Goal: Communication & Community: Answer question/provide support

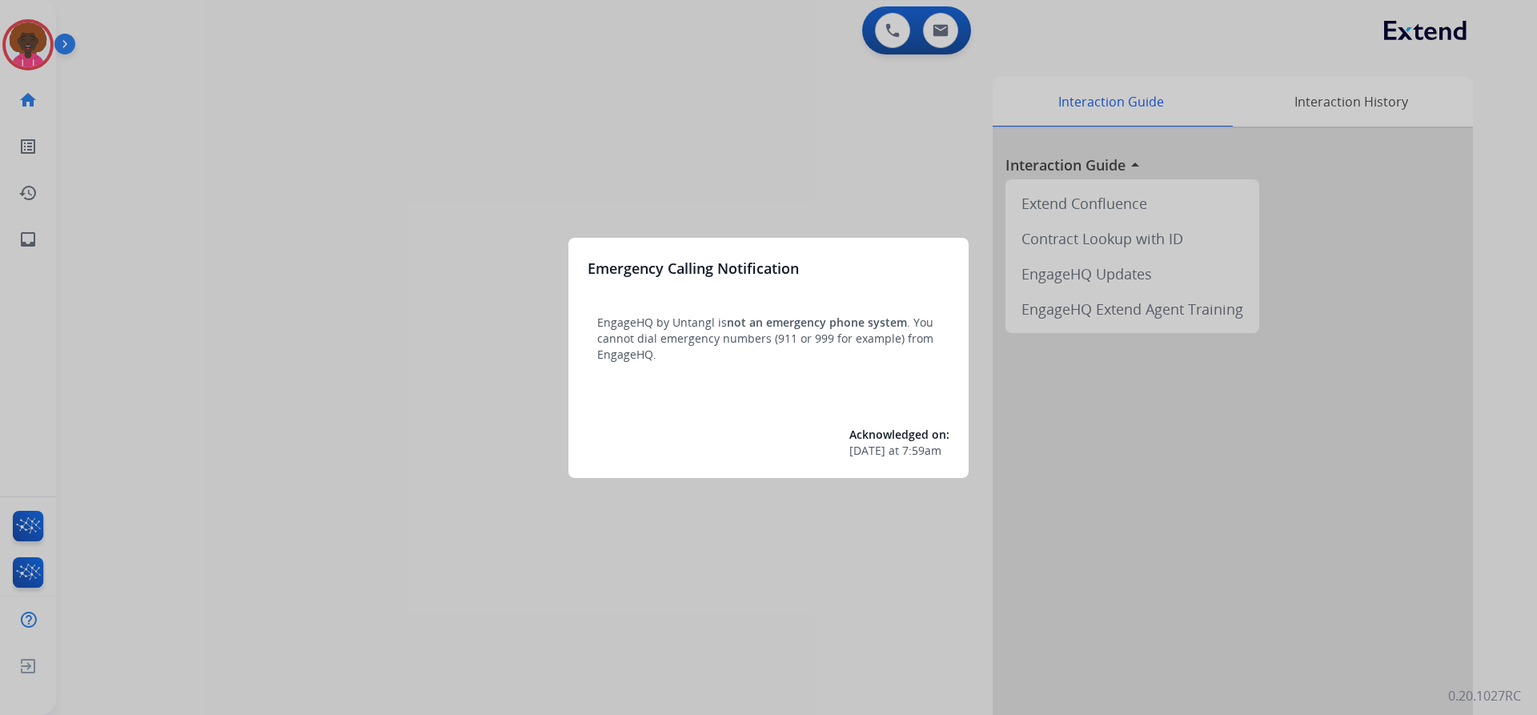
click at [31, 30] on div at bounding box center [768, 357] width 1537 height 715
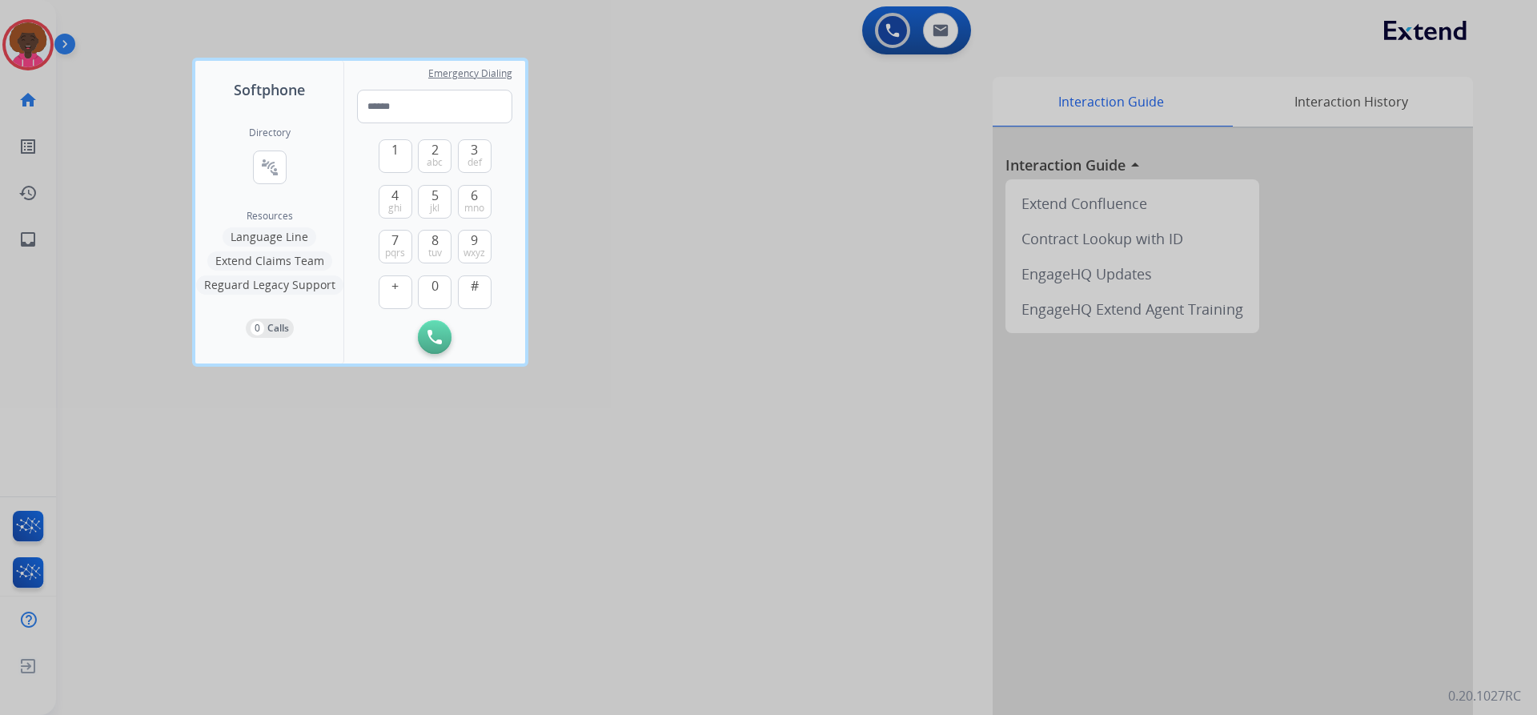
click at [53, 51] on div at bounding box center [768, 357] width 1537 height 715
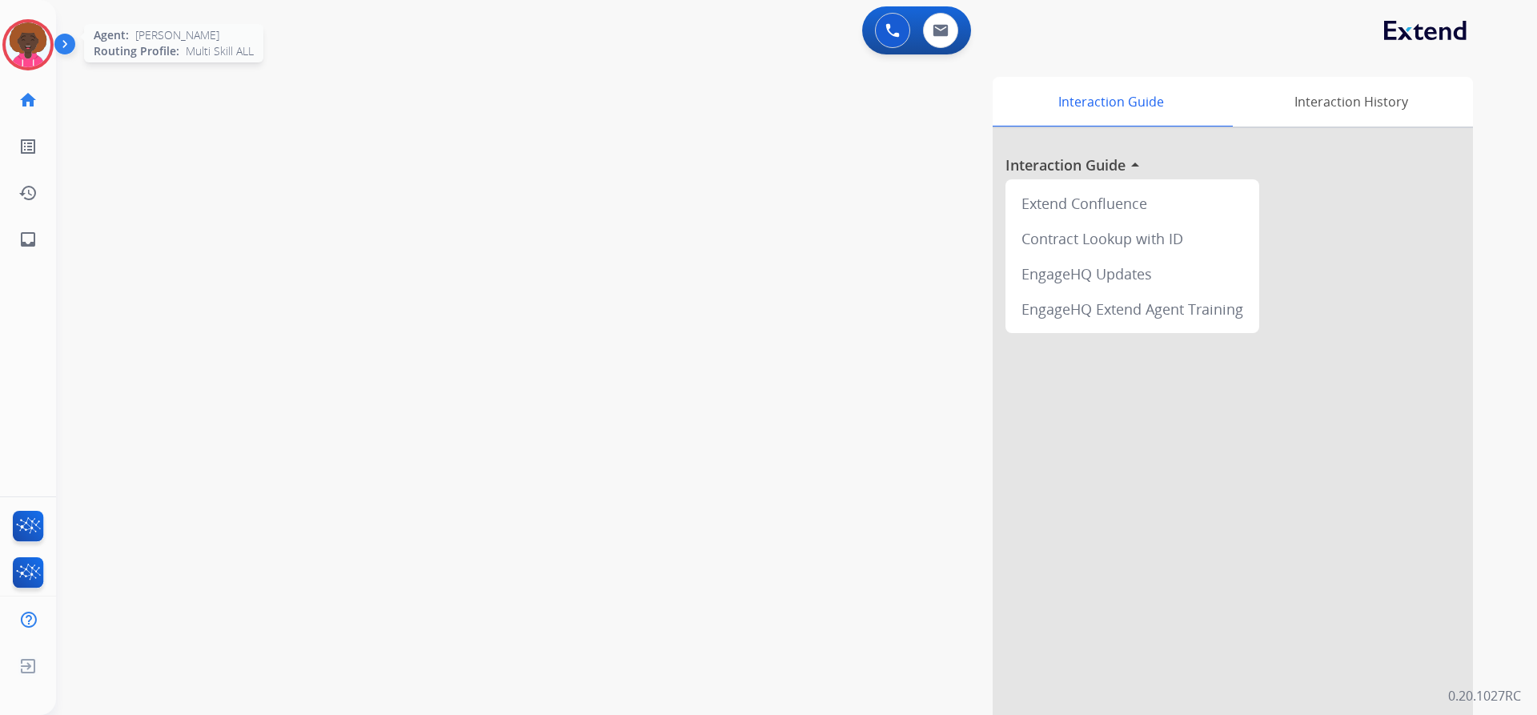
click at [38, 51] on img at bounding box center [28, 44] width 45 height 45
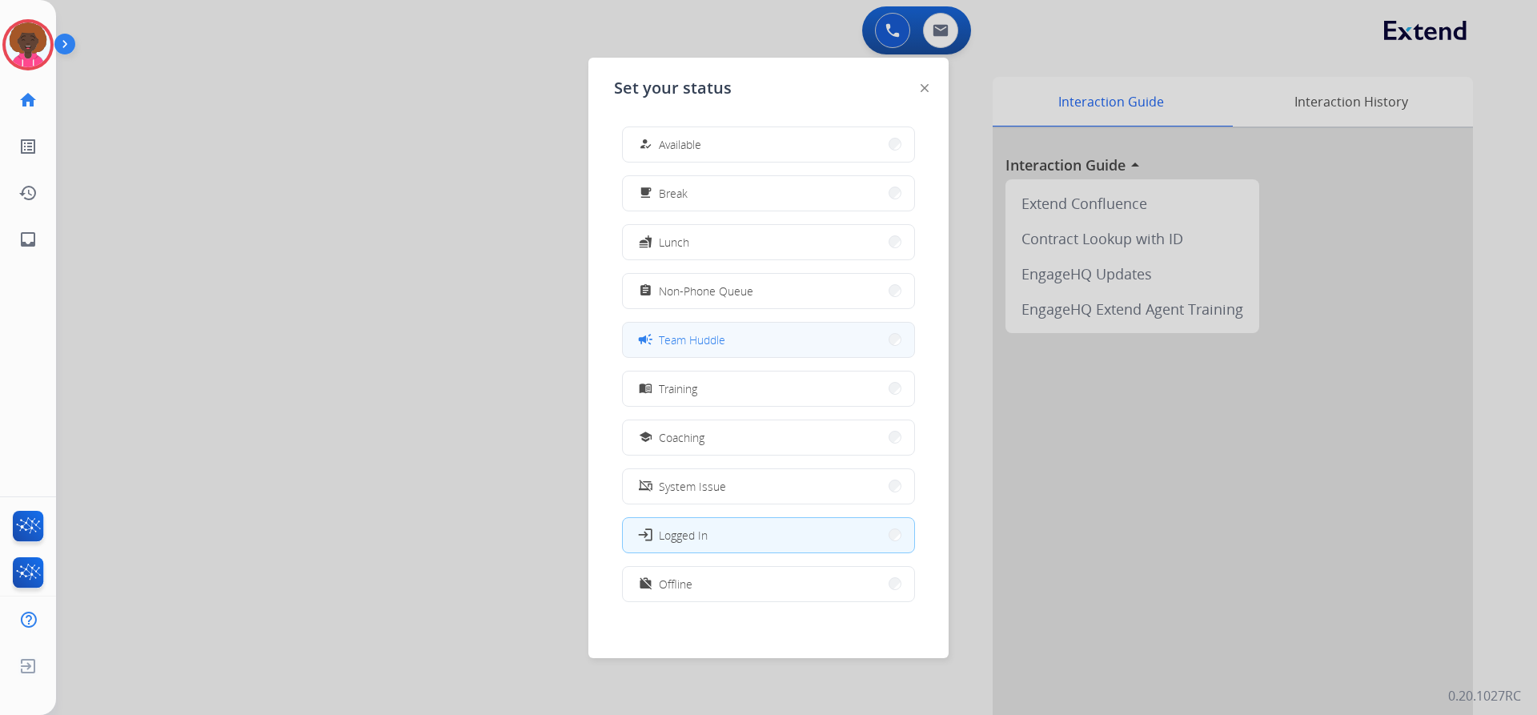
click at [763, 331] on button "campaign Team Huddle" at bounding box center [768, 340] width 291 height 34
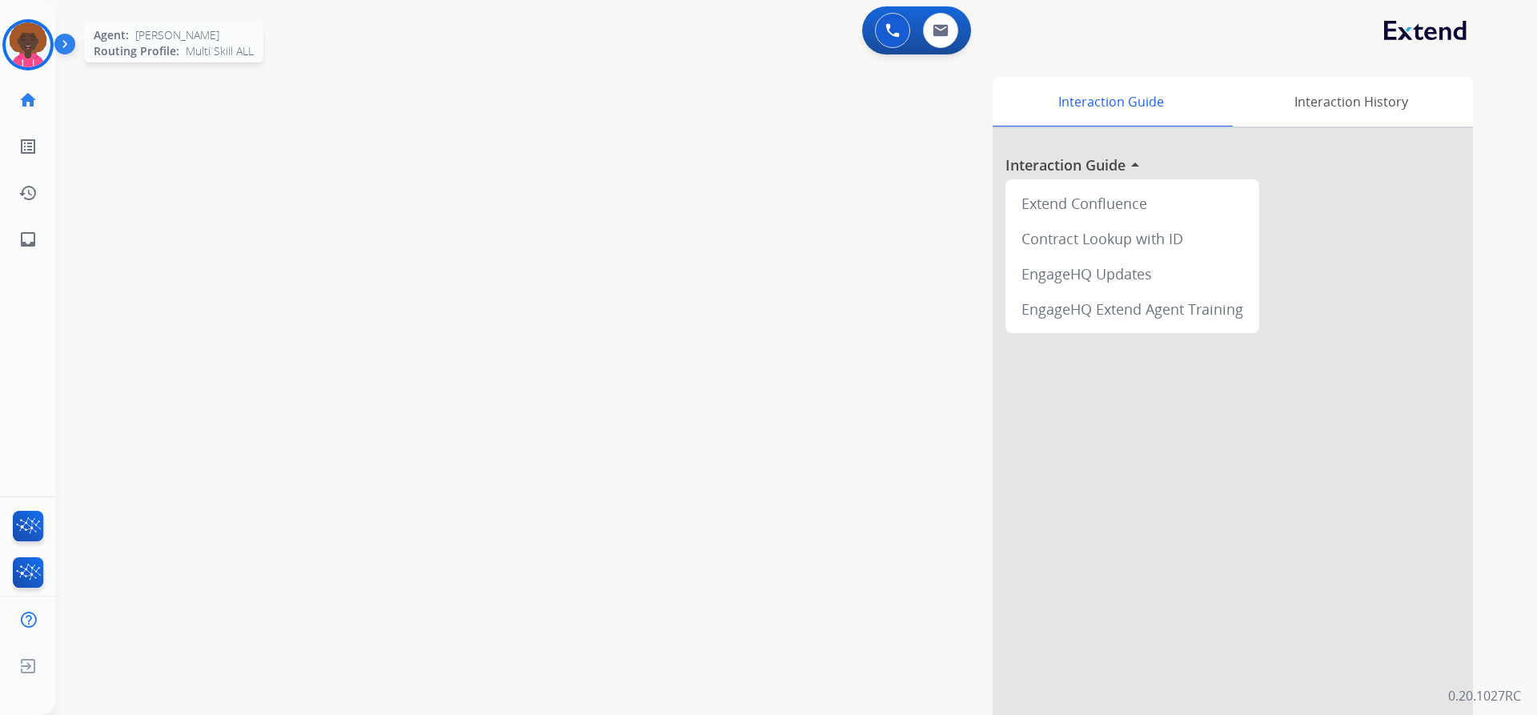
drag, startPoint x: 33, startPoint y: 58, endPoint x: 44, endPoint y: 68, distance: 15.3
click at [33, 58] on img at bounding box center [28, 44] width 45 height 45
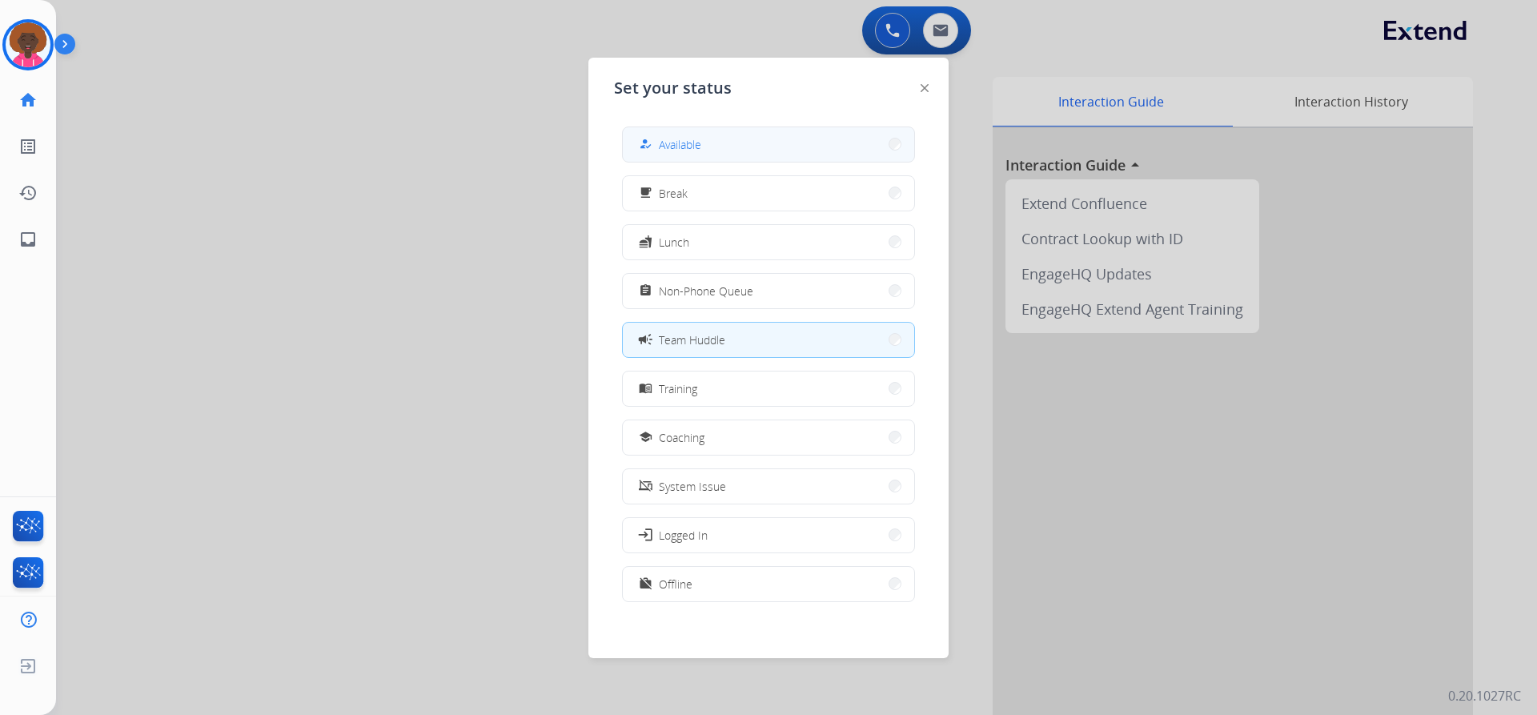
click at [788, 146] on button "how_to_reg Available" at bounding box center [768, 144] width 291 height 34
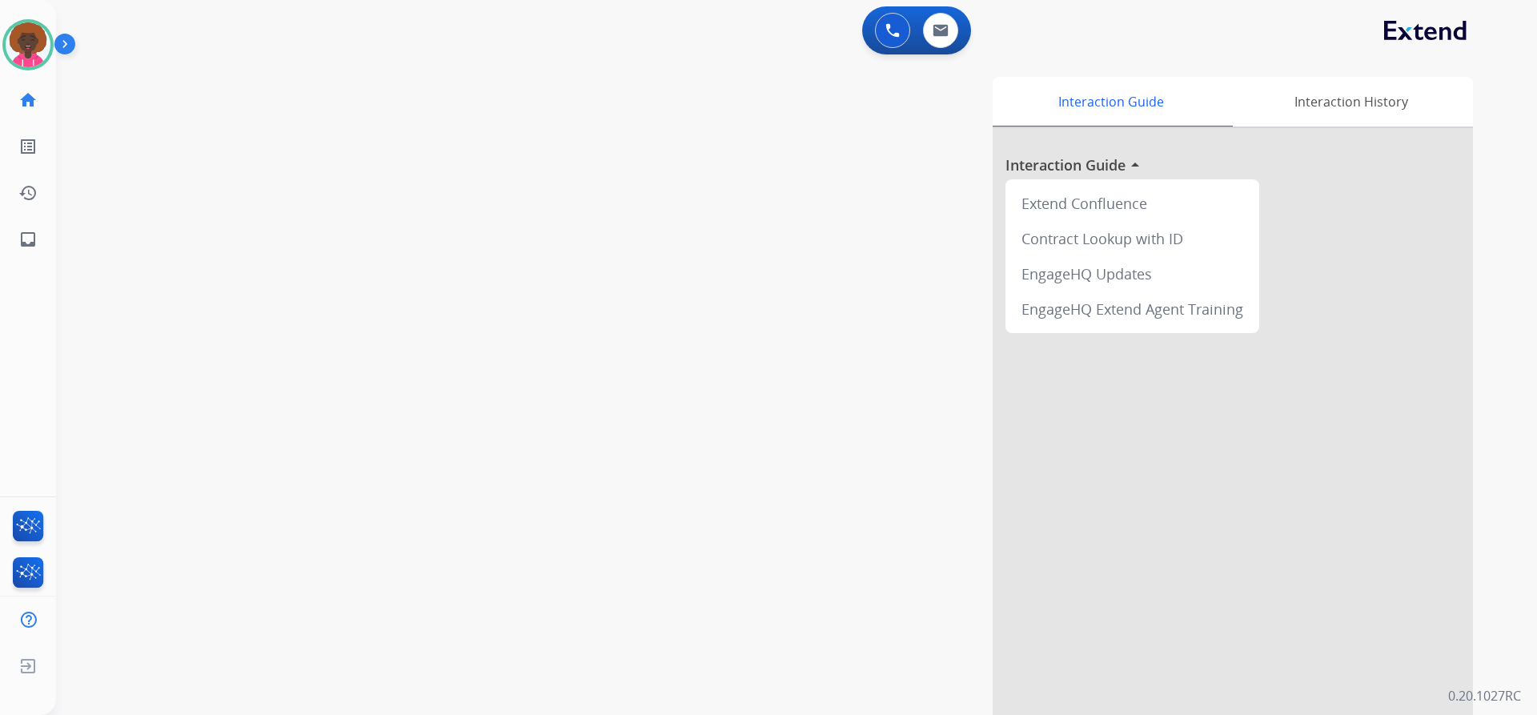
click at [967, 33] on div "0 Voice Interactions 0 Email Interactions" at bounding box center [916, 30] width 109 height 48
click at [949, 32] on button at bounding box center [940, 30] width 35 height 35
select select "**********"
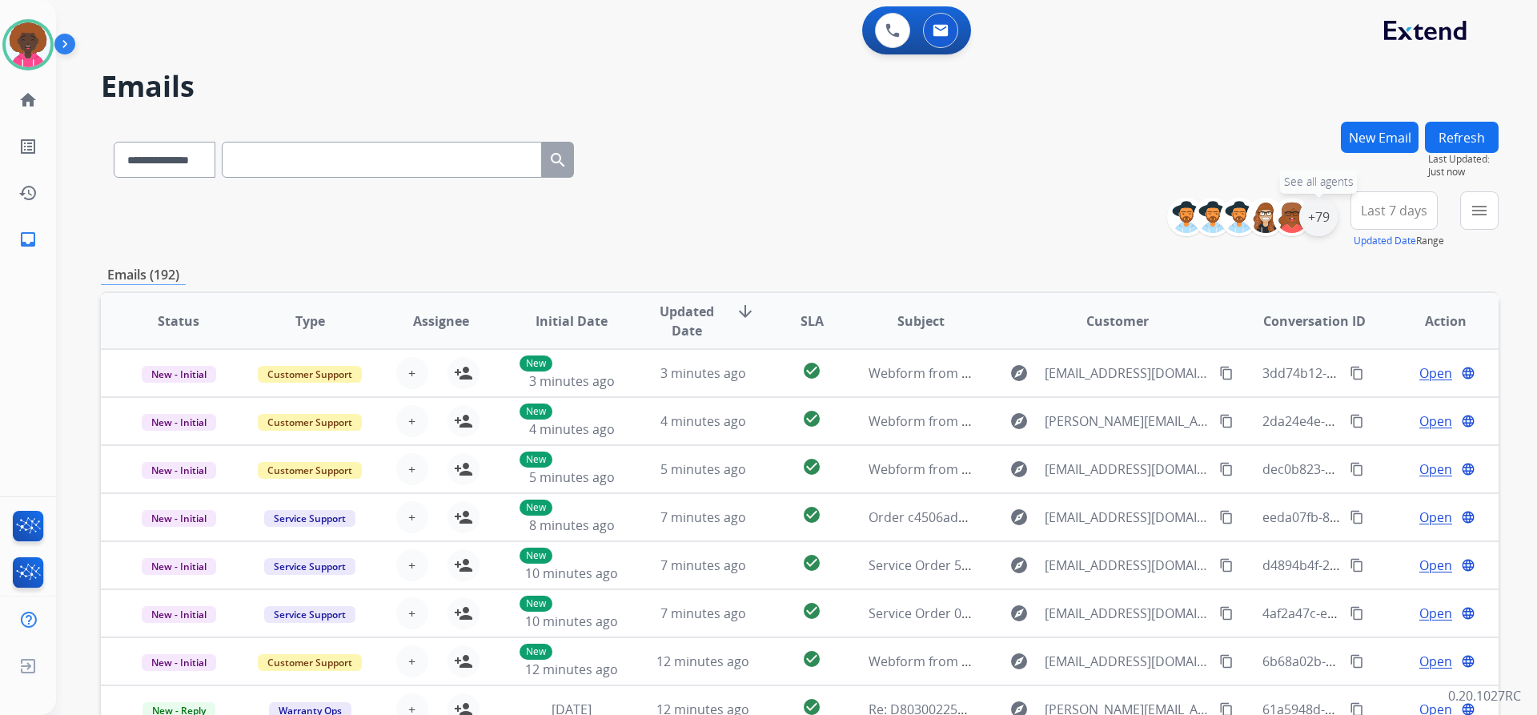
click at [1322, 212] on div "+79" at bounding box center [1318, 217] width 38 height 38
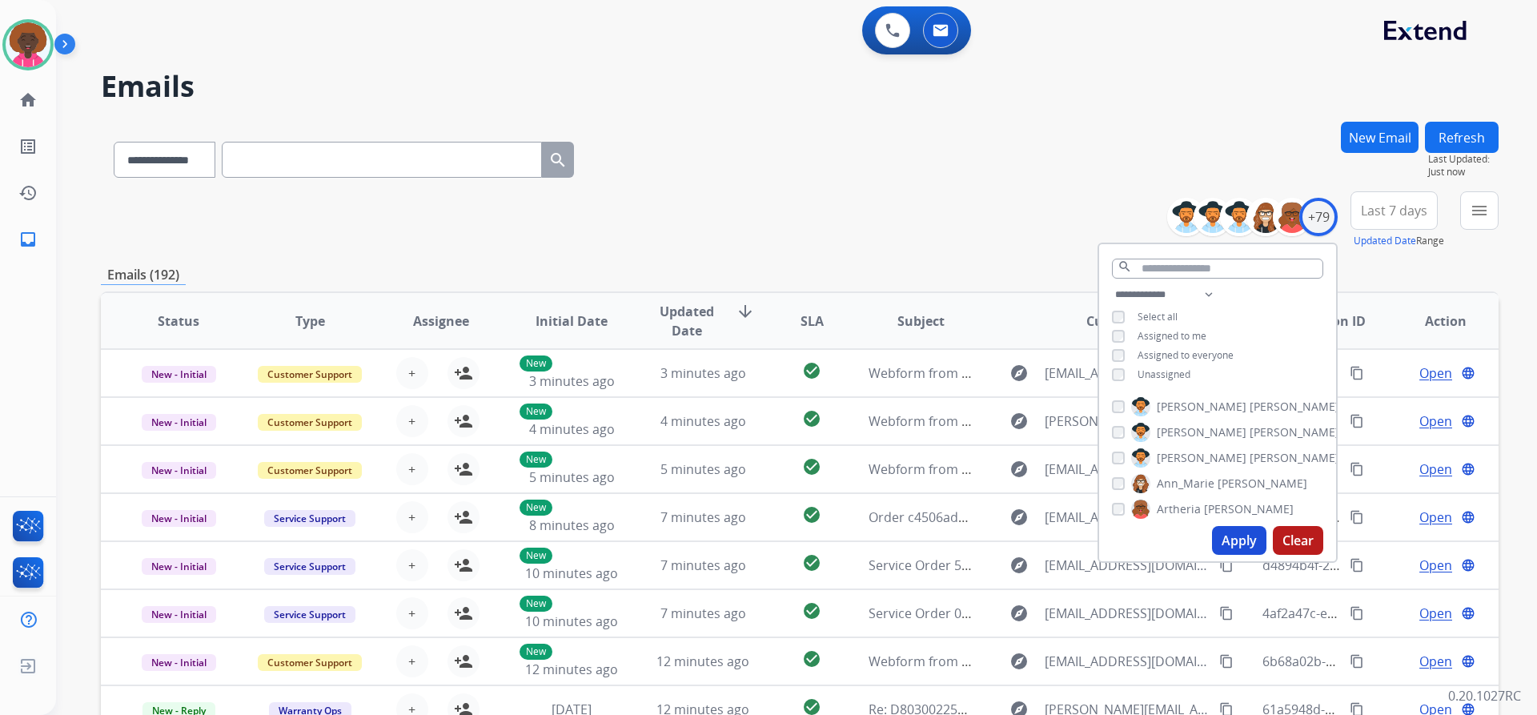
click at [1225, 545] on button "Apply" at bounding box center [1239, 540] width 54 height 29
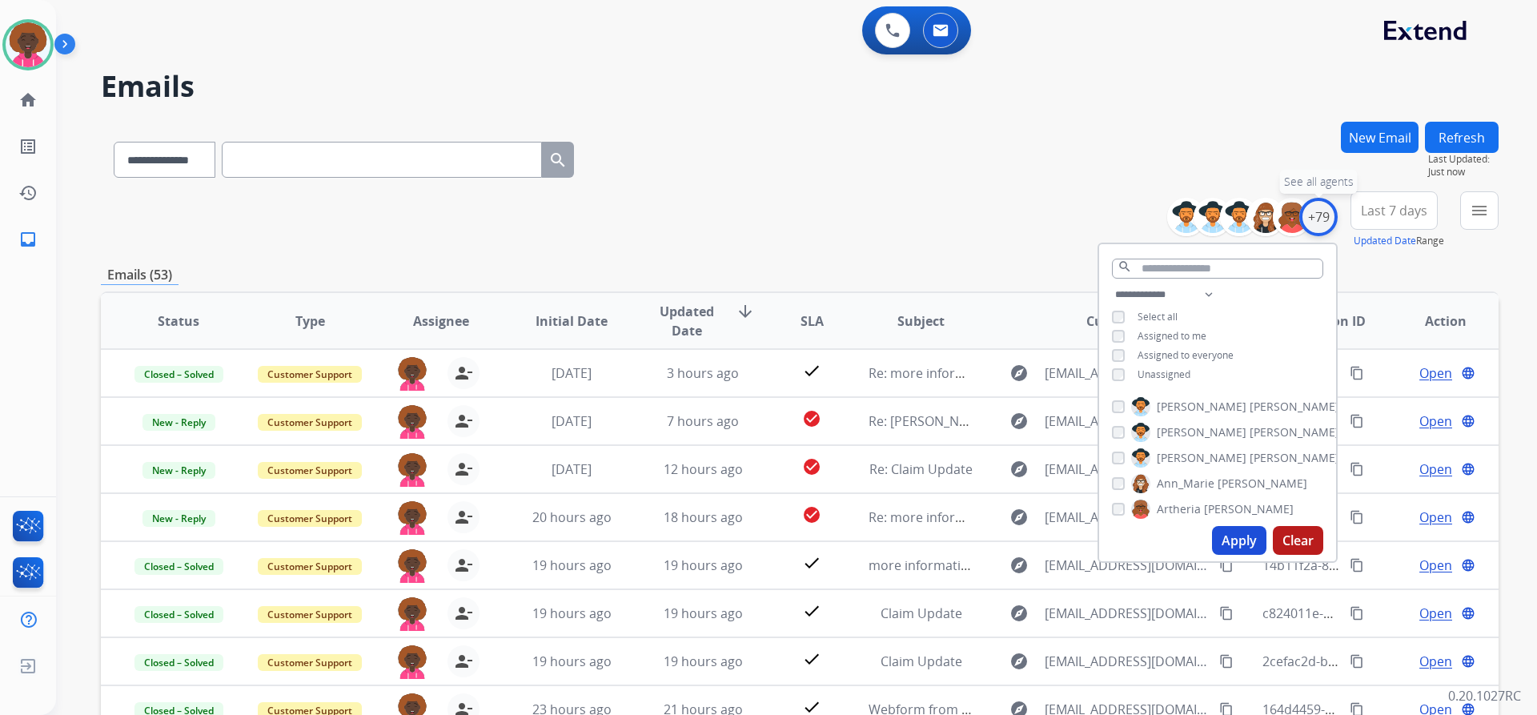
click at [1323, 222] on div "+79" at bounding box center [1318, 217] width 38 height 38
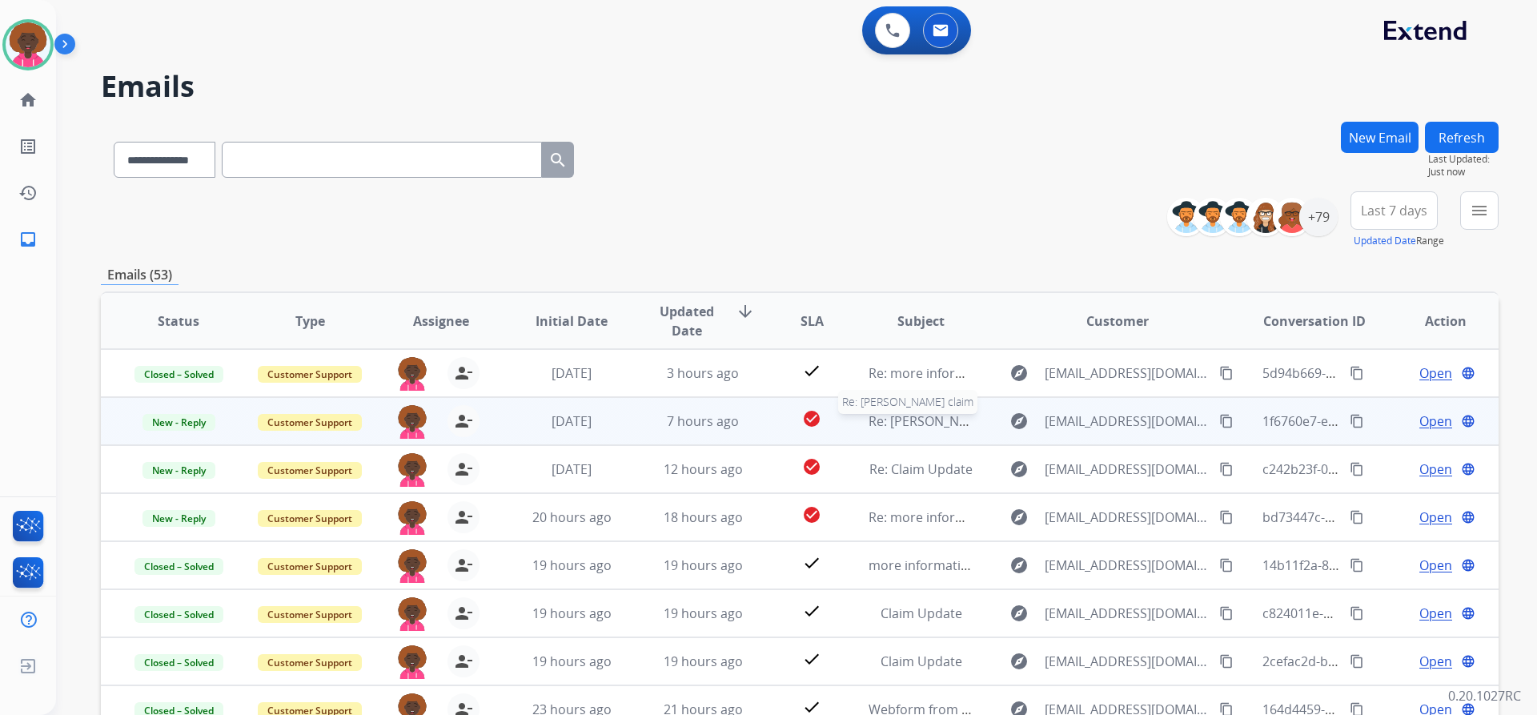
click at [877, 423] on span "Re: [PERSON_NAME] claim" at bounding box center [947, 421] width 156 height 18
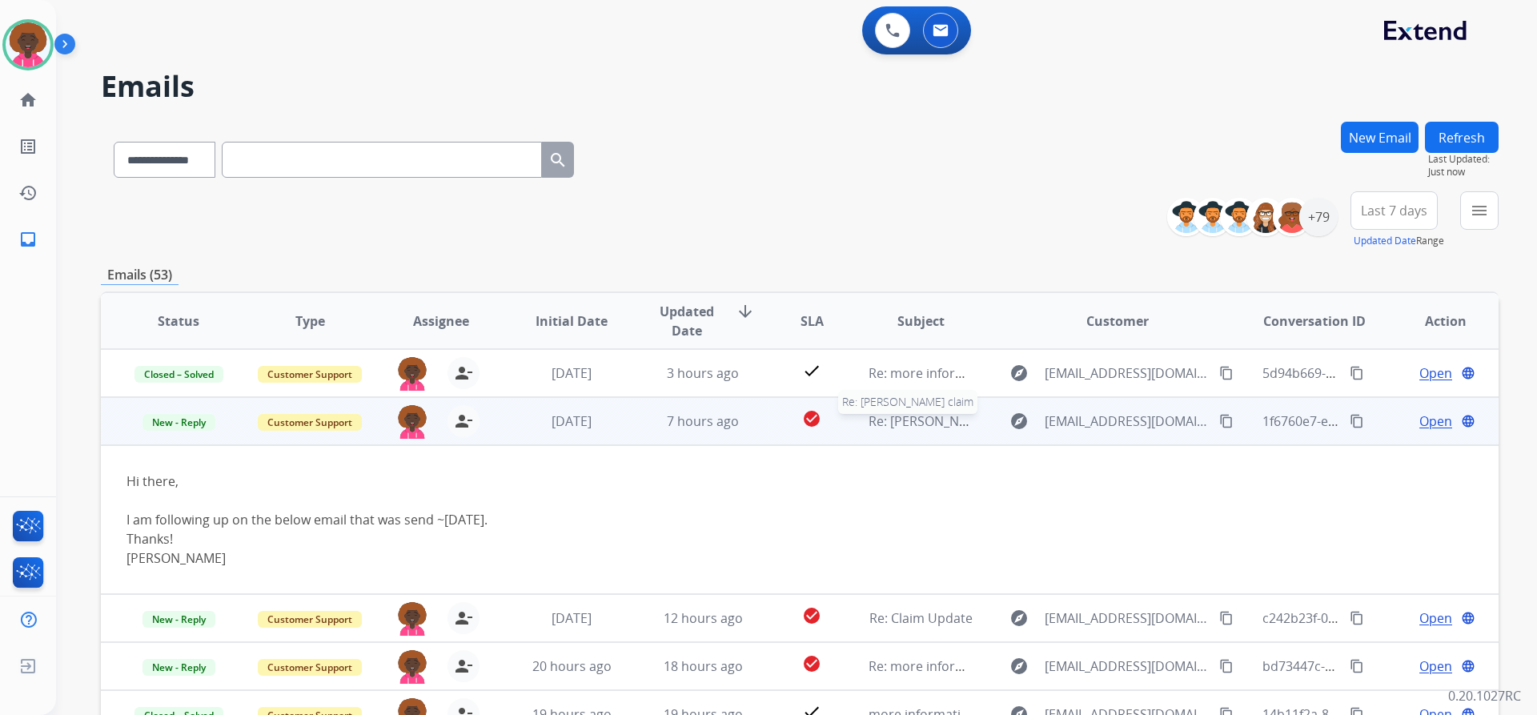
scroll to position [48, 0]
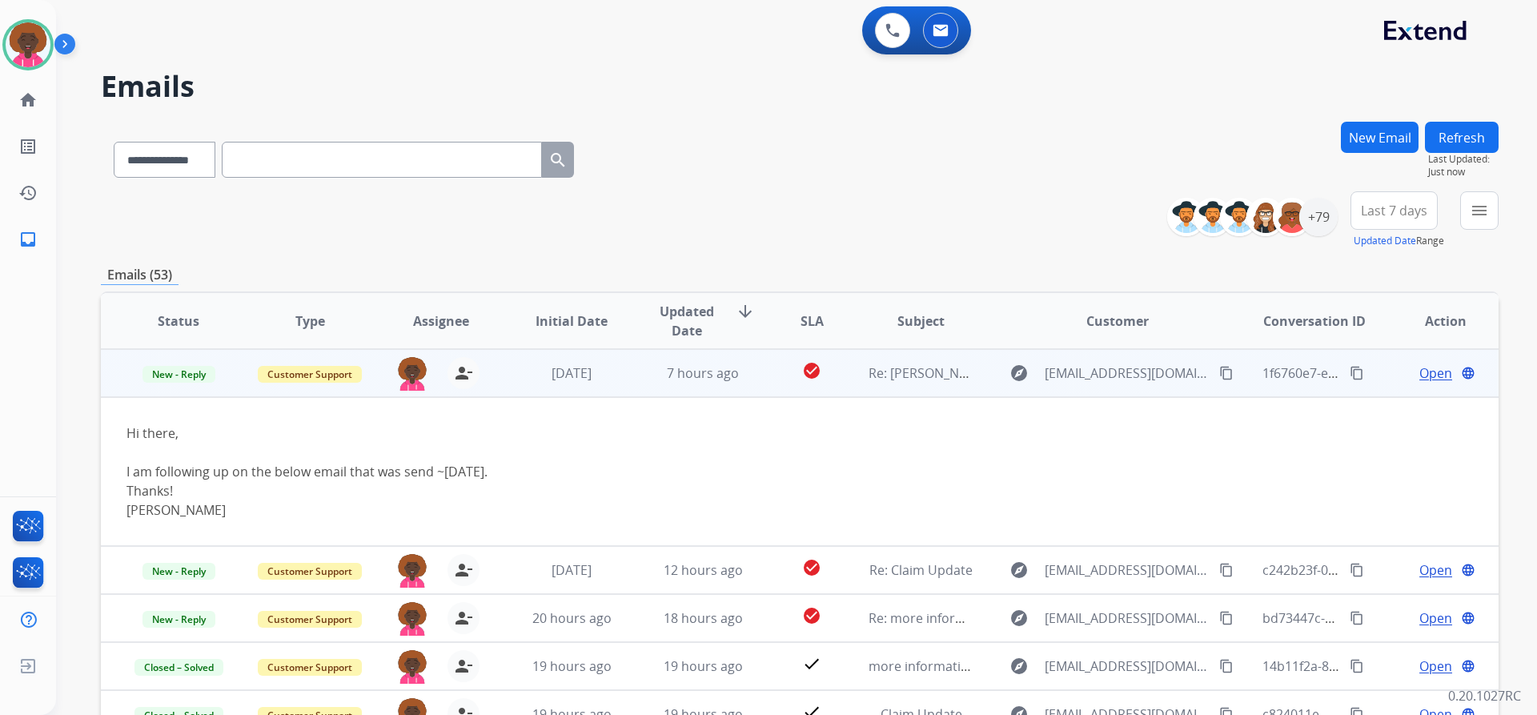
click at [1430, 375] on span "Open" at bounding box center [1435, 372] width 33 height 19
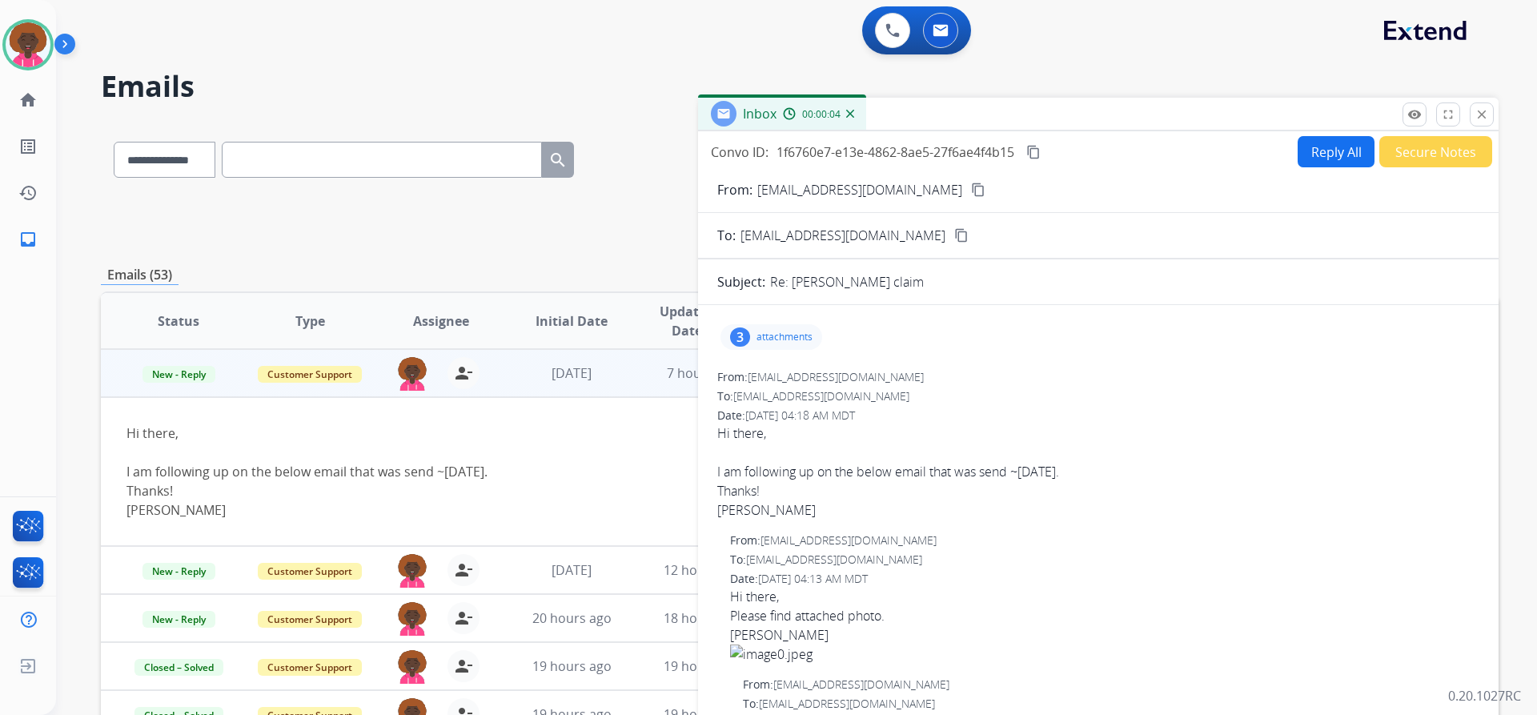
click at [805, 331] on p "attachments" at bounding box center [784, 337] width 56 height 13
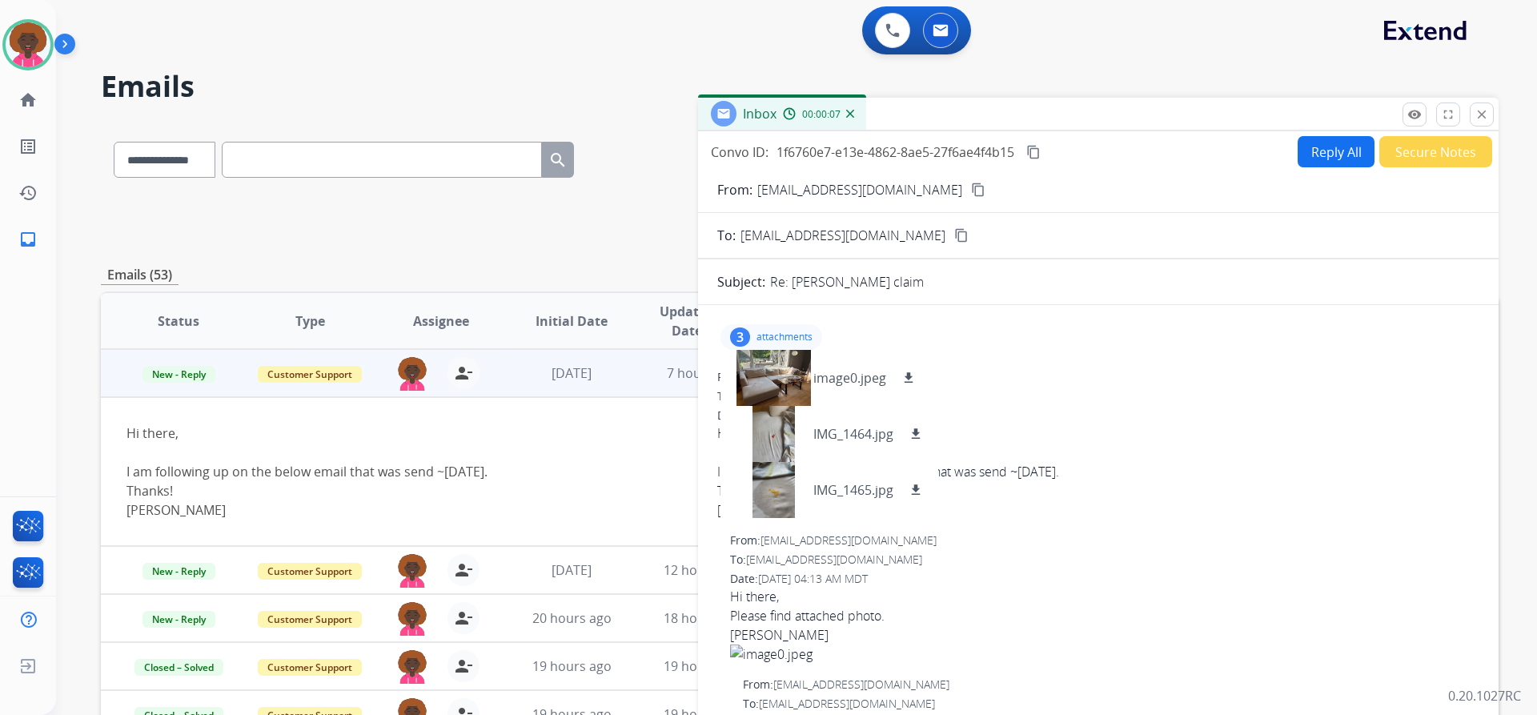
click at [1041, 372] on div "From: [EMAIL_ADDRESS][DOMAIN_NAME]" at bounding box center [1098, 377] width 762 height 16
click at [785, 335] on p "attachments" at bounding box center [784, 337] width 56 height 13
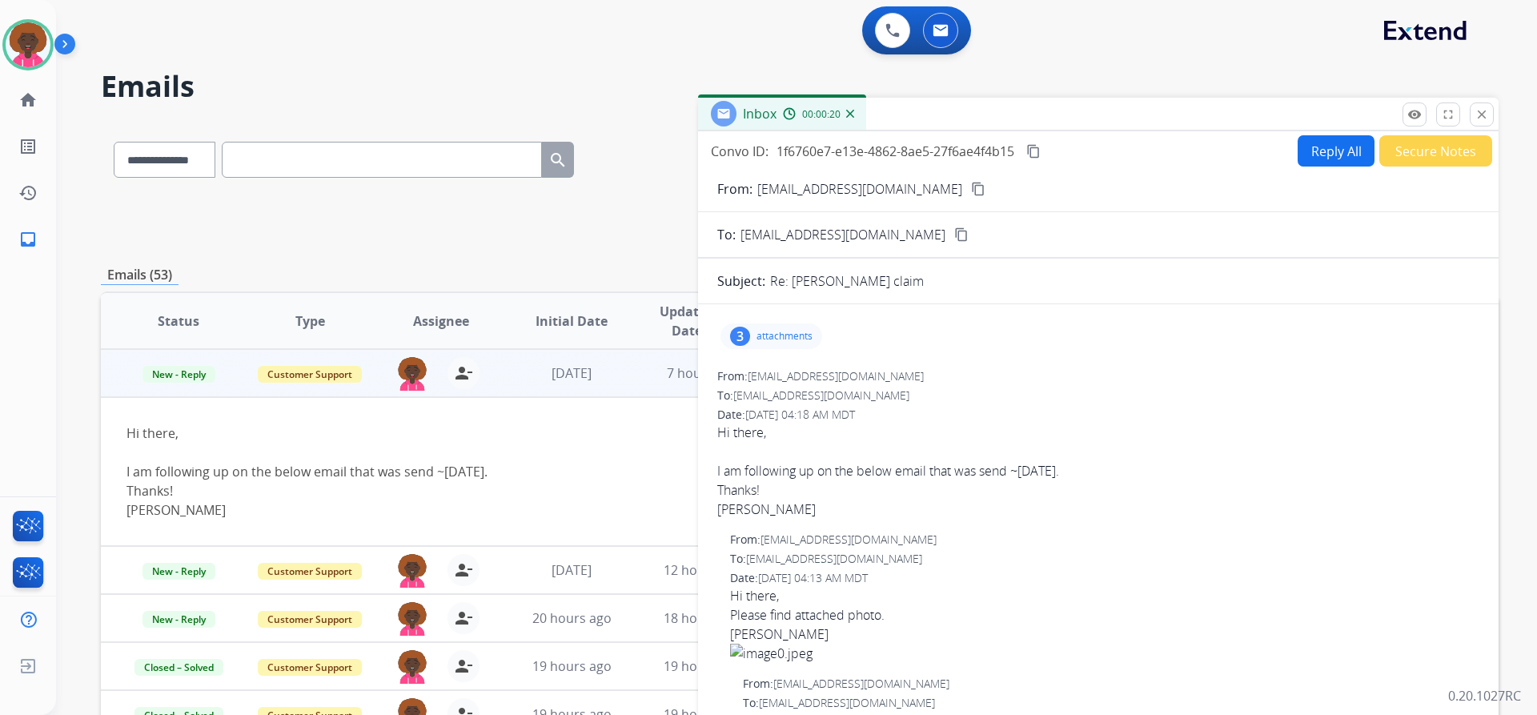
scroll to position [0, 0]
click at [1484, 119] on mat-icon "close" at bounding box center [1482, 114] width 14 height 14
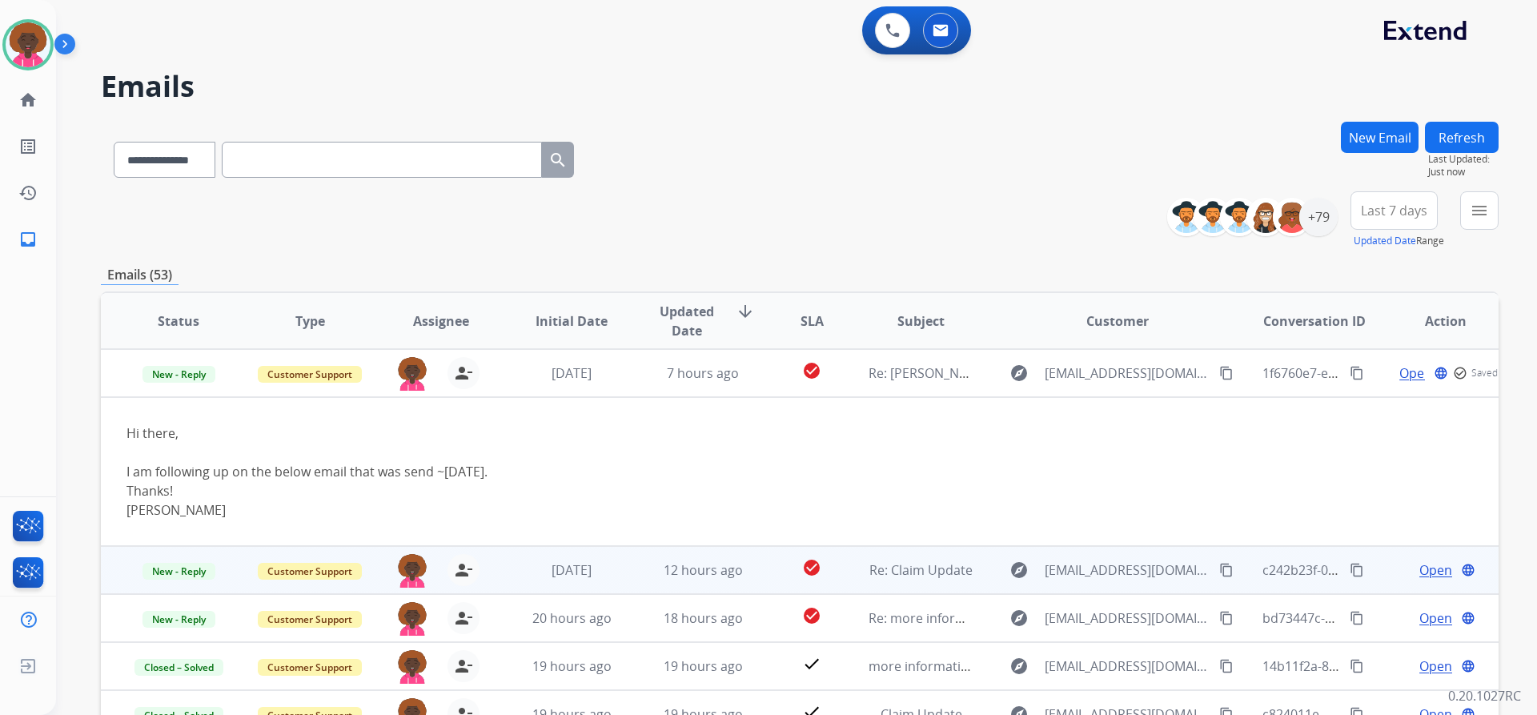
click at [697, 580] on td "12 hours ago" at bounding box center [690, 570] width 131 height 48
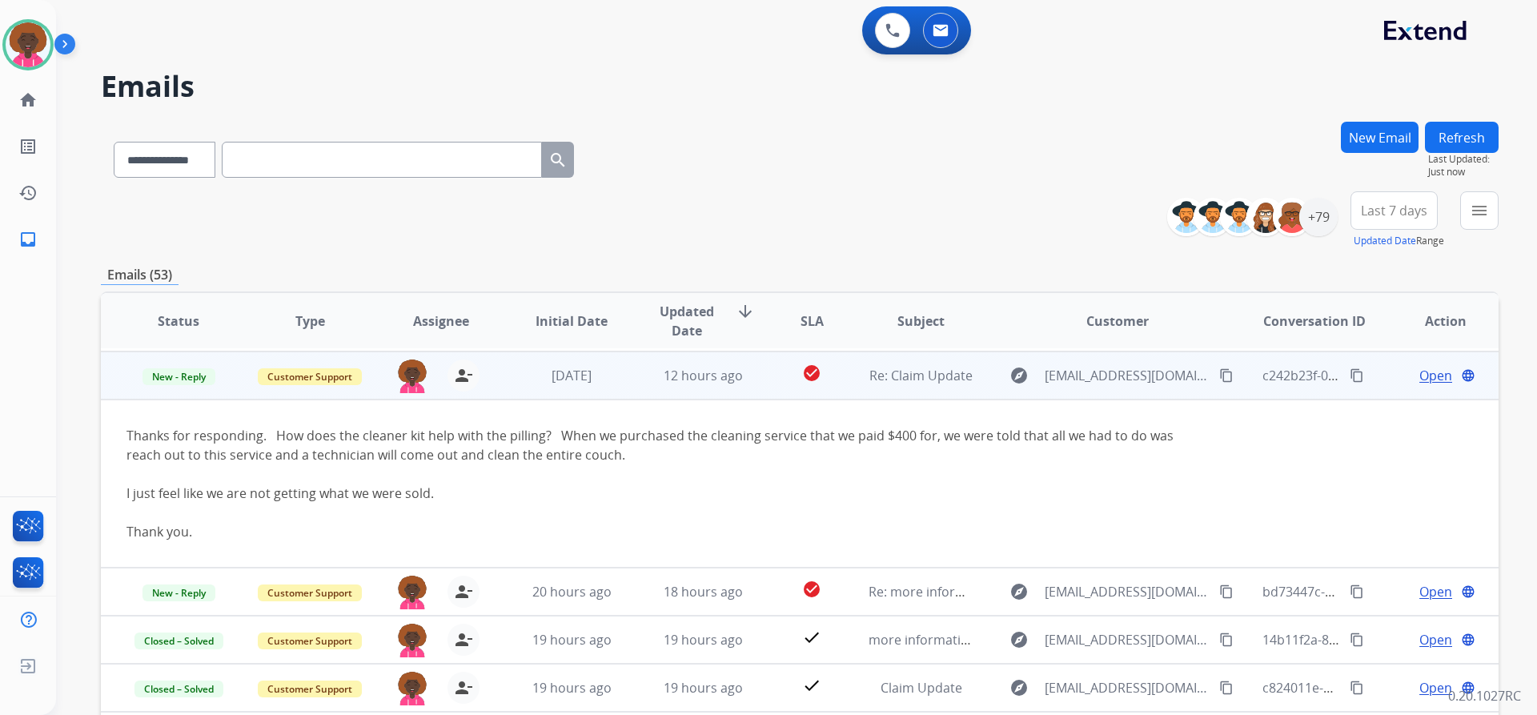
scroll to position [96, 0]
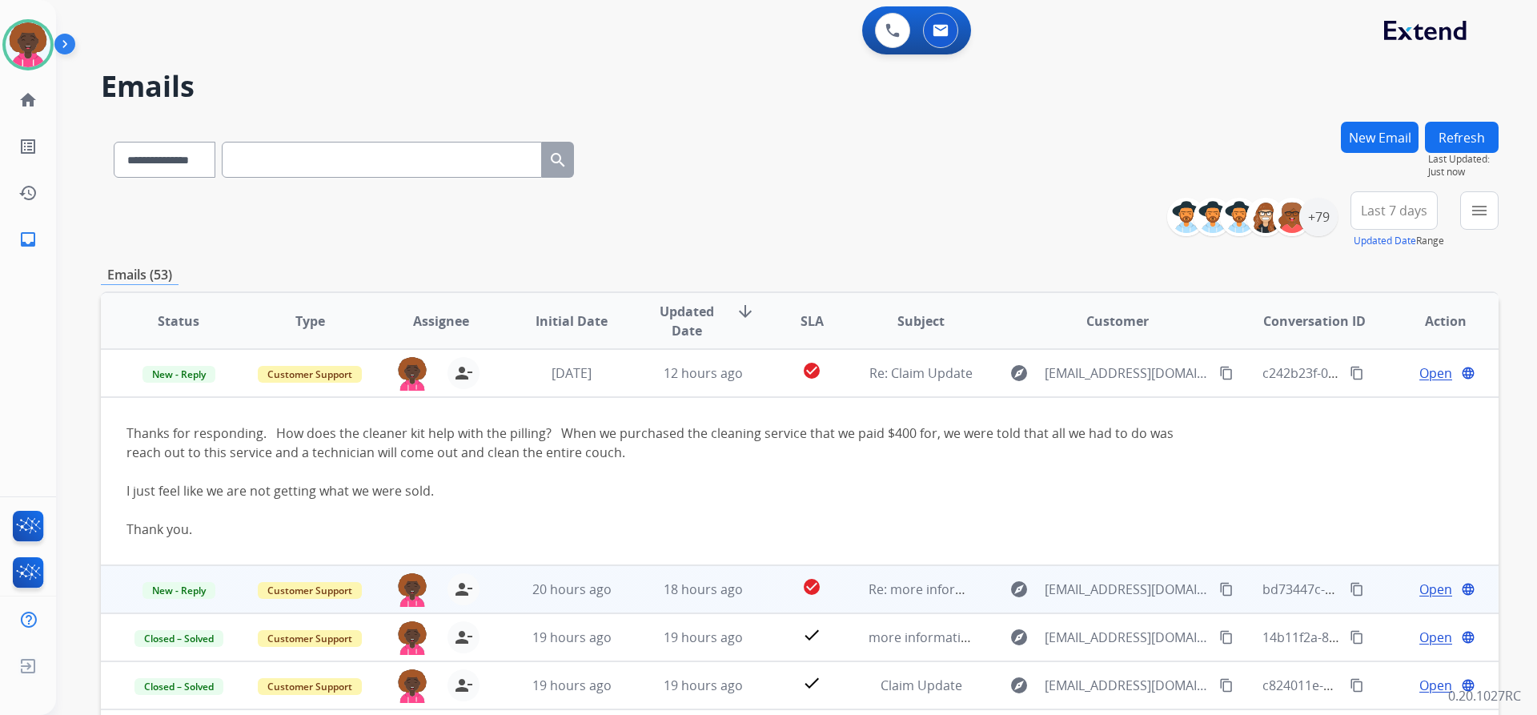
click at [632, 600] on td "18 hours ago" at bounding box center [690, 589] width 131 height 48
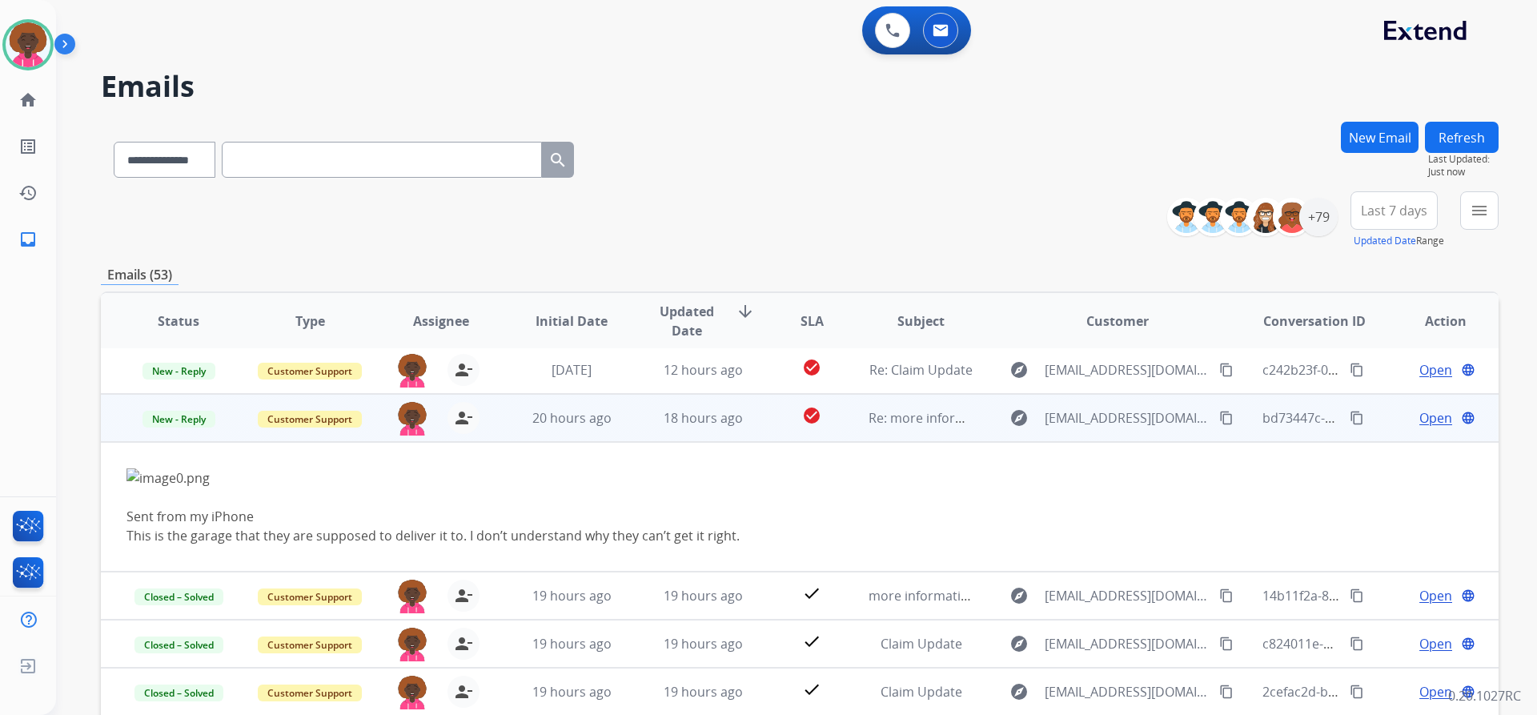
scroll to position [131, 0]
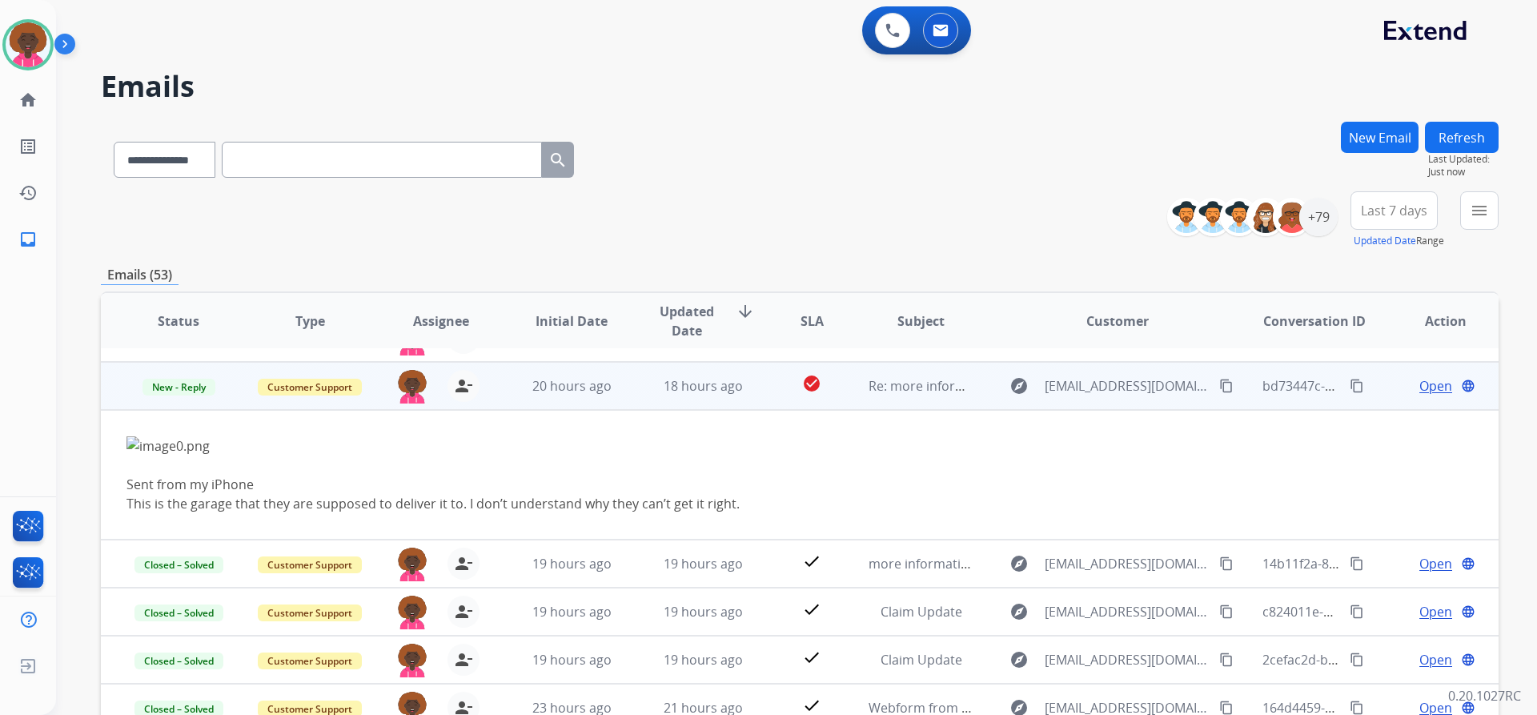
click at [1426, 382] on span "Open" at bounding box center [1435, 385] width 33 height 19
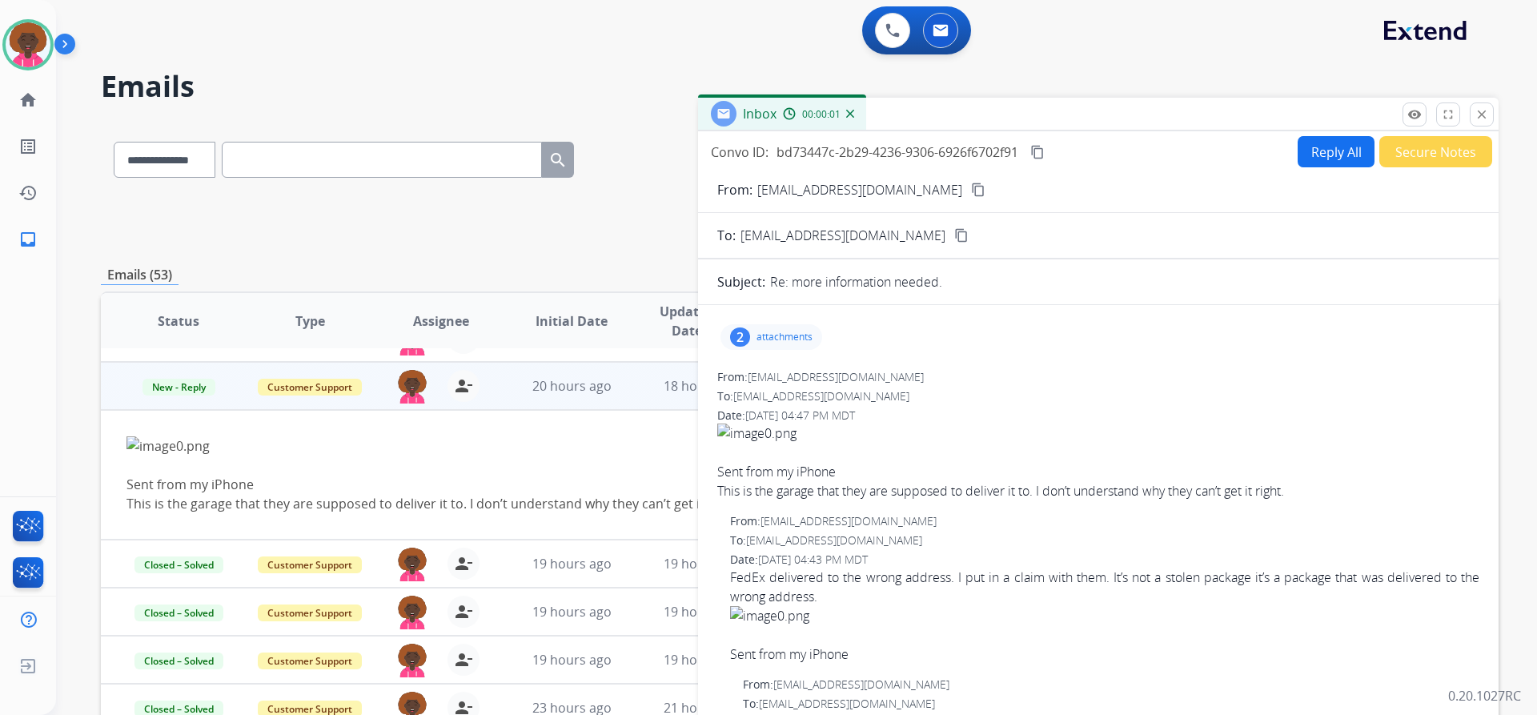
click at [803, 344] on div "2 attachments" at bounding box center [771, 337] width 102 height 26
click at [780, 371] on div at bounding box center [773, 378] width 80 height 56
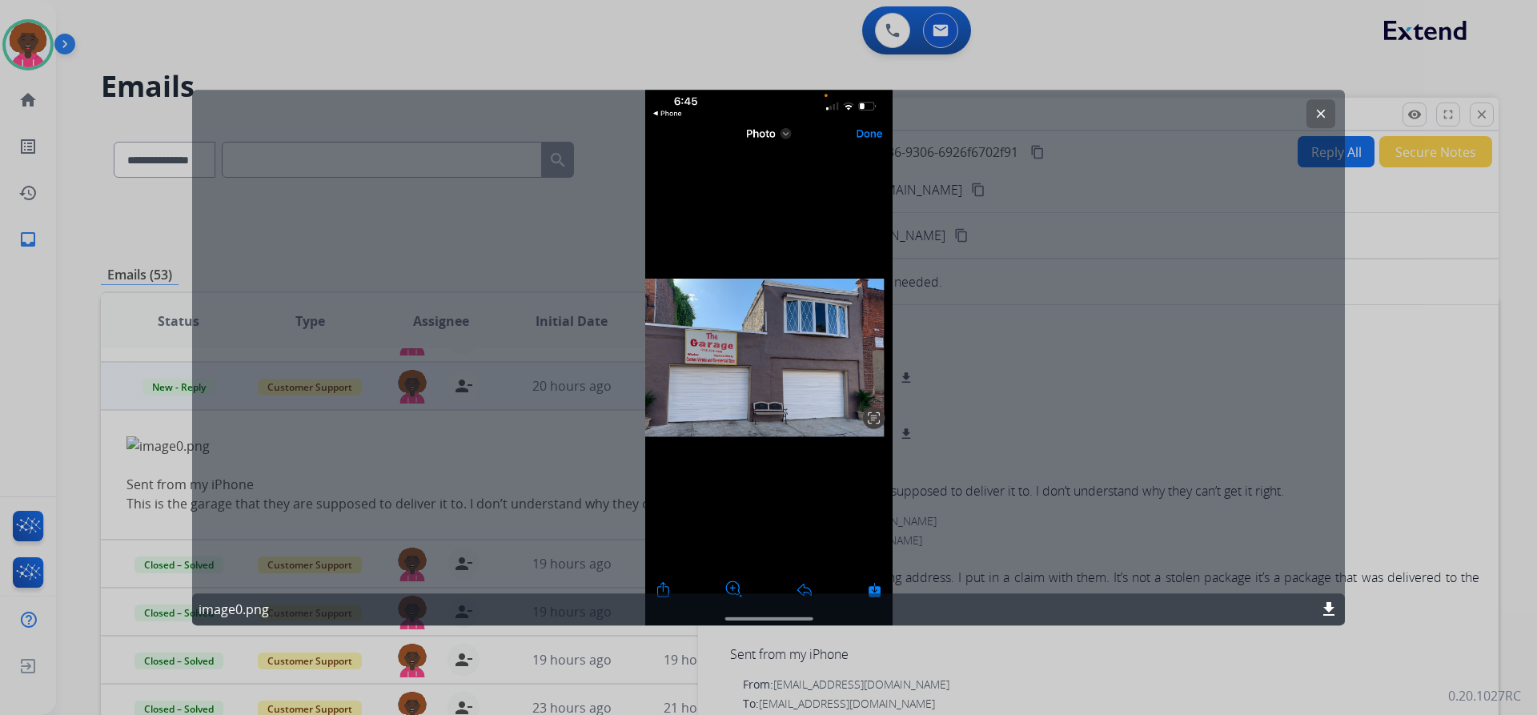
click at [1318, 109] on mat-icon "clear" at bounding box center [1321, 113] width 14 height 14
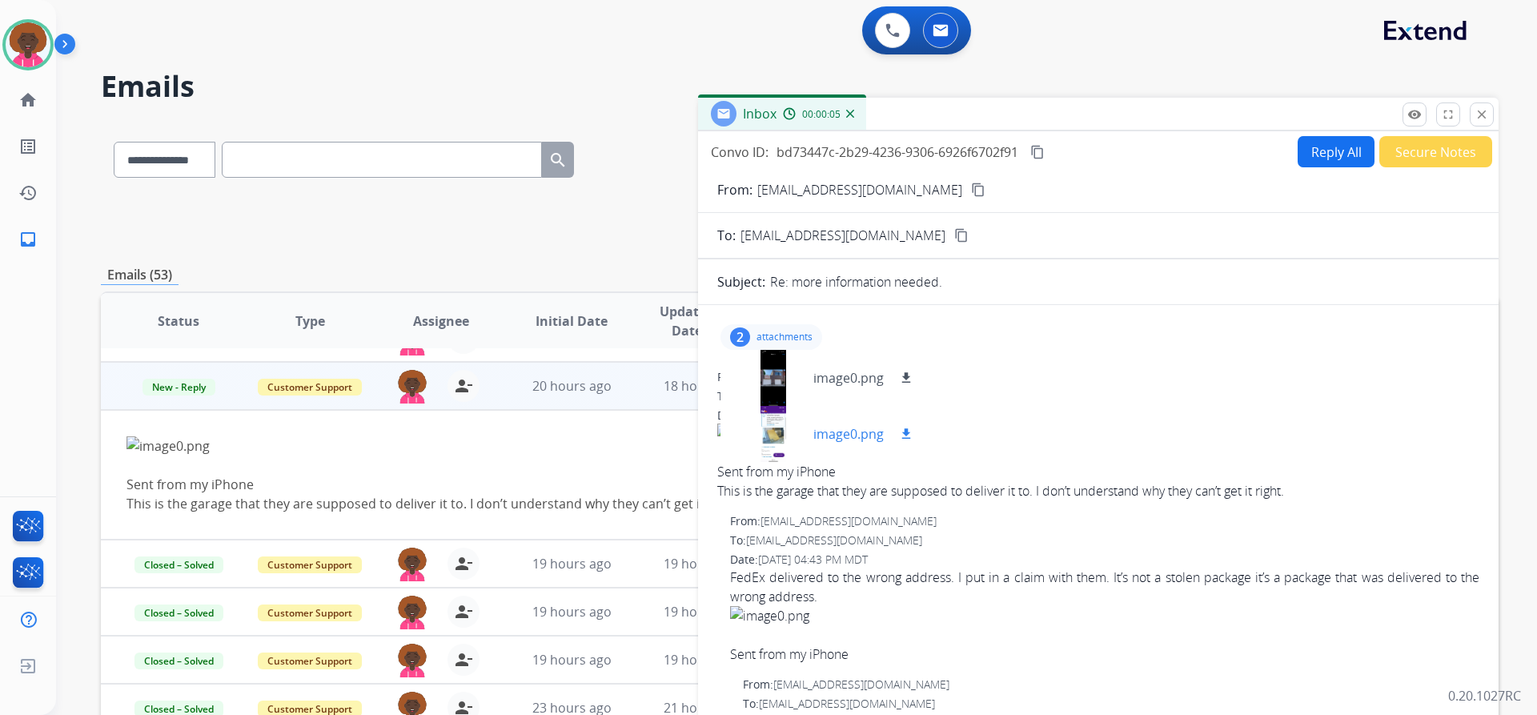
click at [774, 436] on div at bounding box center [773, 434] width 80 height 56
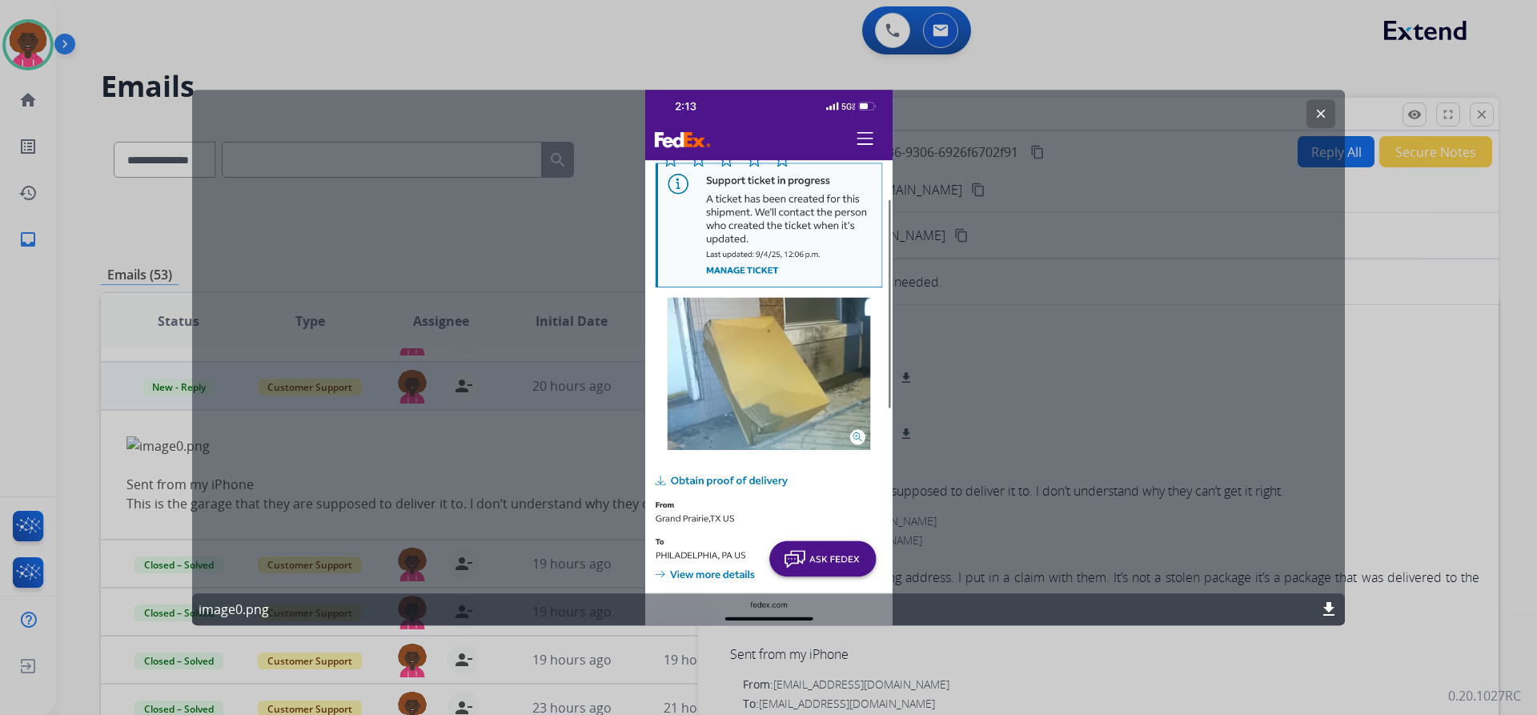
drag, startPoint x: 1329, startPoint y: 116, endPoint x: 889, endPoint y: 187, distance: 445.2
click at [1328, 116] on button "clear" at bounding box center [1320, 113] width 29 height 29
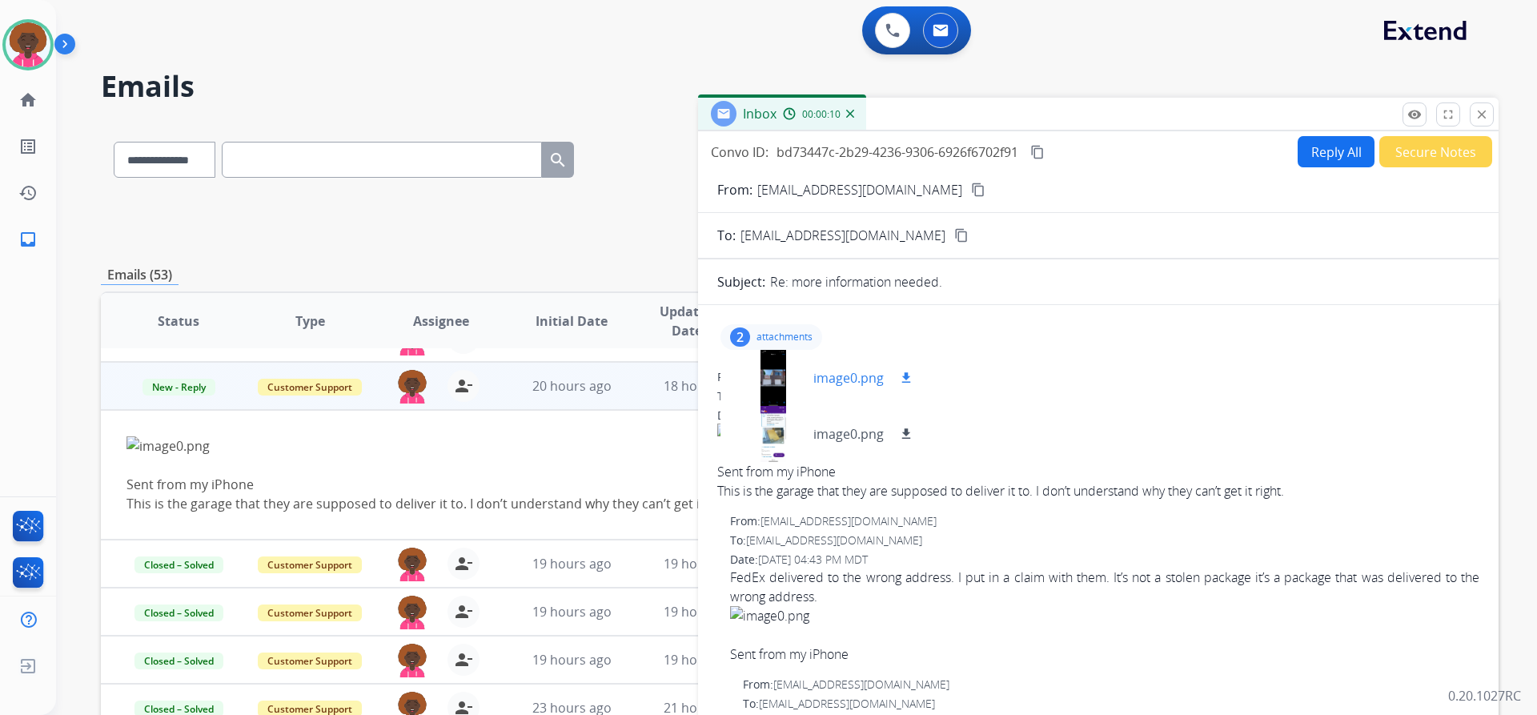
click at [778, 359] on div at bounding box center [773, 378] width 80 height 56
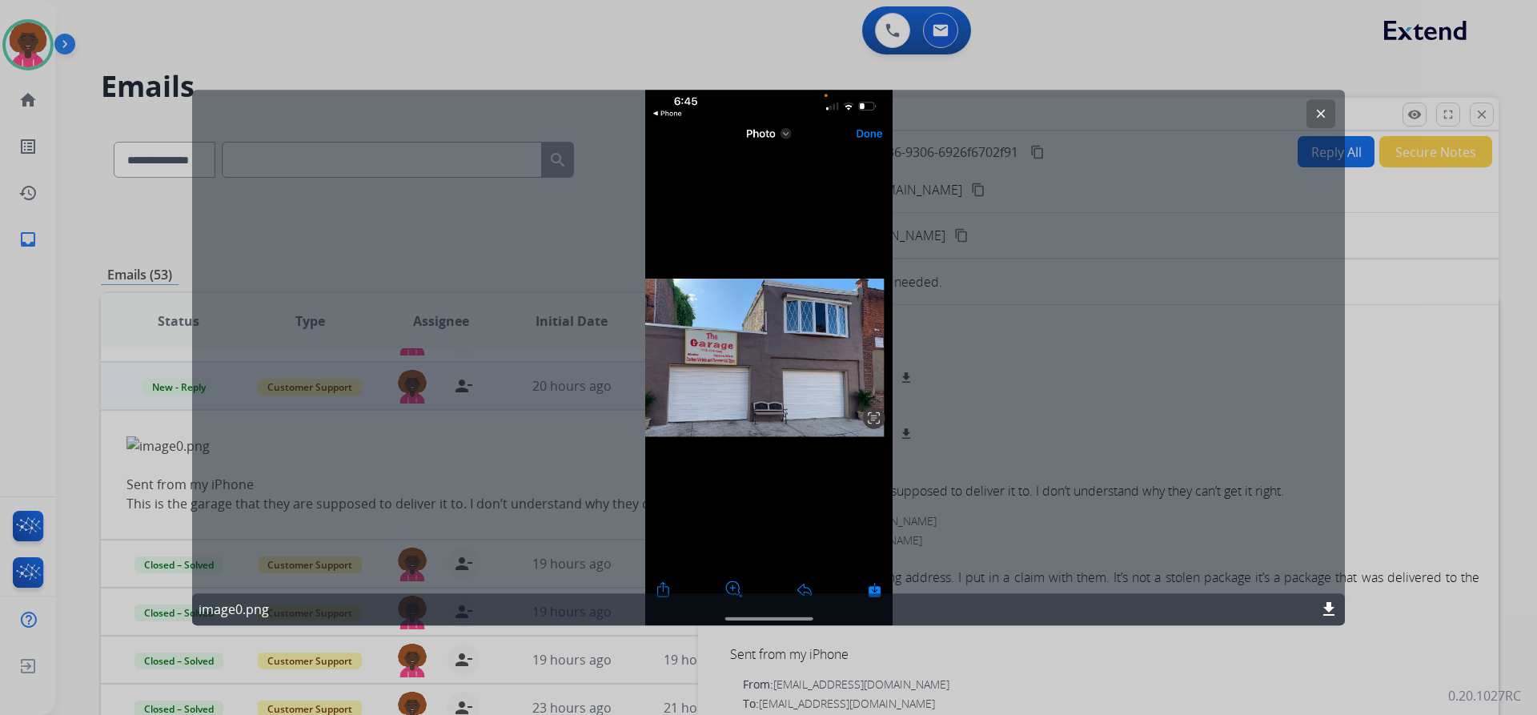
click at [1319, 110] on mat-icon "clear" at bounding box center [1321, 113] width 14 height 14
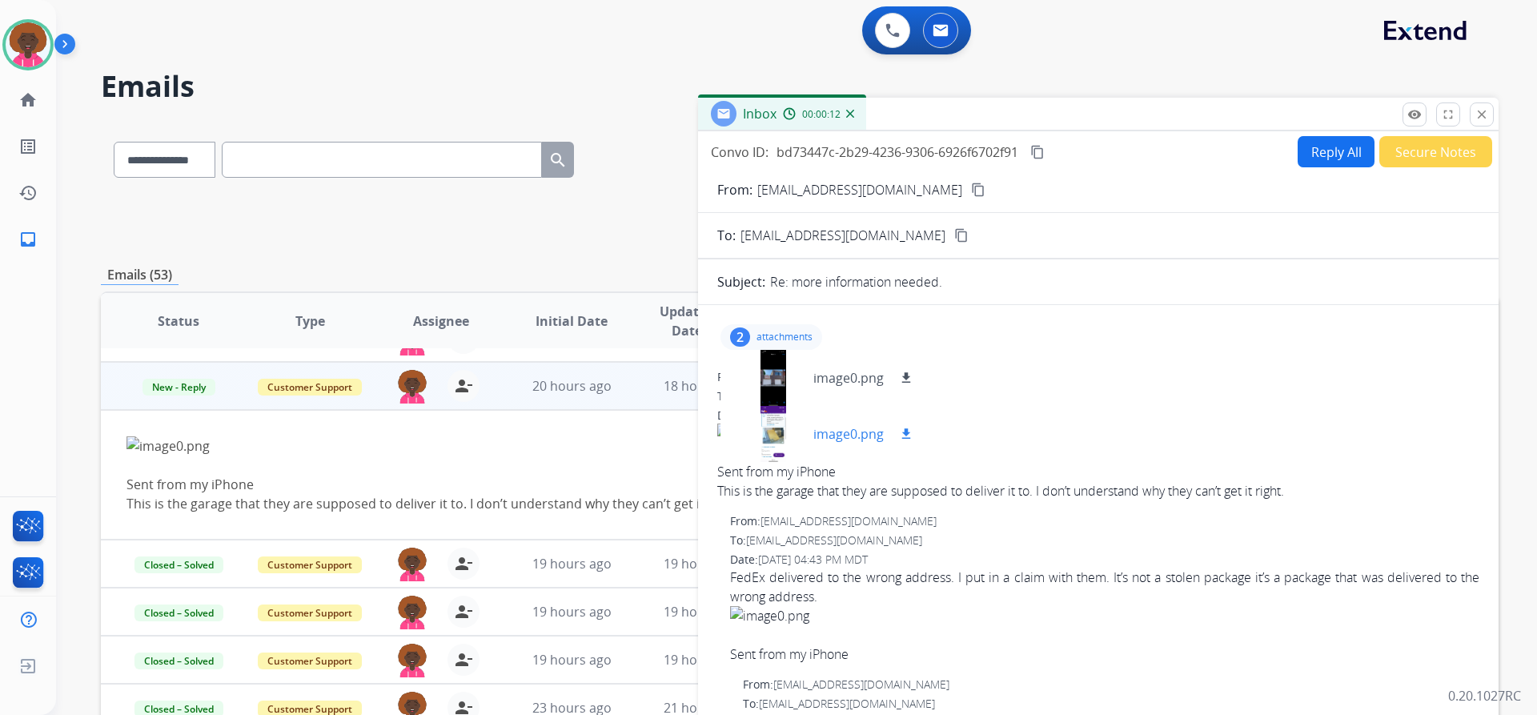
click at [771, 430] on div at bounding box center [773, 434] width 80 height 56
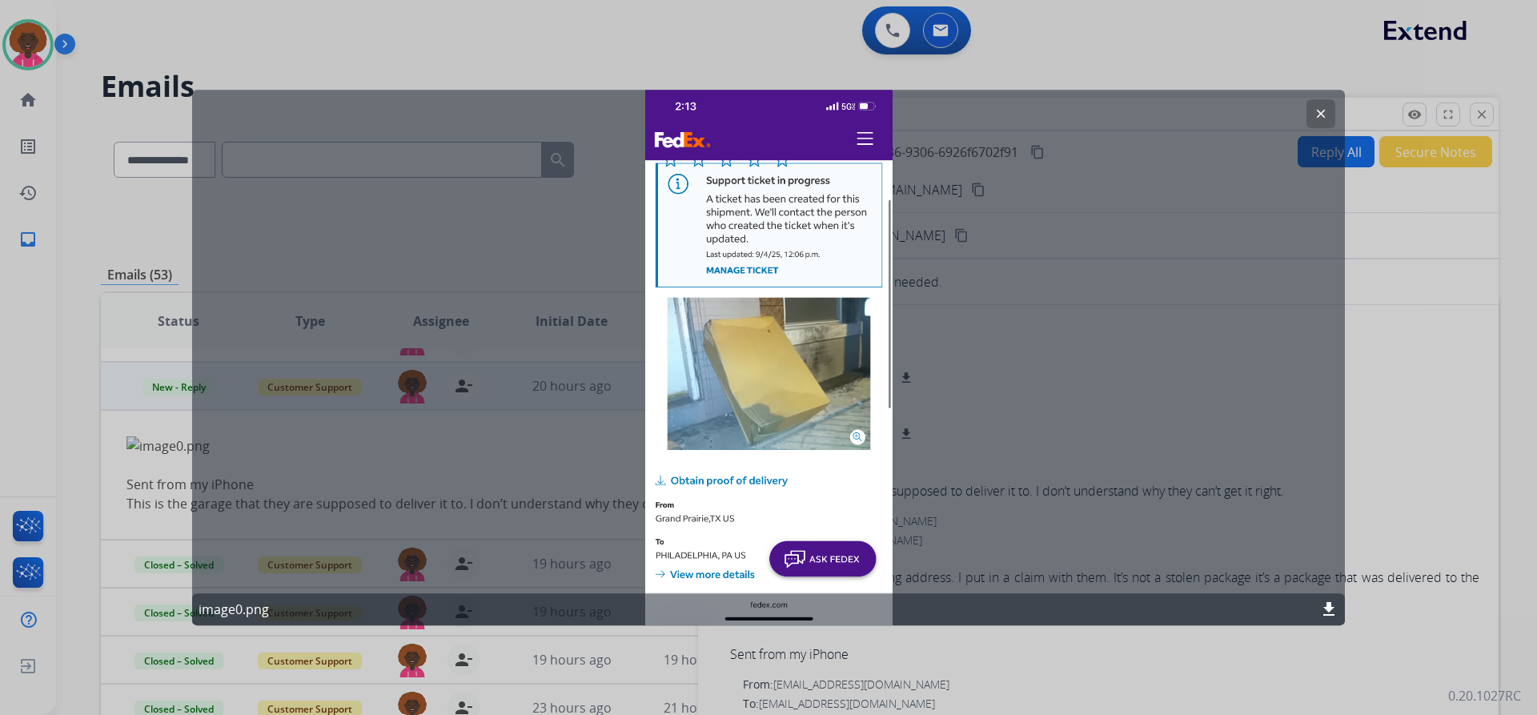
click at [1329, 118] on button "clear" at bounding box center [1320, 113] width 29 height 29
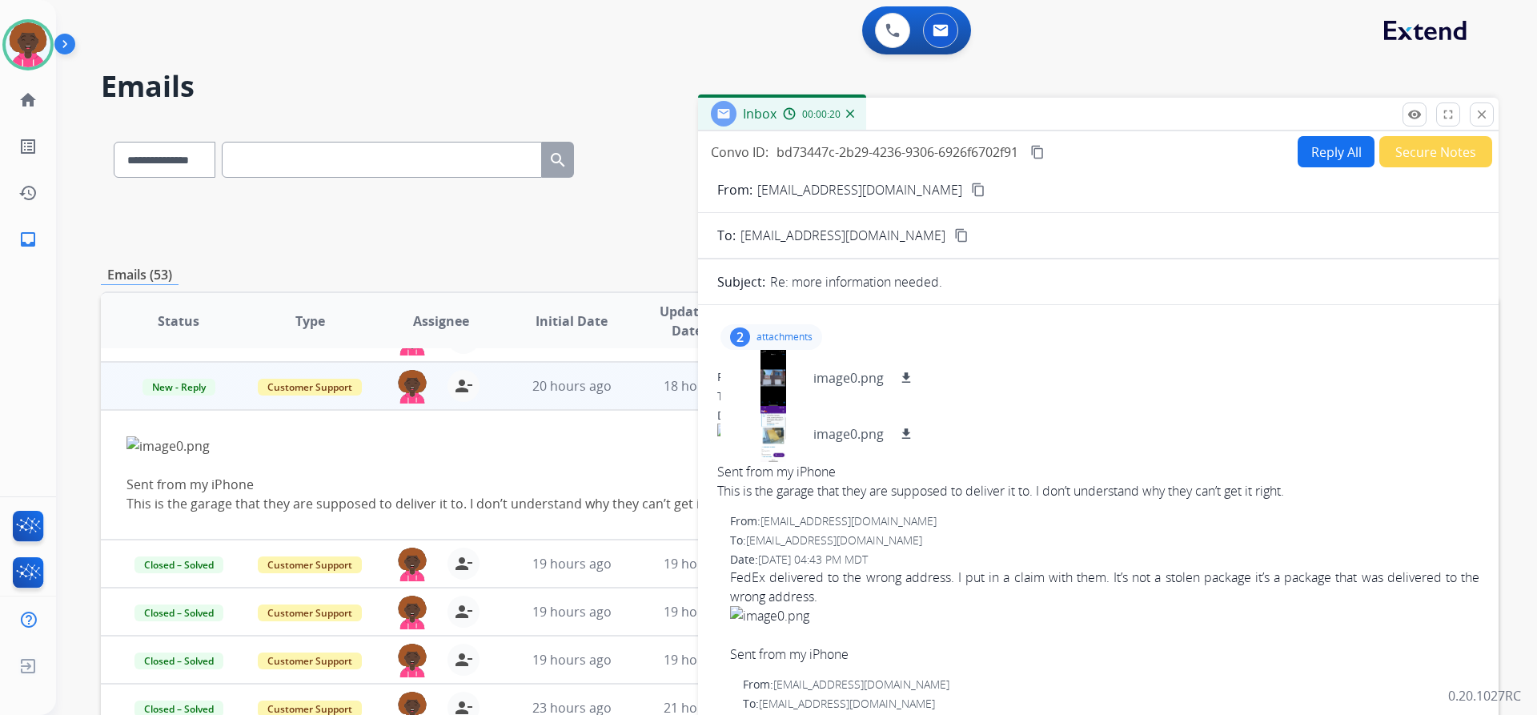
click at [403, 466] on div "Sent from my iPhone This is the garage that they are supposed to deliver it to.…" at bounding box center [668, 474] width 1085 height 77
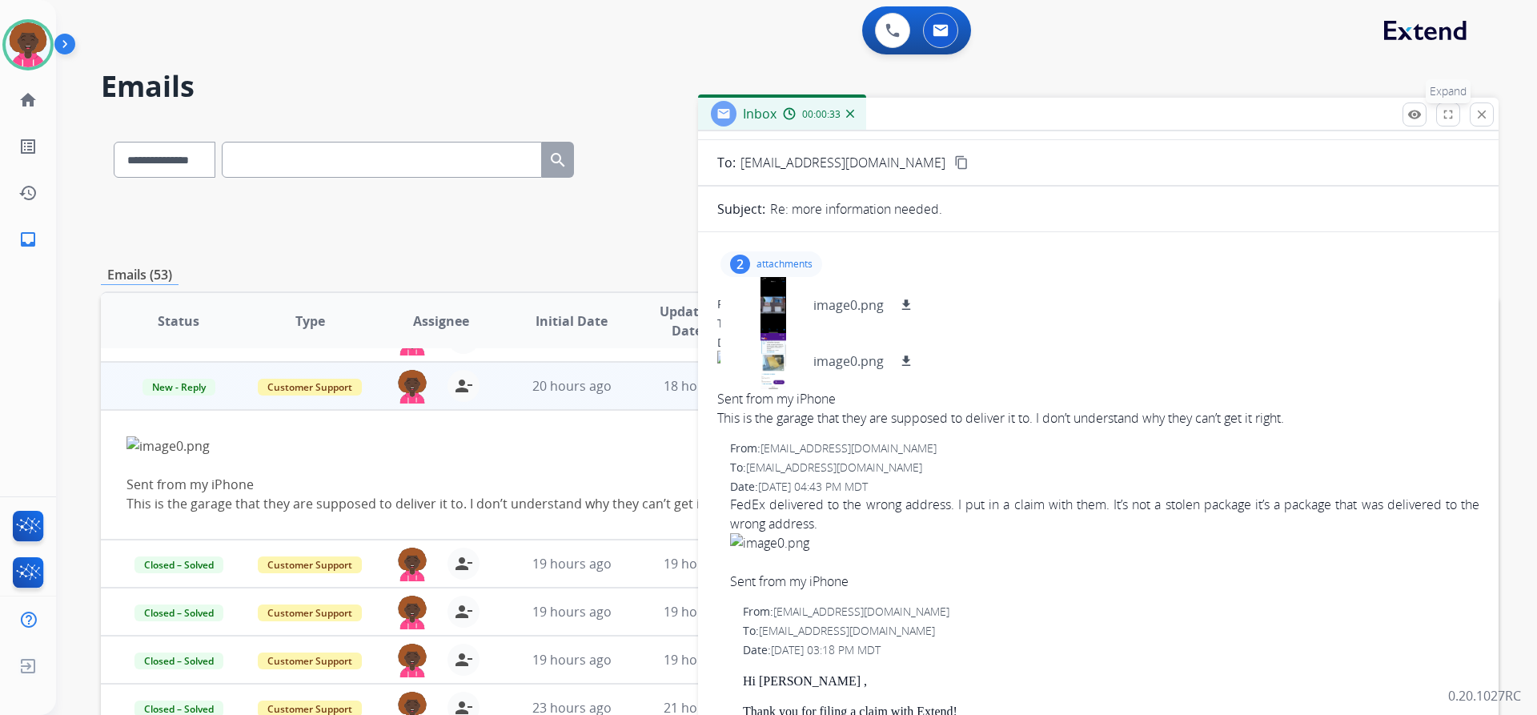
scroll to position [0, 0]
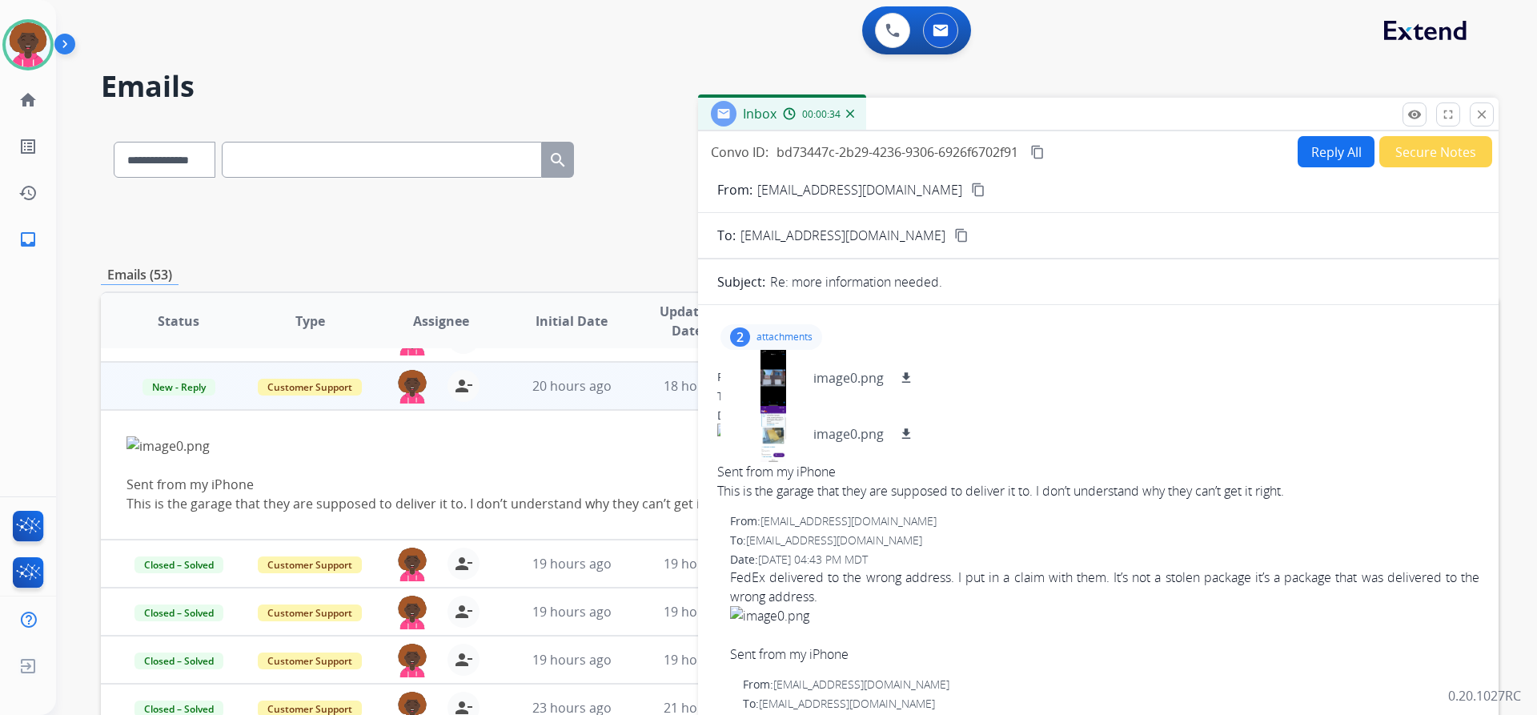
click at [1495, 120] on div "Inbox 00:00:34" at bounding box center [1098, 115] width 801 height 34
drag, startPoint x: 1482, startPoint y: 118, endPoint x: 1383, endPoint y: 138, distance: 100.5
click at [1478, 124] on button "close Close" at bounding box center [1482, 114] width 24 height 24
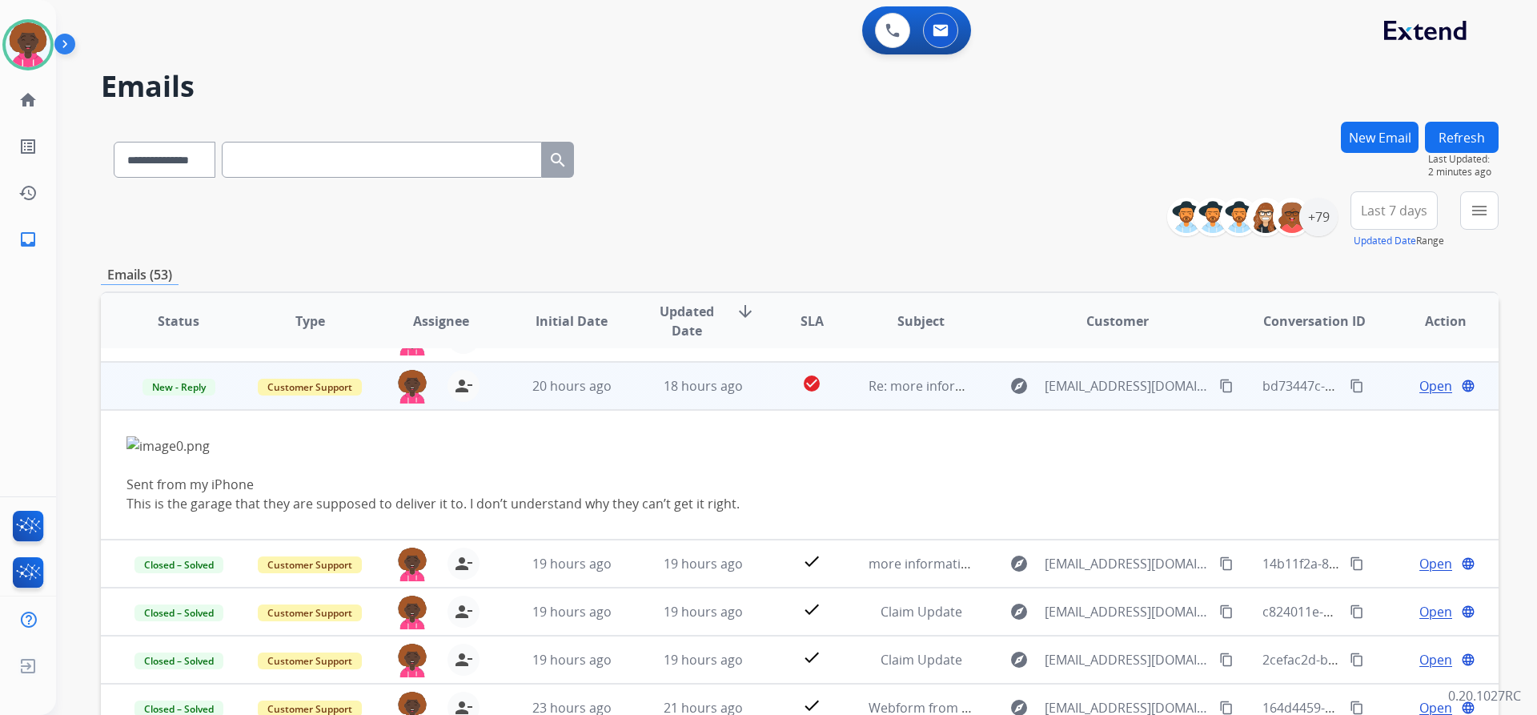
click at [1219, 383] on mat-icon "content_copy" at bounding box center [1226, 386] width 14 height 14
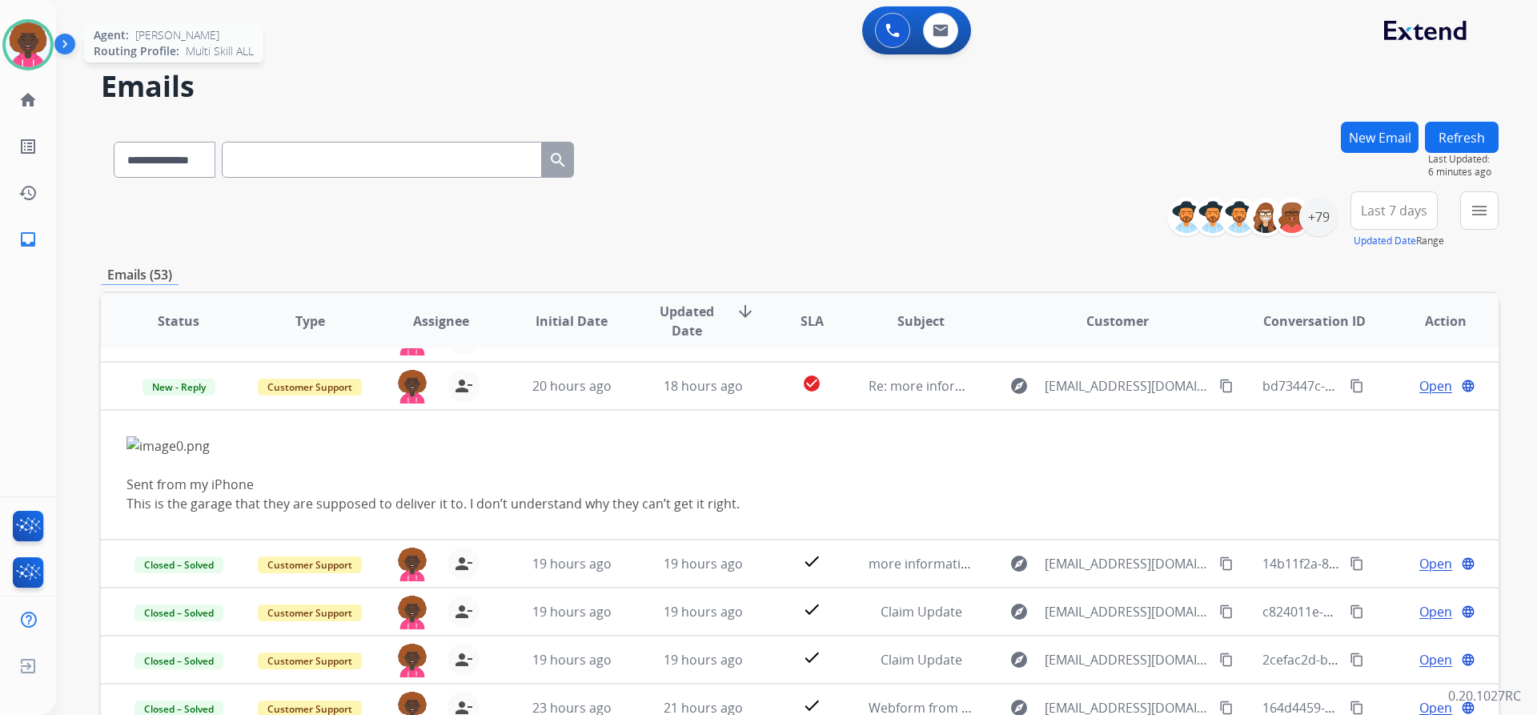
click at [23, 43] on img at bounding box center [28, 44] width 45 height 45
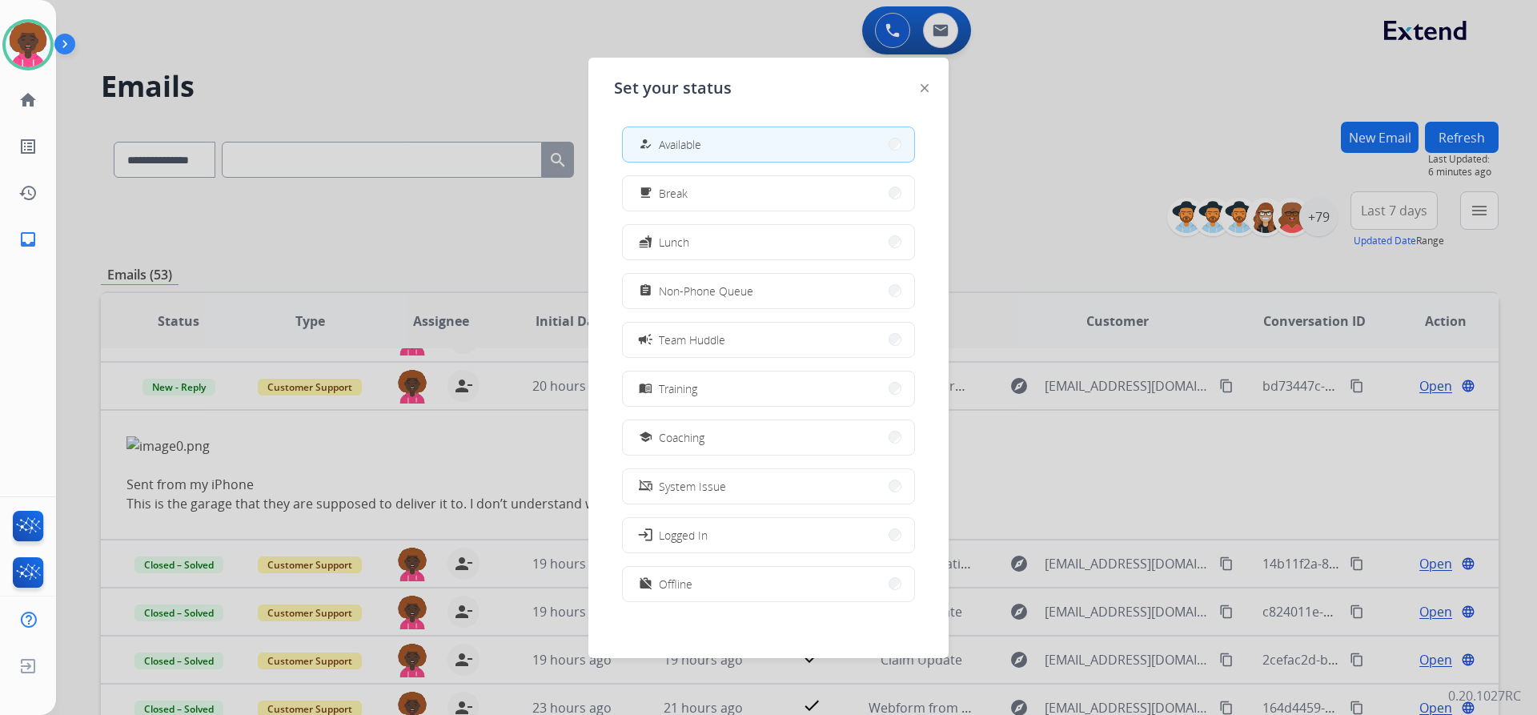
click at [743, 283] on span "Non-Phone Queue" at bounding box center [706, 291] width 94 height 17
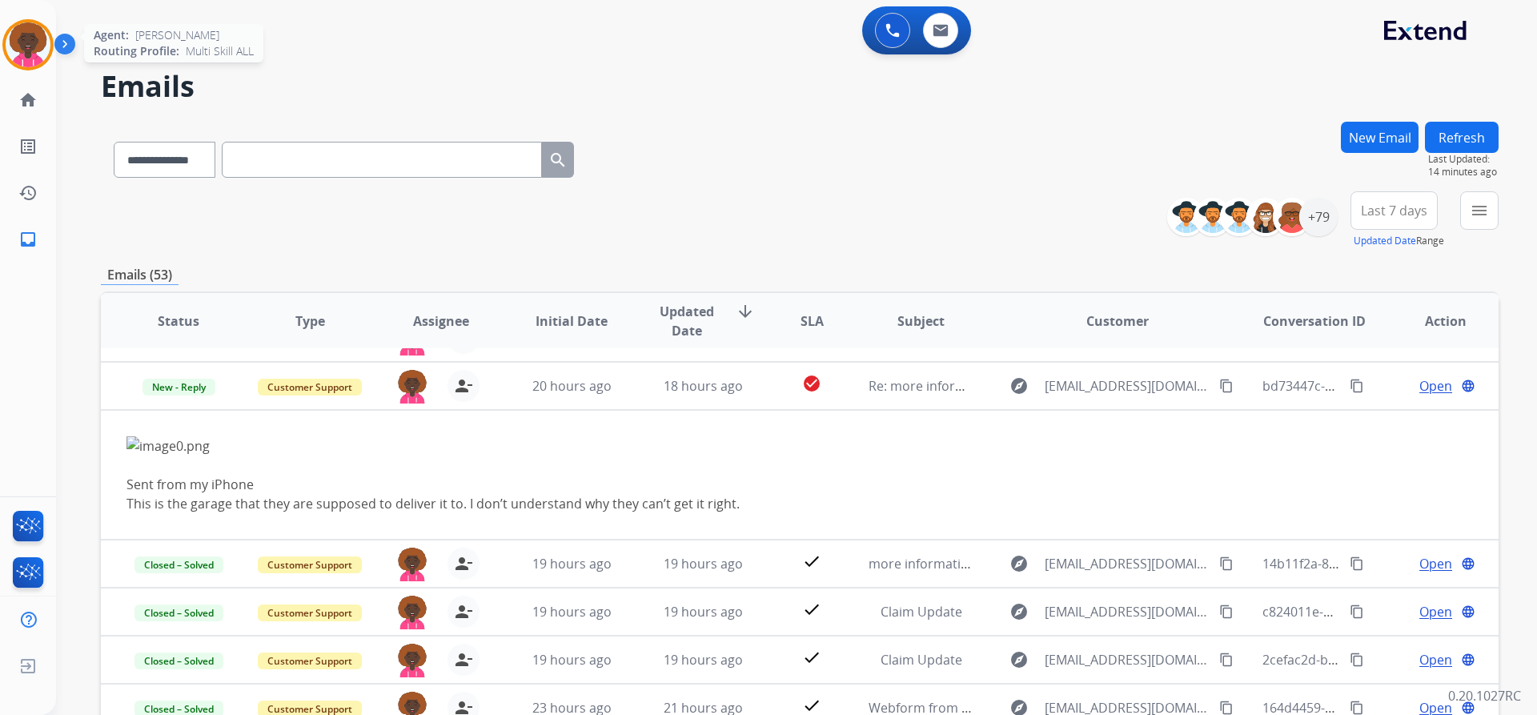
click at [29, 35] on img at bounding box center [28, 44] width 45 height 45
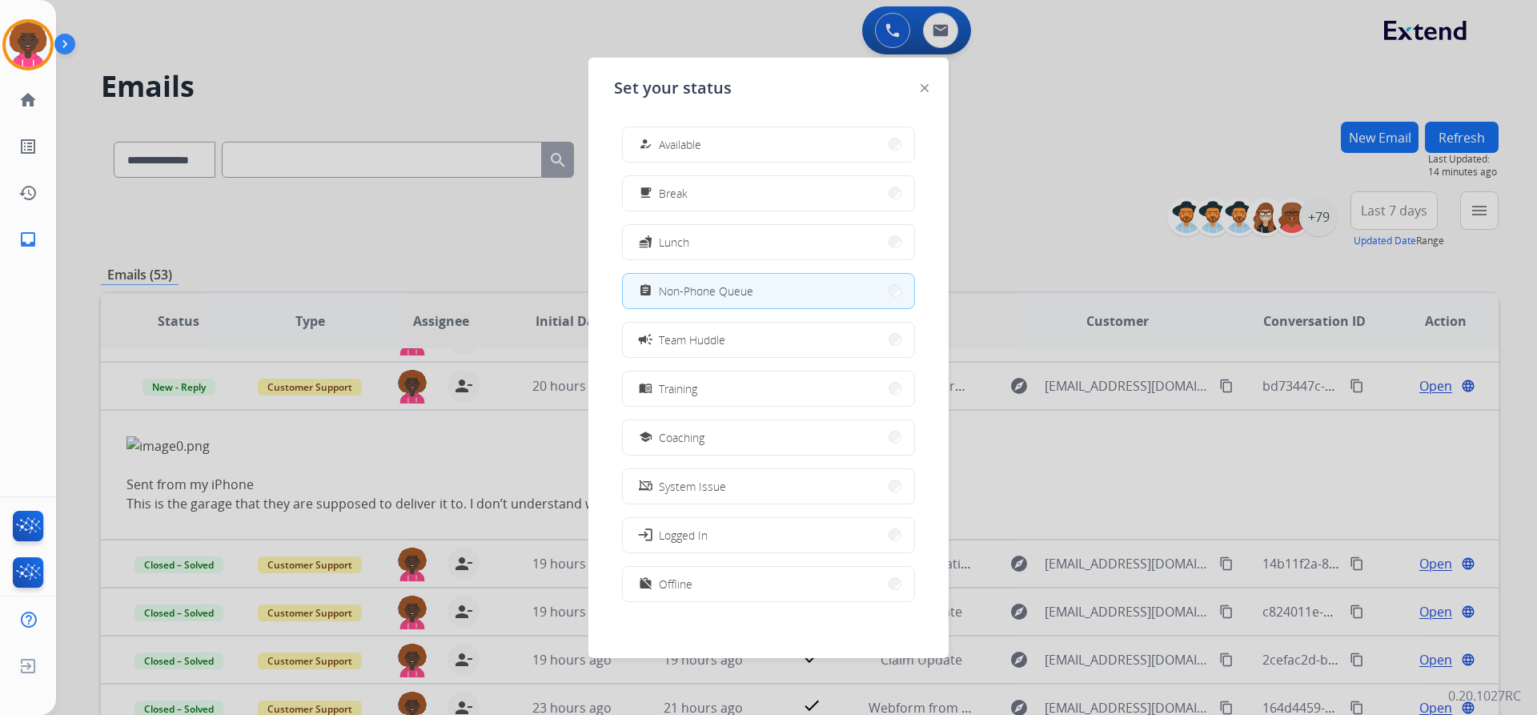
click at [995, 208] on div at bounding box center [768, 357] width 1537 height 715
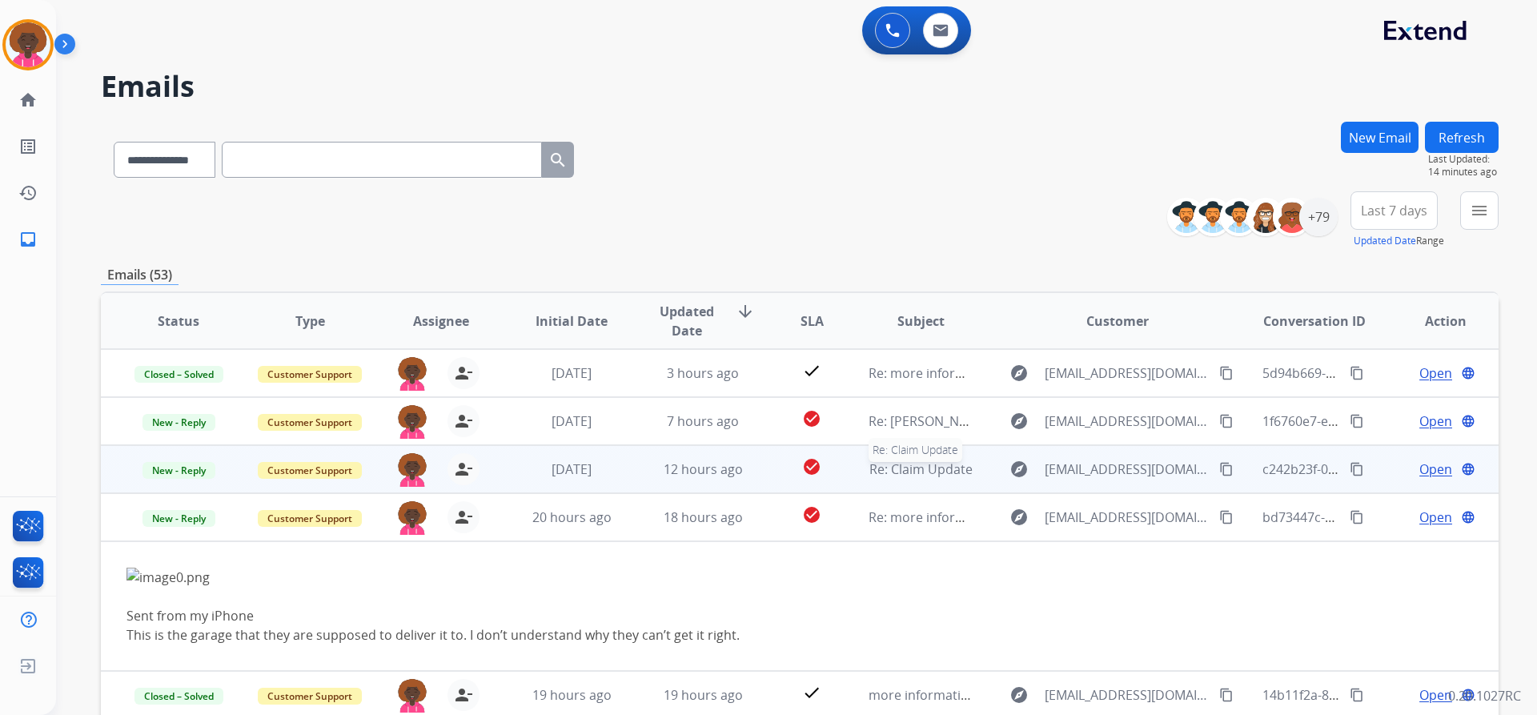
click at [909, 472] on span "Re: Claim Update" at bounding box center [920, 469] width 103 height 18
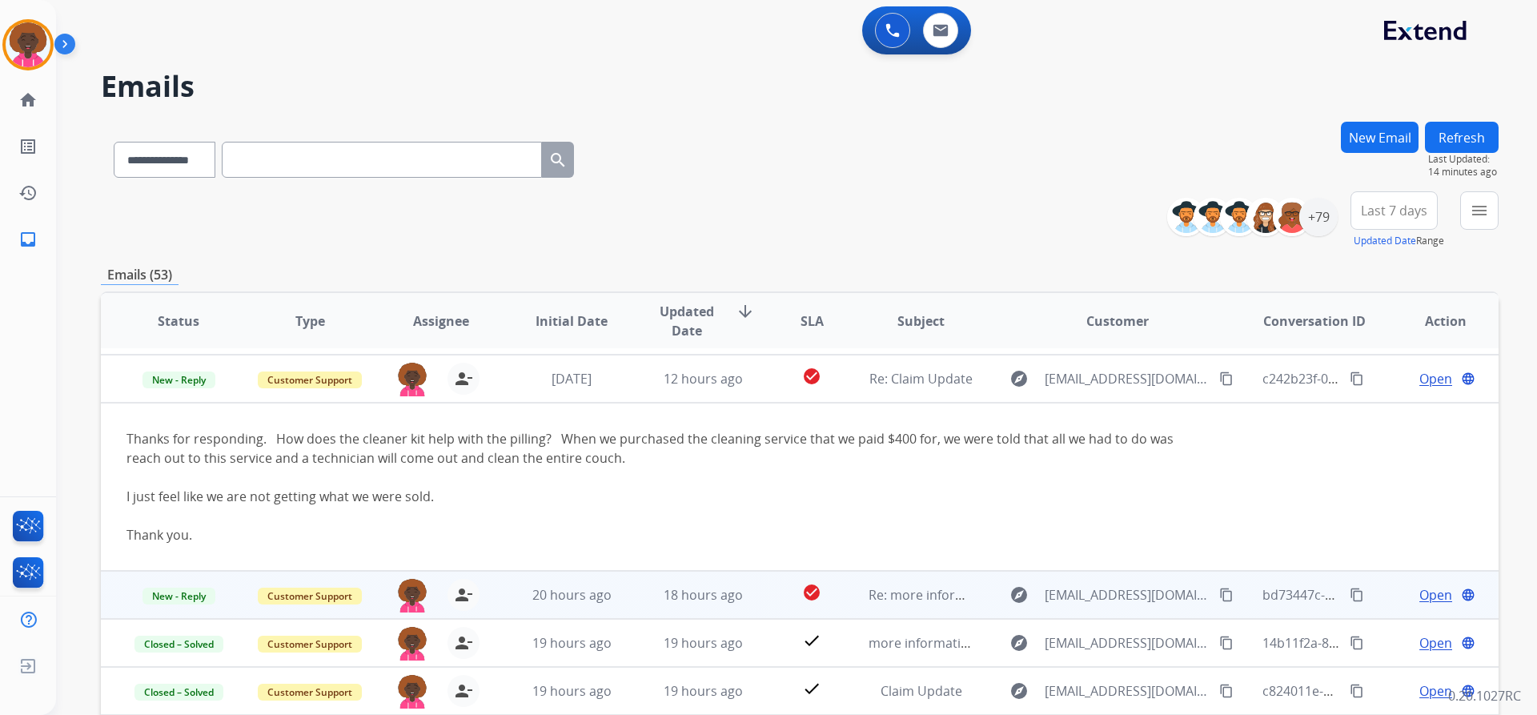
scroll to position [96, 0]
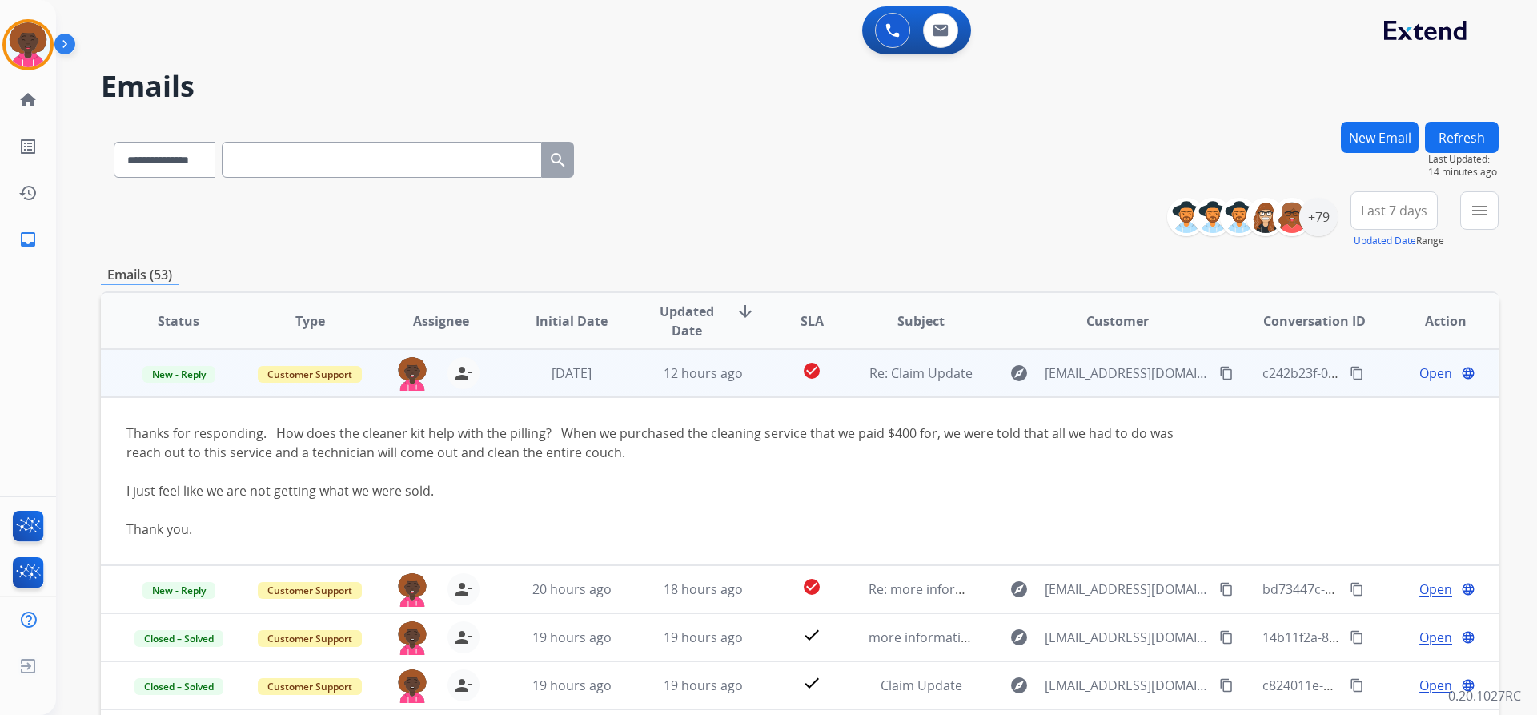
click at [1431, 371] on span "Open" at bounding box center [1435, 372] width 33 height 19
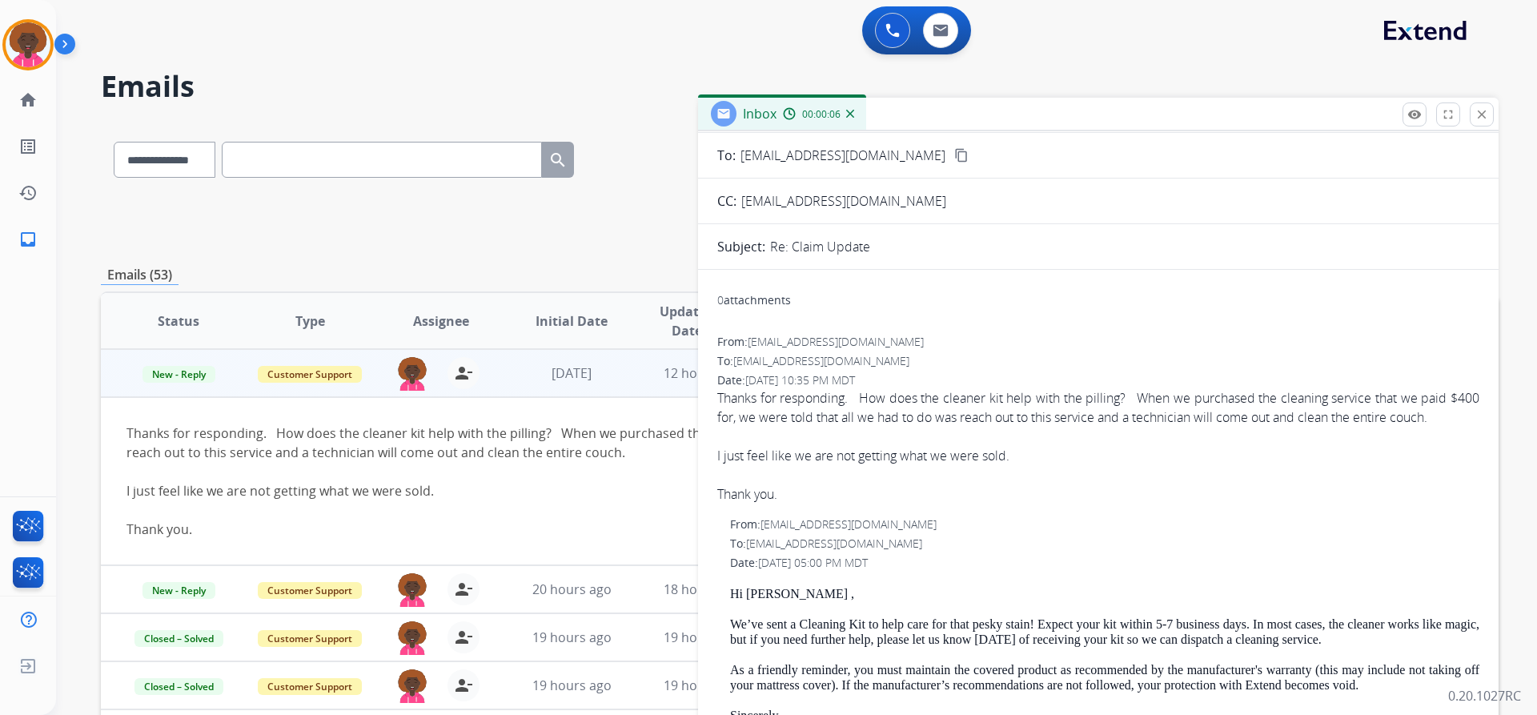
scroll to position [0, 0]
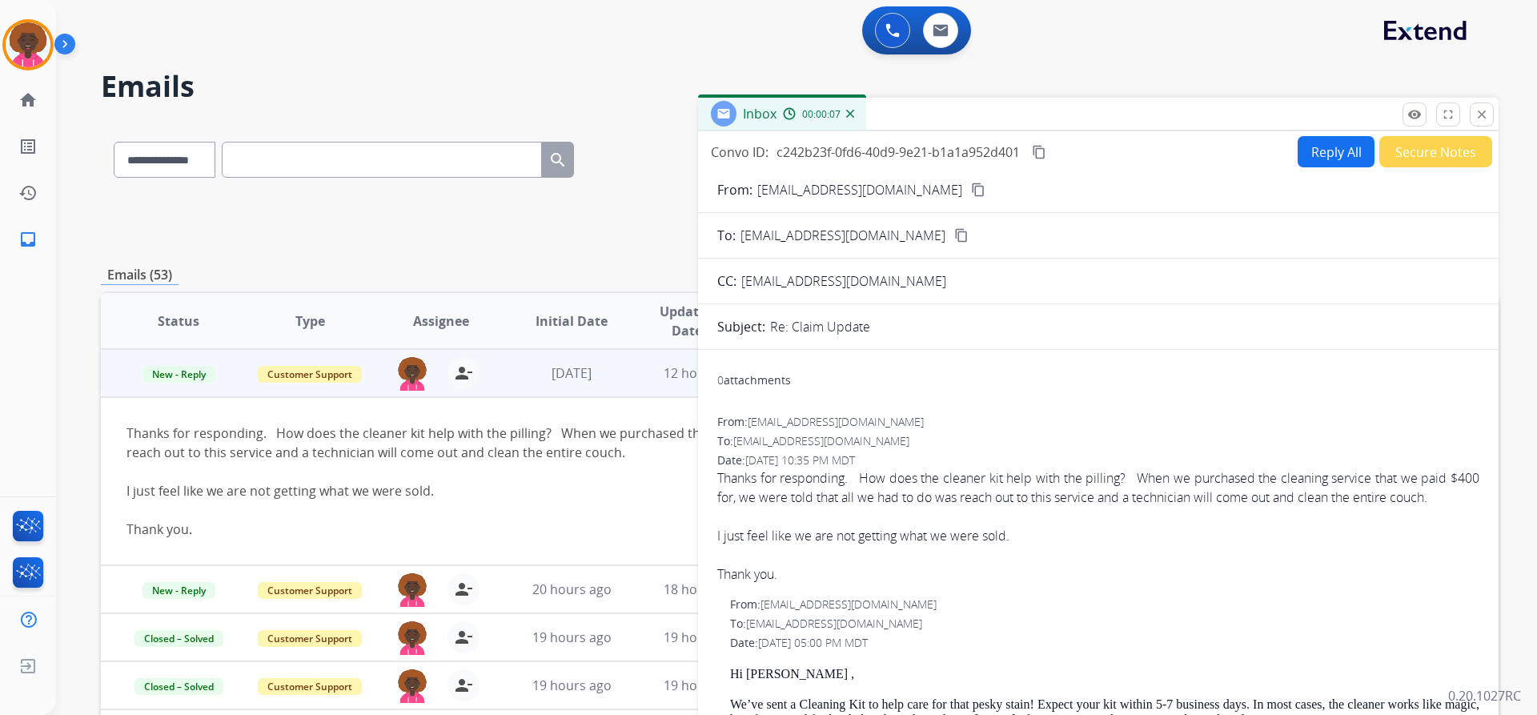
click at [1335, 147] on button "Reply All" at bounding box center [1336, 151] width 77 height 31
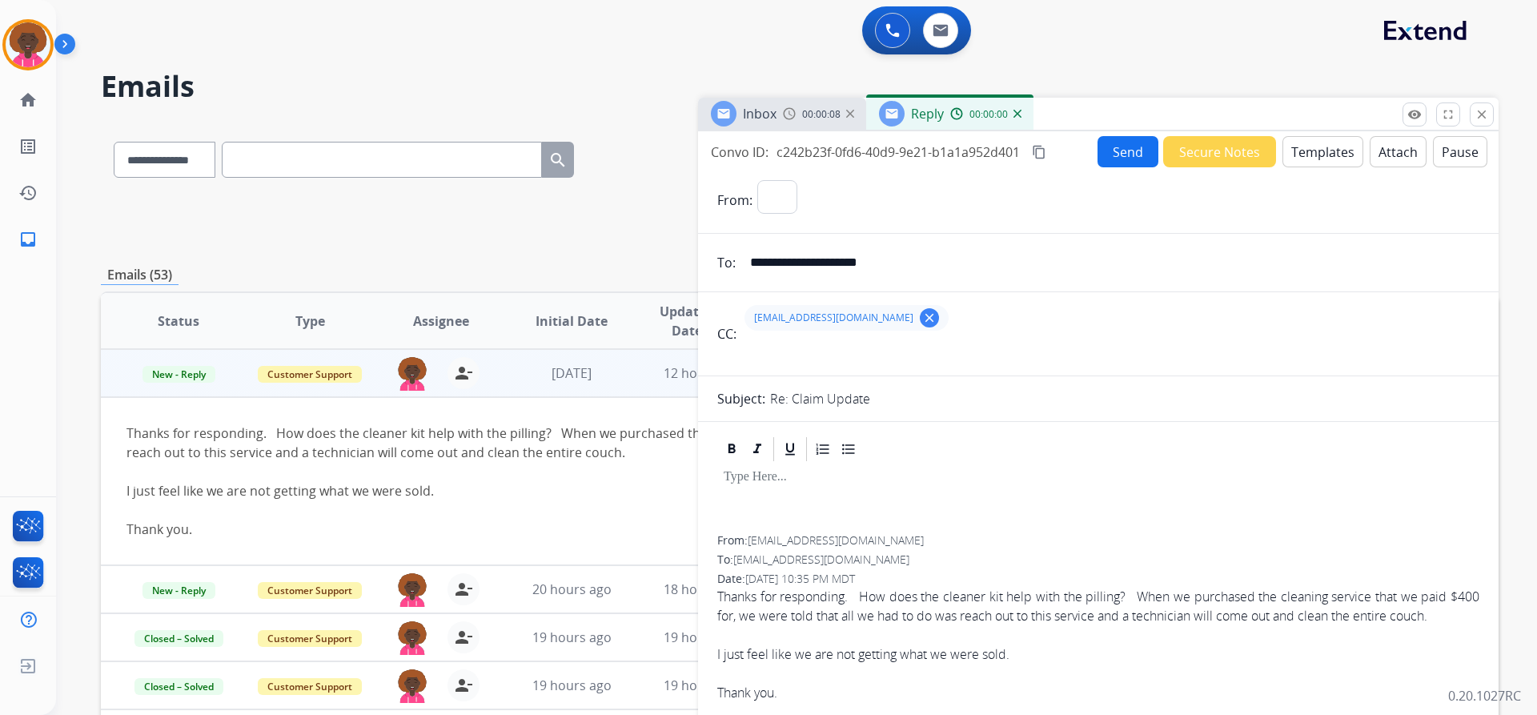
select select "**********"
click at [1310, 155] on button "Templates" at bounding box center [1322, 151] width 81 height 31
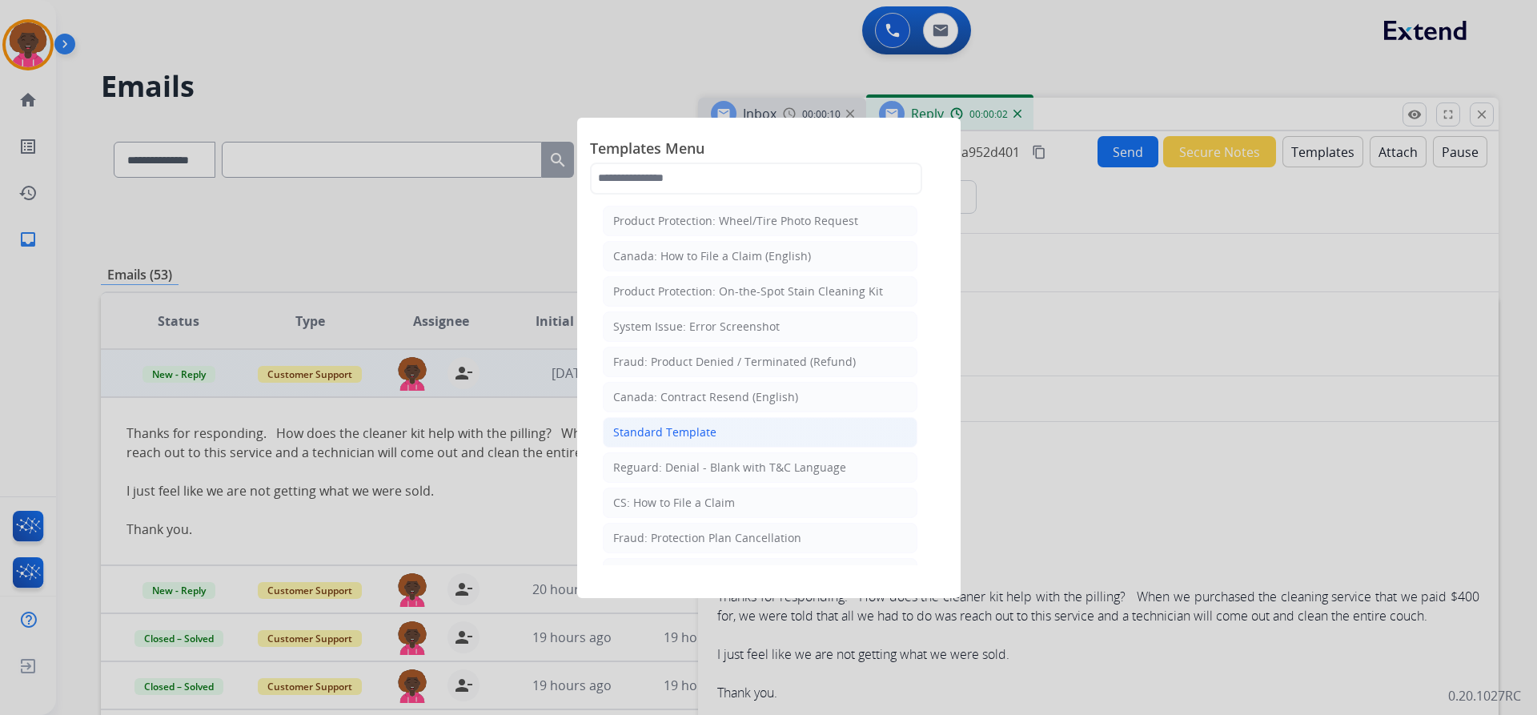
click at [750, 431] on li "Standard Template" at bounding box center [760, 432] width 315 height 30
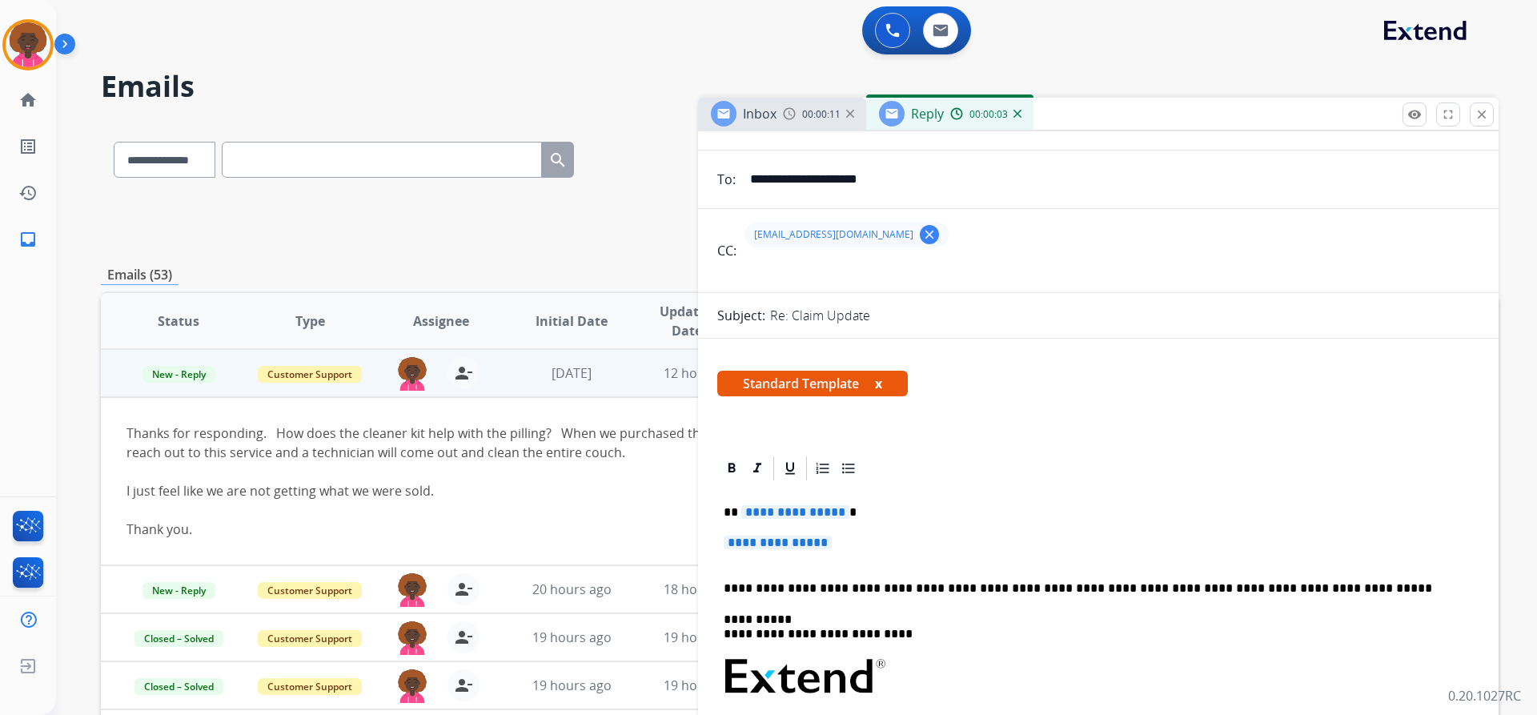
scroll to position [160, 0]
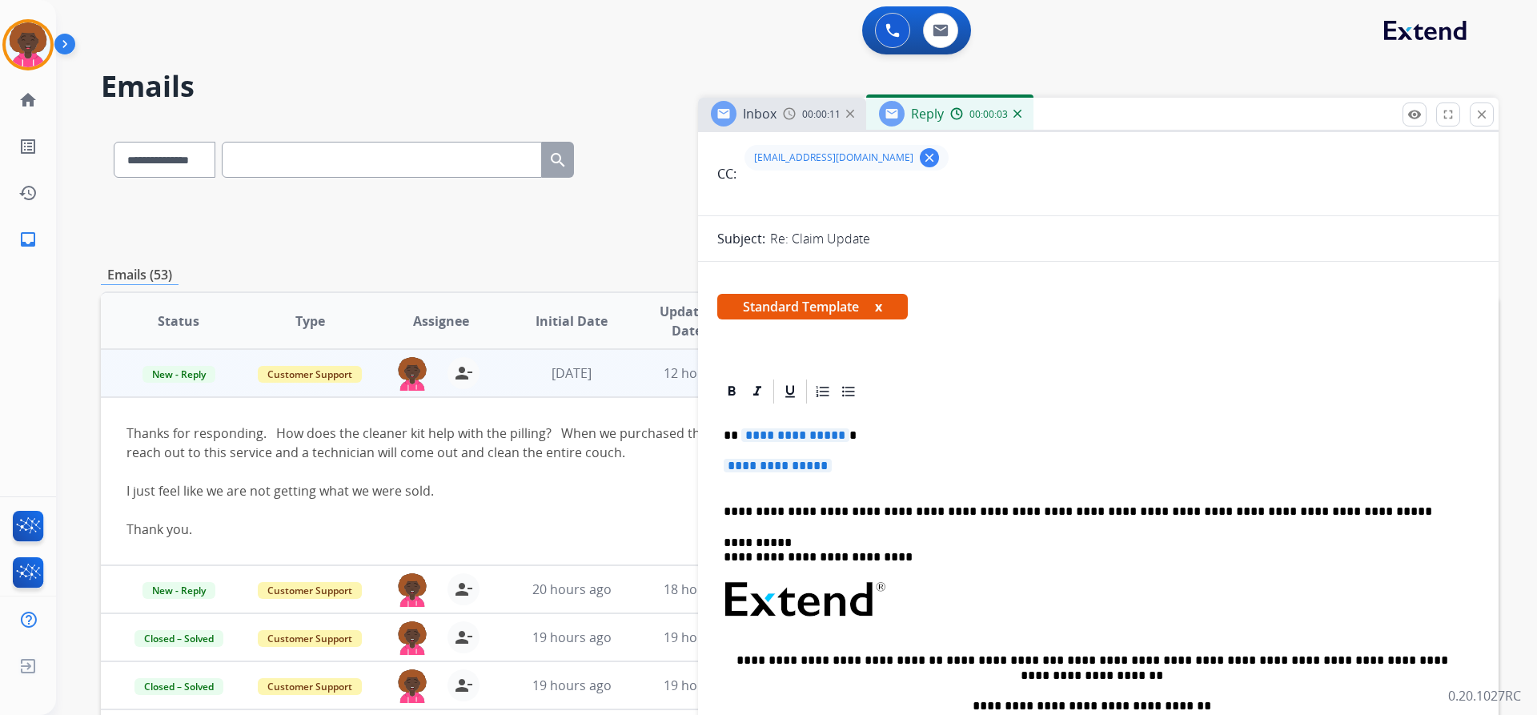
click at [809, 479] on p "**********" at bounding box center [1098, 474] width 749 height 30
click at [822, 471] on span "**********" at bounding box center [778, 466] width 108 height 14
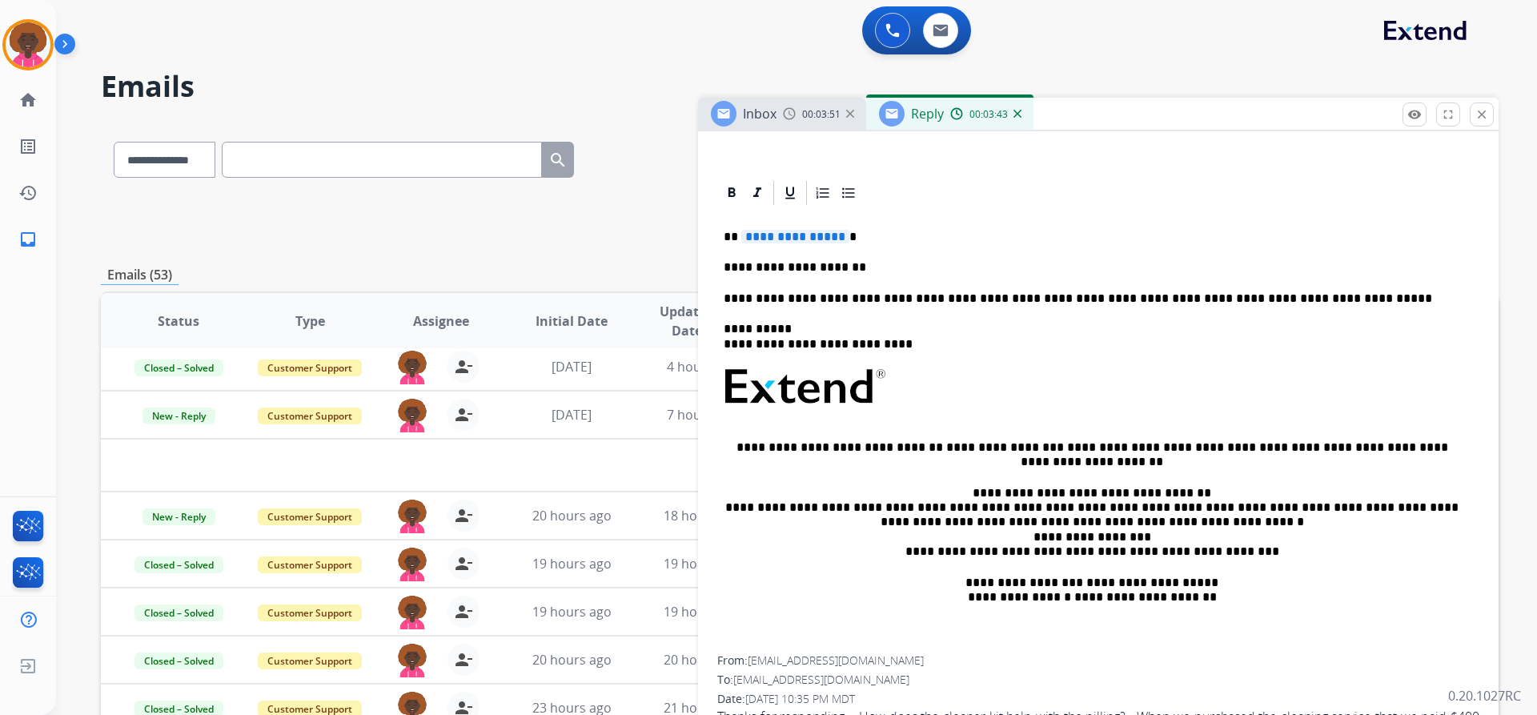
scroll to position [560, 0]
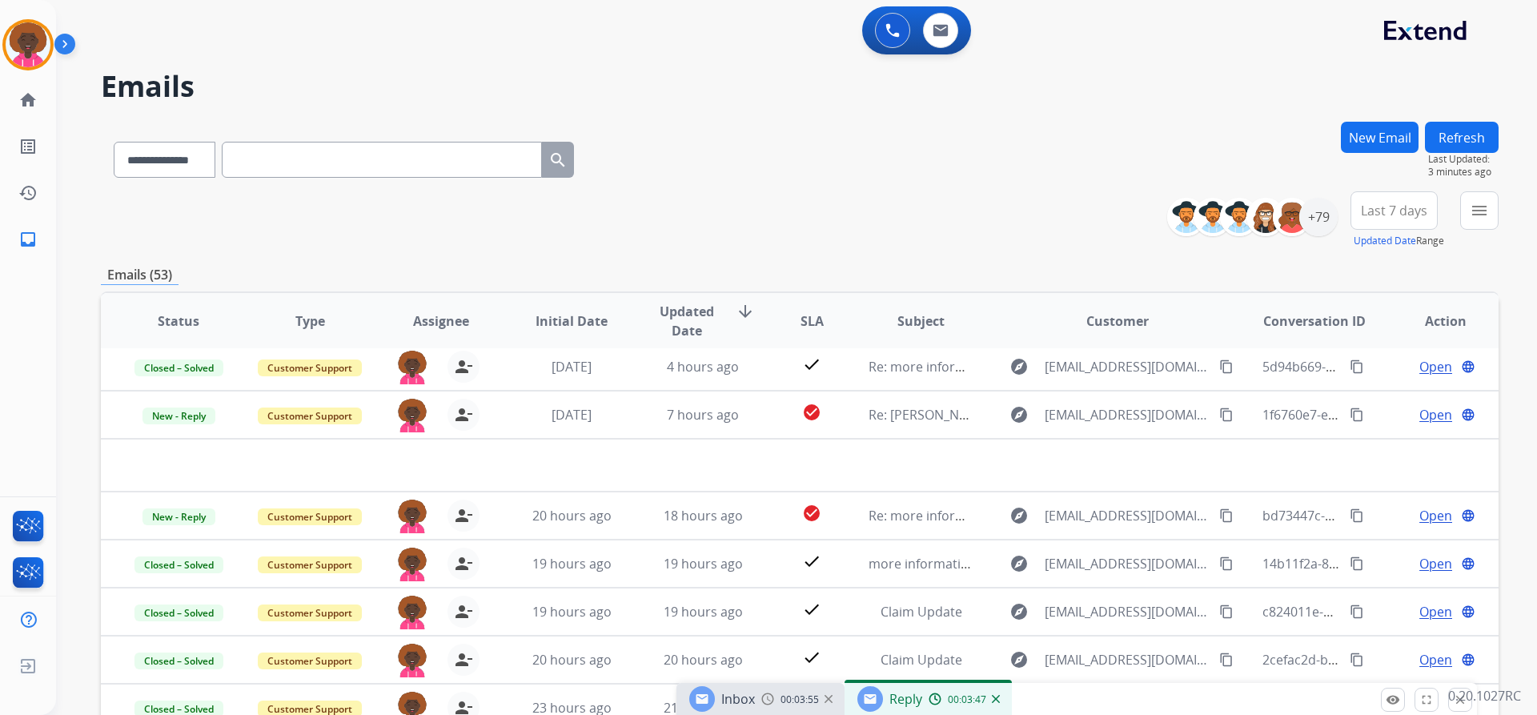
drag, startPoint x: 1298, startPoint y: 114, endPoint x: 1536, endPoint y: 502, distance: 454.6
click at [1277, 696] on div "Inbox 00:03:55 Reply 00:03:47" at bounding box center [1076, 700] width 801 height 34
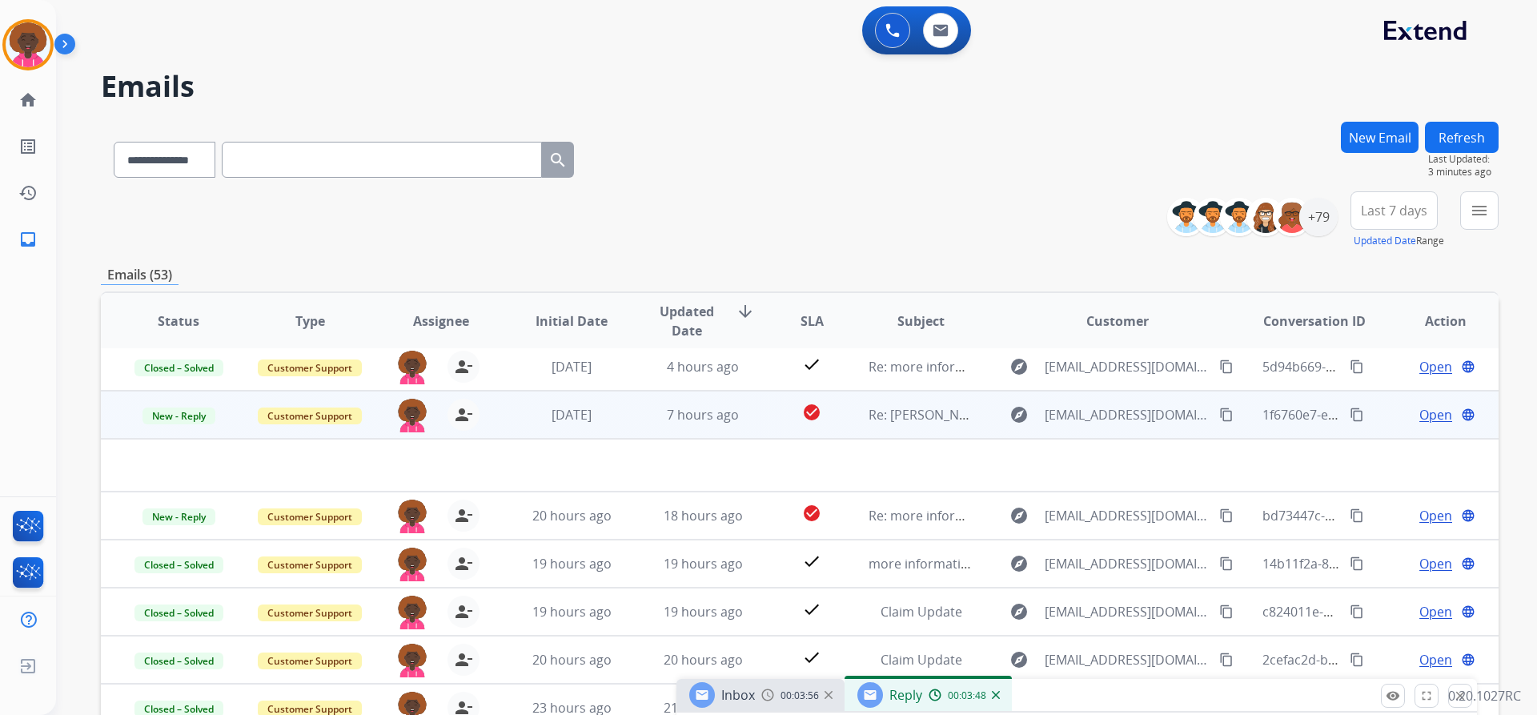
click at [1433, 413] on span "Open" at bounding box center [1435, 414] width 33 height 19
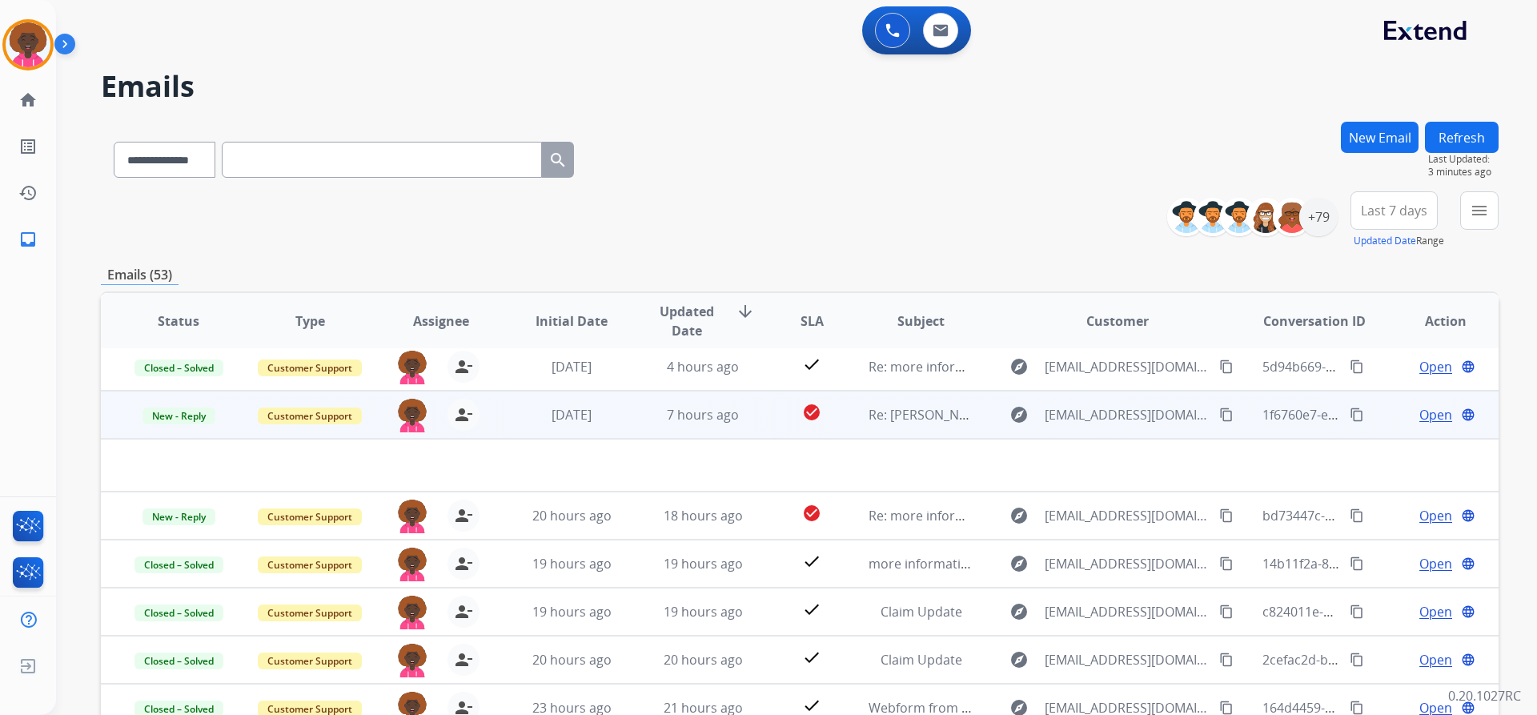
click at [1433, 413] on span "Open" at bounding box center [1435, 414] width 33 height 19
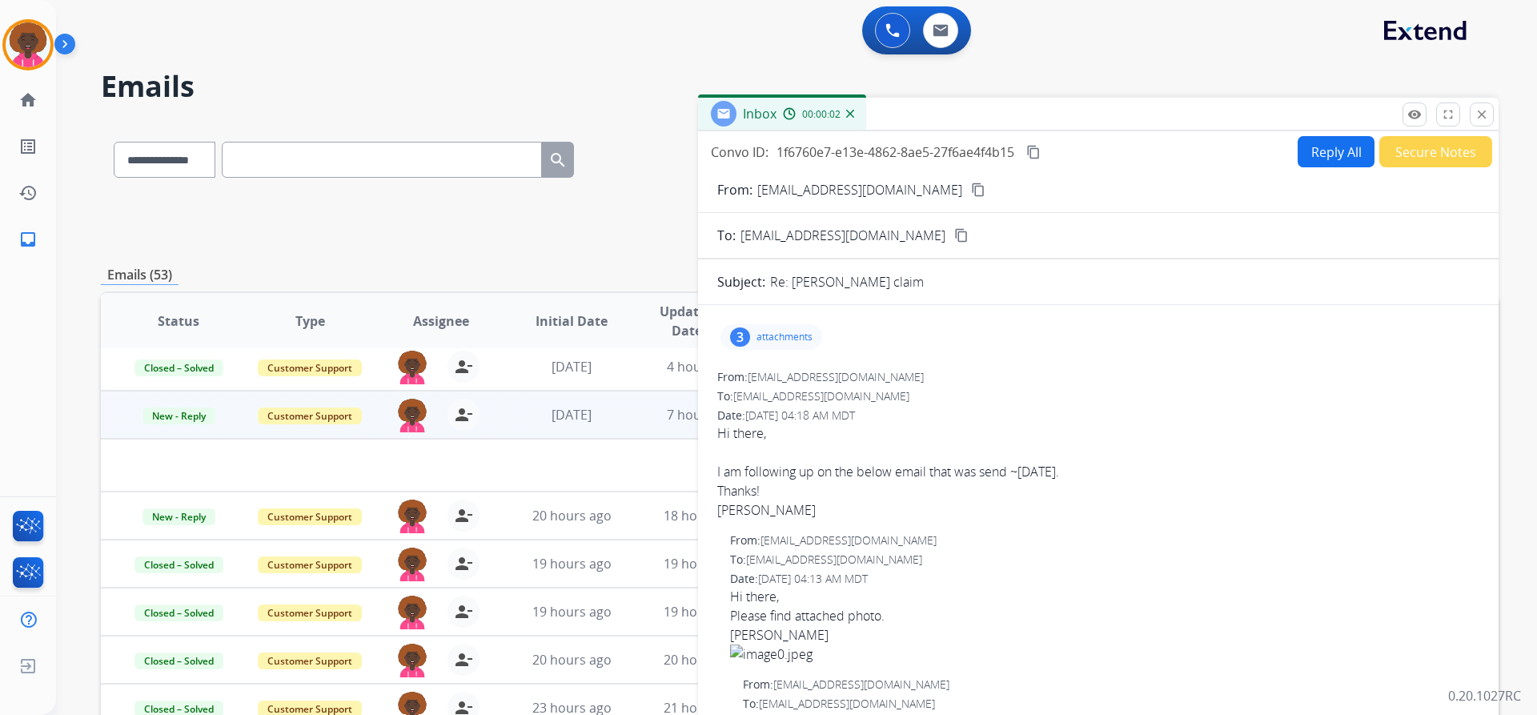
click at [1478, 114] on mat-icon "close" at bounding box center [1482, 114] width 14 height 14
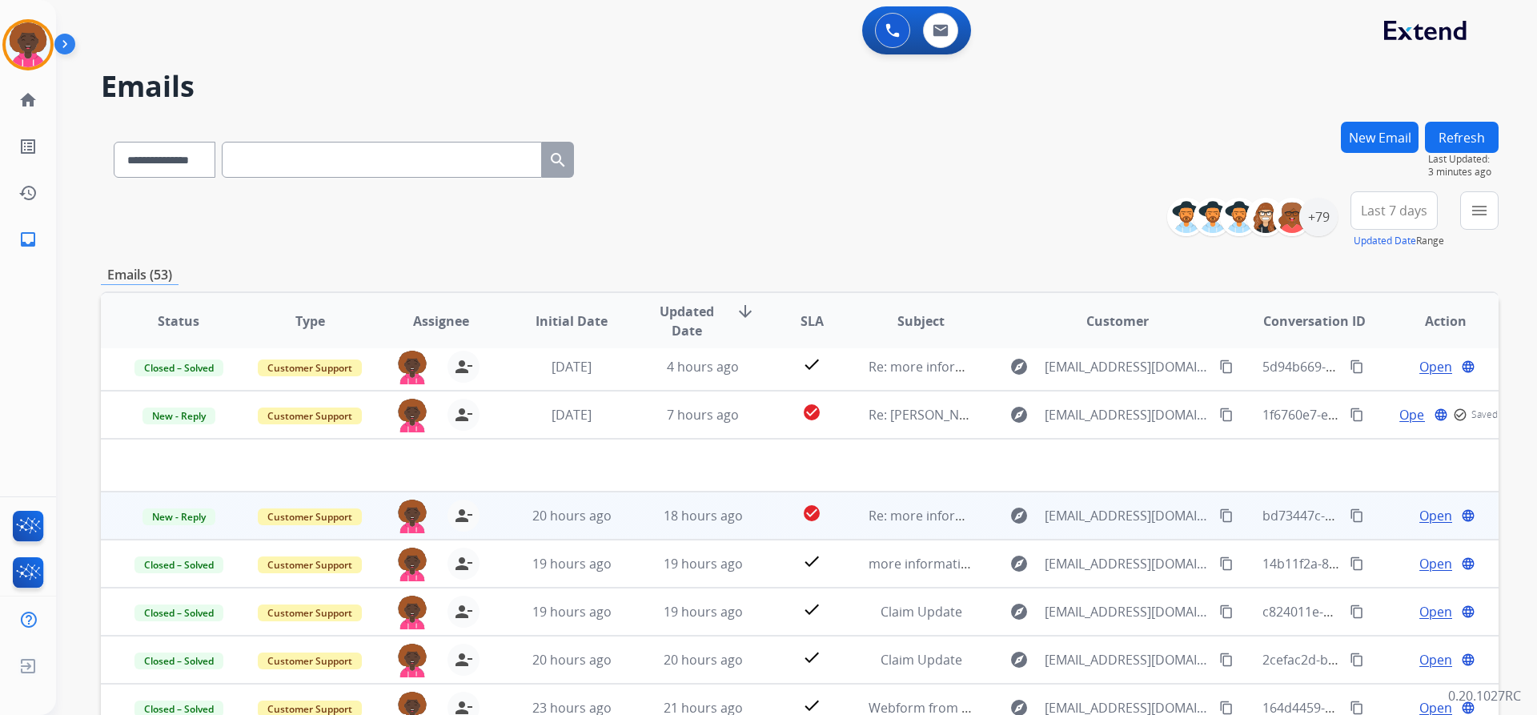
click at [1431, 511] on span "Open" at bounding box center [1435, 515] width 33 height 19
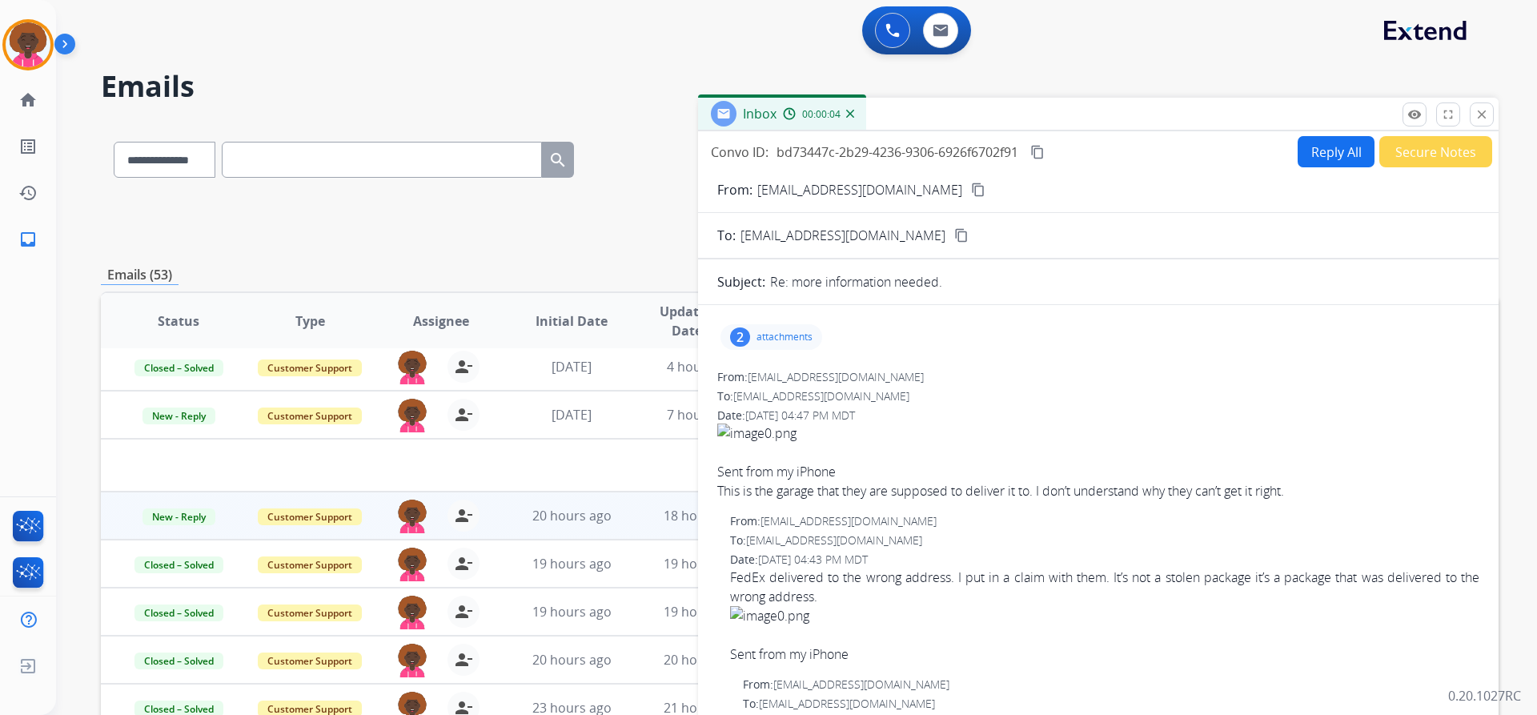
click at [971, 187] on mat-icon "content_copy" at bounding box center [978, 190] width 14 height 14
click at [28, 37] on img at bounding box center [28, 44] width 45 height 45
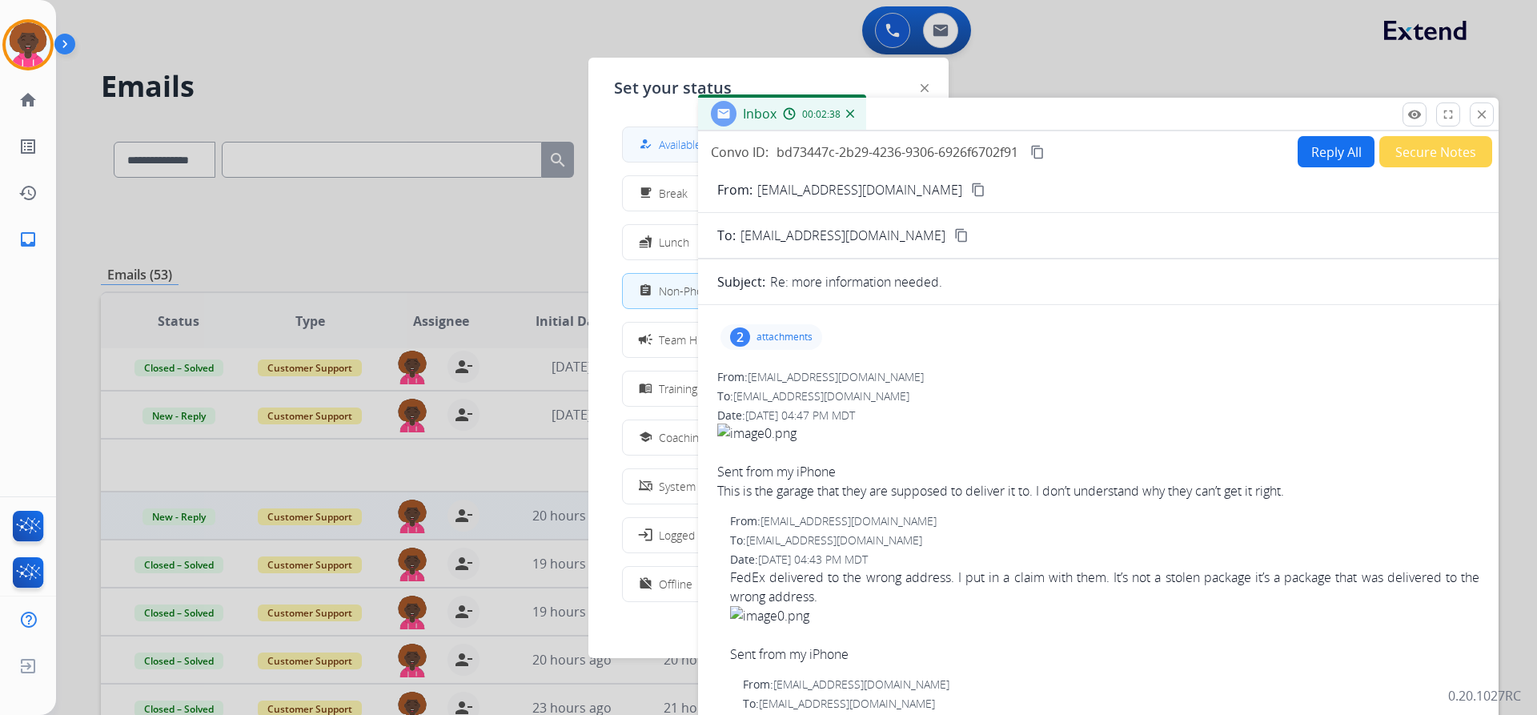
click at [647, 137] on div "how_to_reg" at bounding box center [647, 143] width 23 height 19
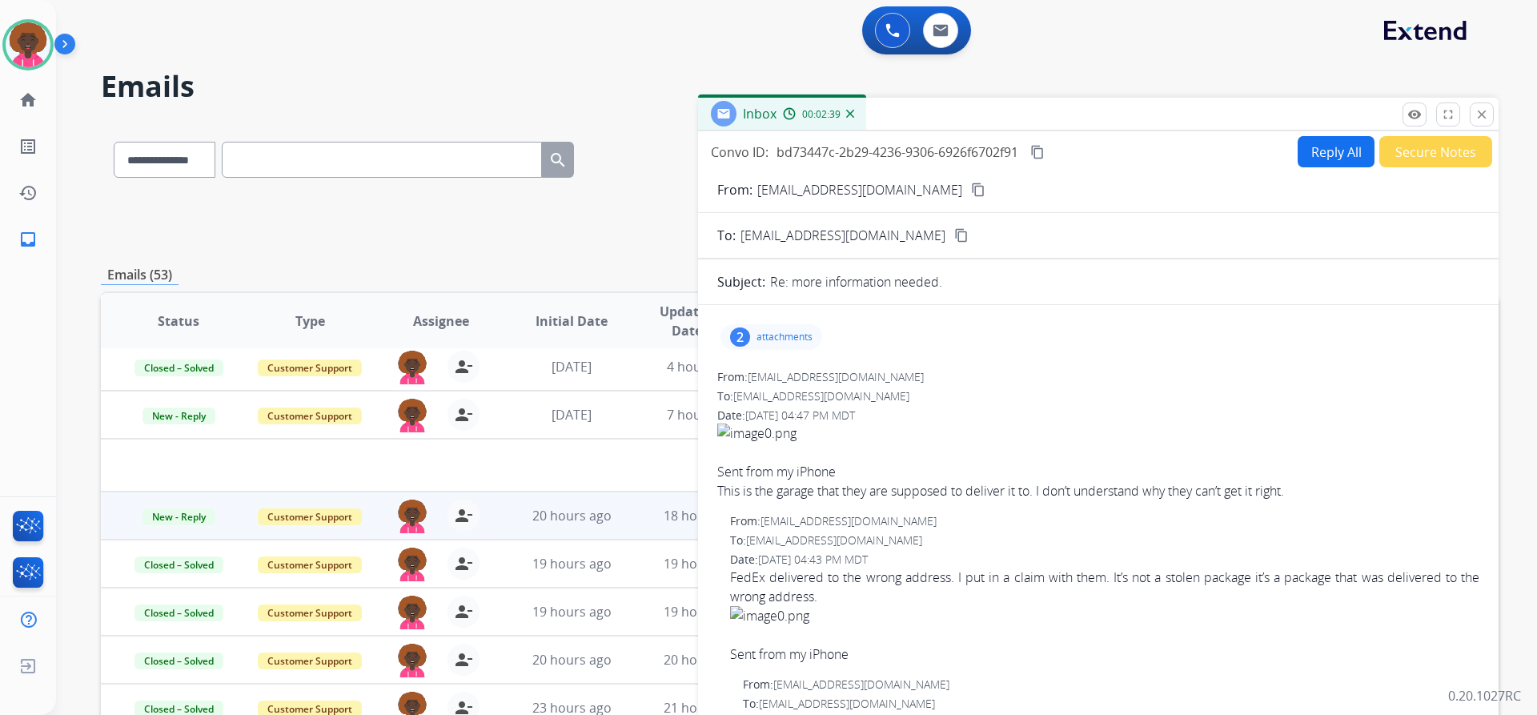
drag, startPoint x: 1162, startPoint y: 34, endPoint x: 1151, endPoint y: 67, distance: 35.2
click at [1158, 41] on div "0 Voice Interactions 0 Email Interactions" at bounding box center [786, 31] width 1423 height 51
click at [1482, 120] on mat-icon "close" at bounding box center [1482, 114] width 14 height 14
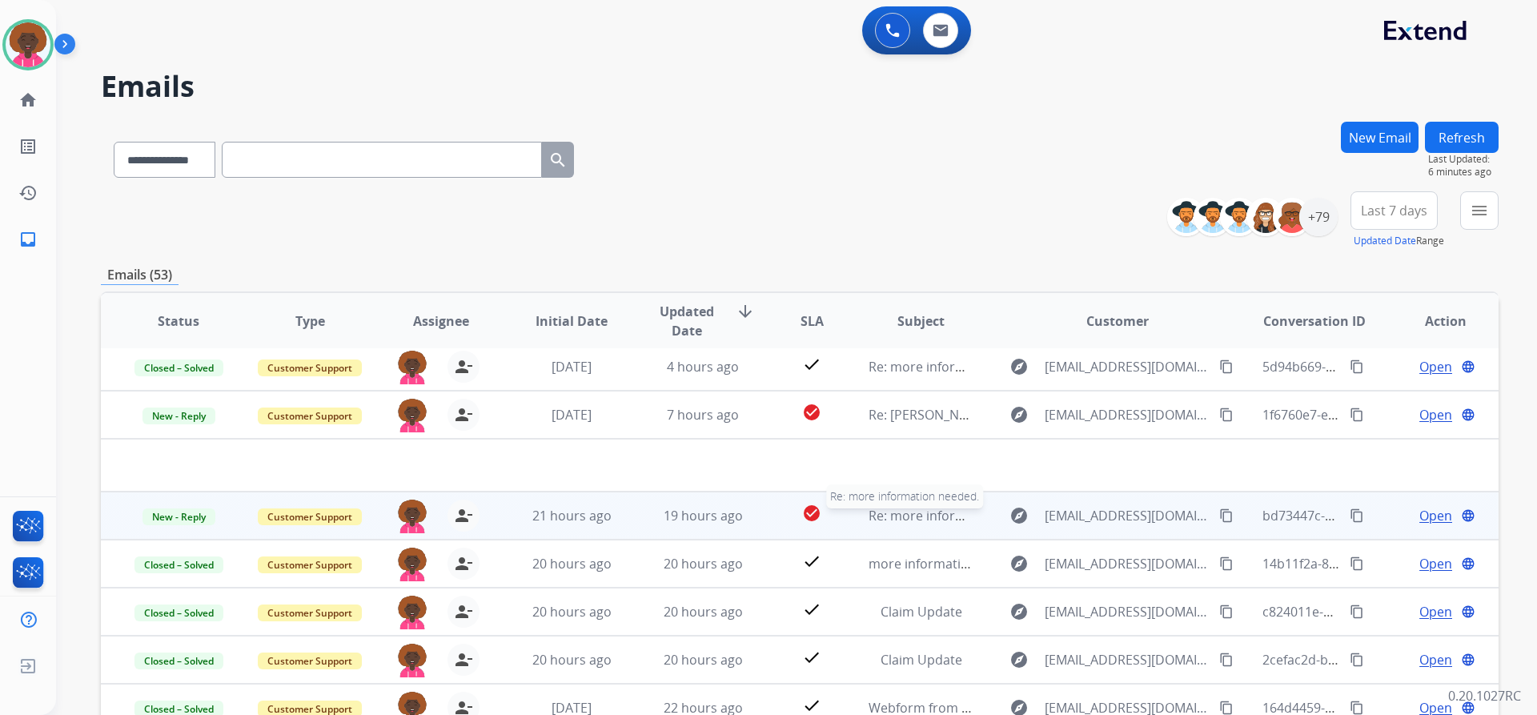
click at [896, 516] on span "Re: more information needed." at bounding box center [960, 516] width 182 height 18
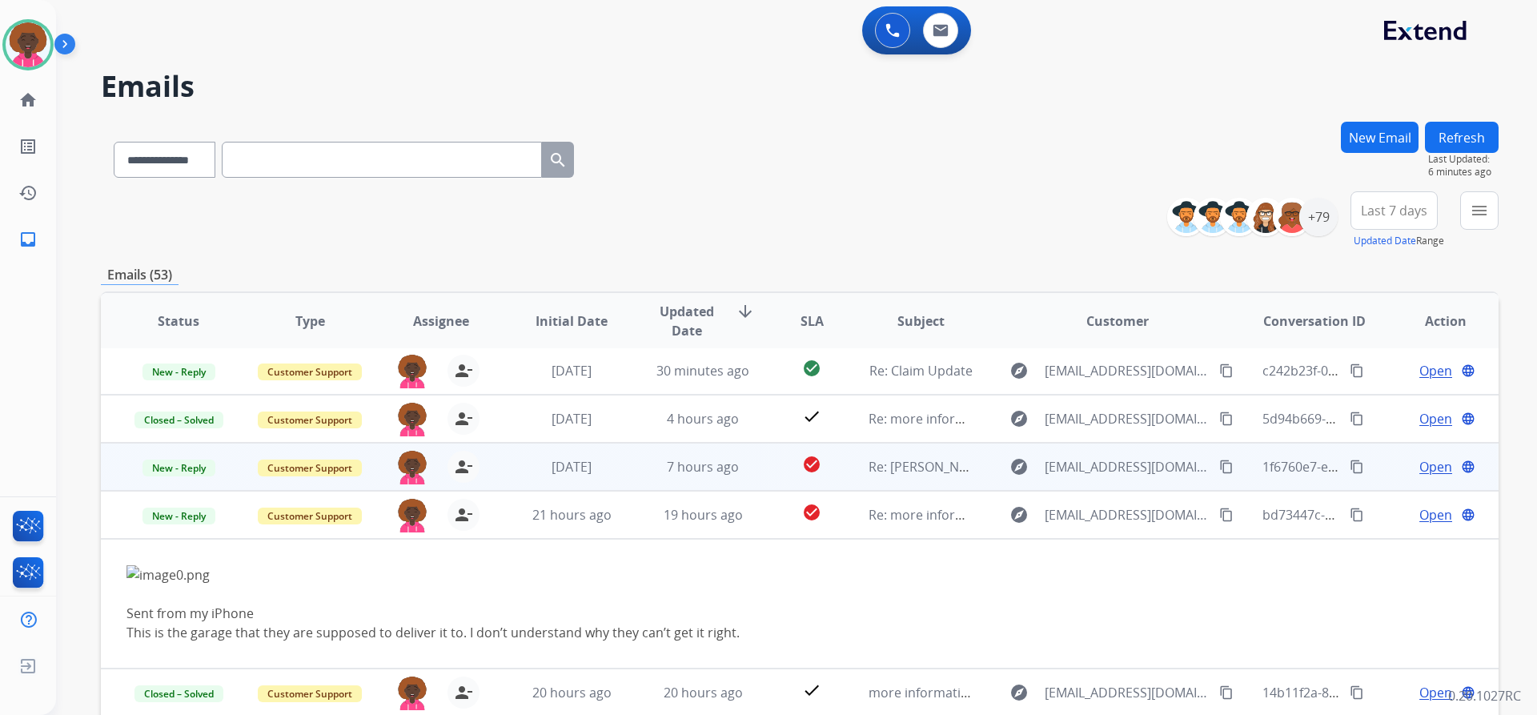
scroll to position [0, 0]
click at [884, 463] on span "Re: [PERSON_NAME] claim" at bounding box center [947, 469] width 156 height 18
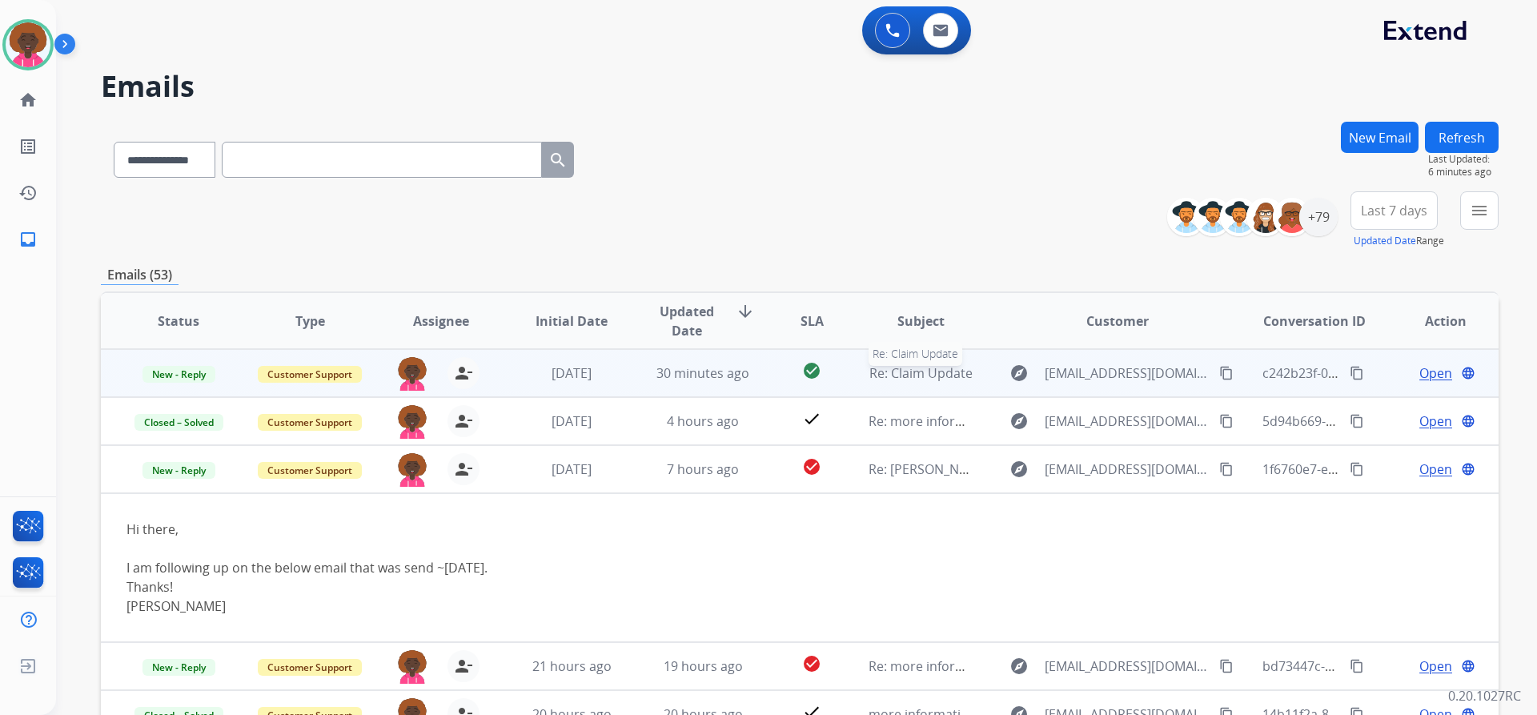
click at [897, 368] on span "Re: Claim Update" at bounding box center [920, 373] width 103 height 18
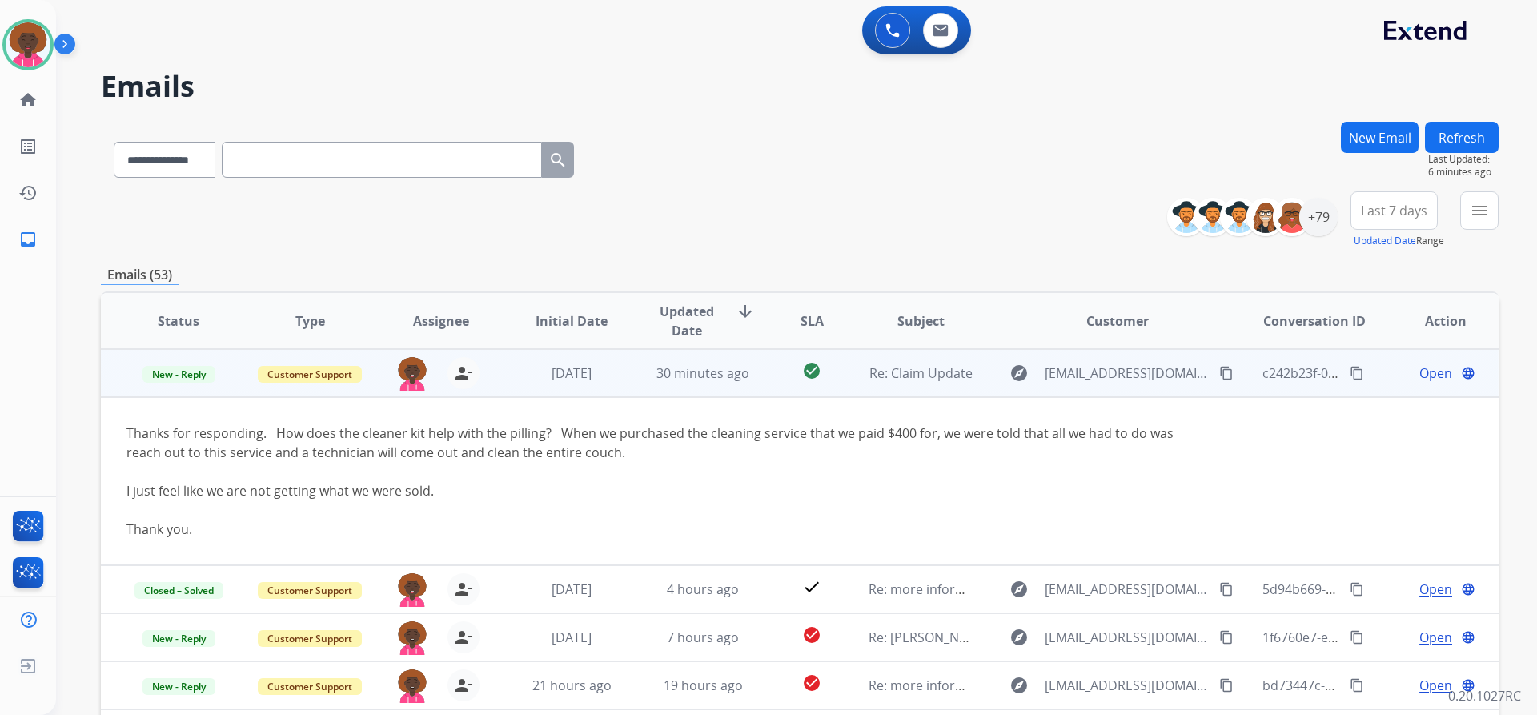
click at [1219, 372] on mat-icon "content_copy" at bounding box center [1226, 373] width 14 height 14
click at [1419, 371] on span "Open" at bounding box center [1435, 372] width 33 height 19
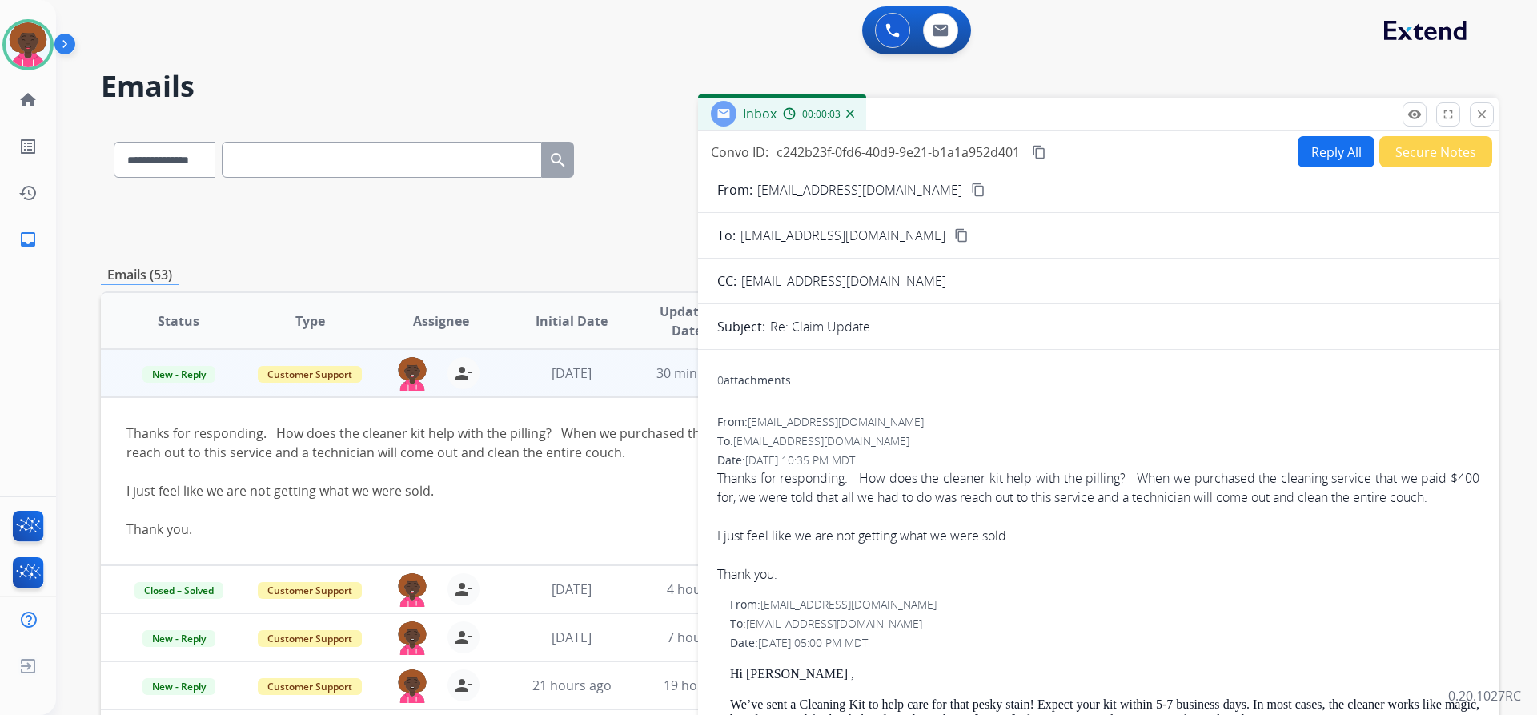
click at [886, 279] on span "[EMAIL_ADDRESS][DOMAIN_NAME]" at bounding box center [843, 281] width 205 height 18
drag, startPoint x: 897, startPoint y: 283, endPoint x: 866, endPoint y: 284, distance: 31.3
click at [897, 283] on div "[EMAIL_ADDRESS][DOMAIN_NAME]" at bounding box center [846, 280] width 211 height 19
click at [848, 282] on span "[EMAIL_ADDRESS][DOMAIN_NAME]" at bounding box center [843, 281] width 205 height 18
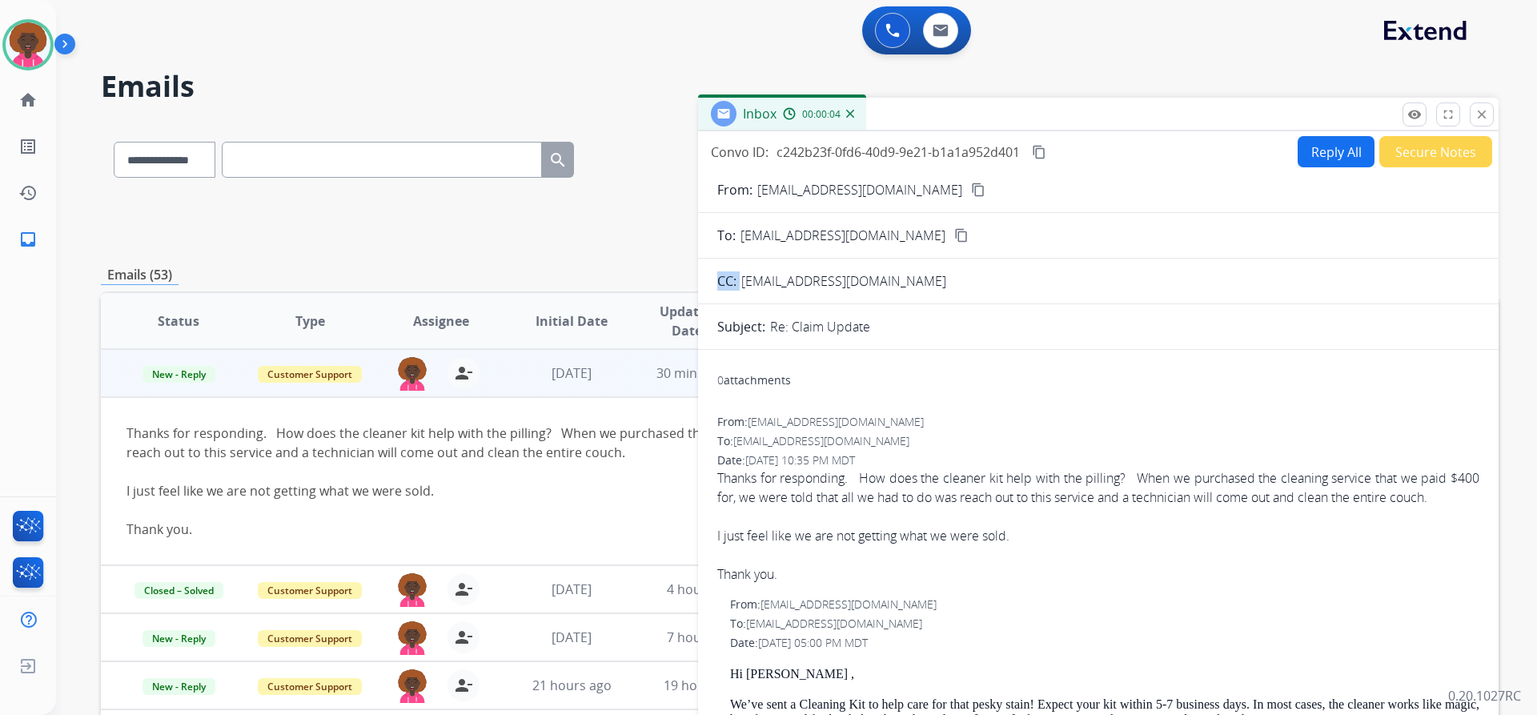
click at [848, 282] on span "[EMAIL_ADDRESS][DOMAIN_NAME]" at bounding box center [843, 281] width 205 height 18
copy span "gmail"
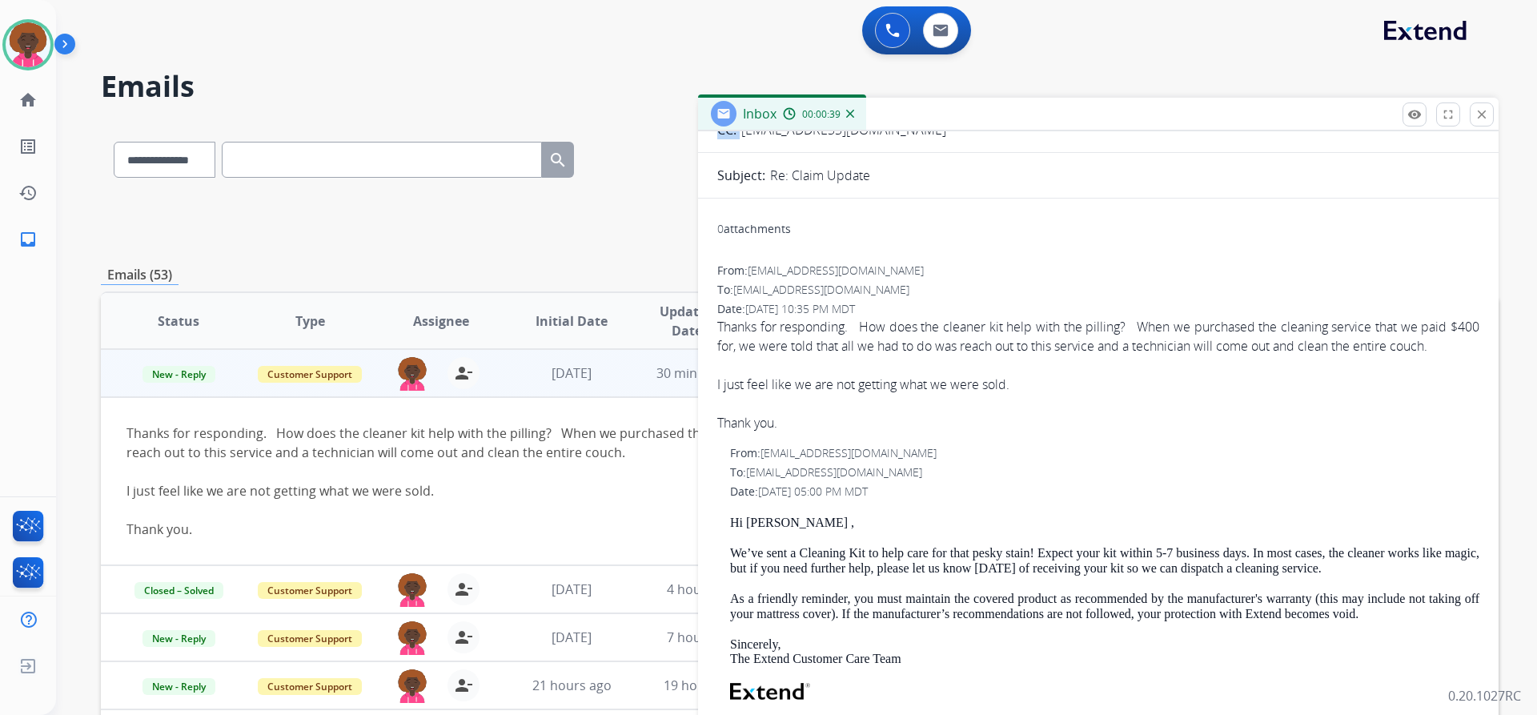
scroll to position [373, 0]
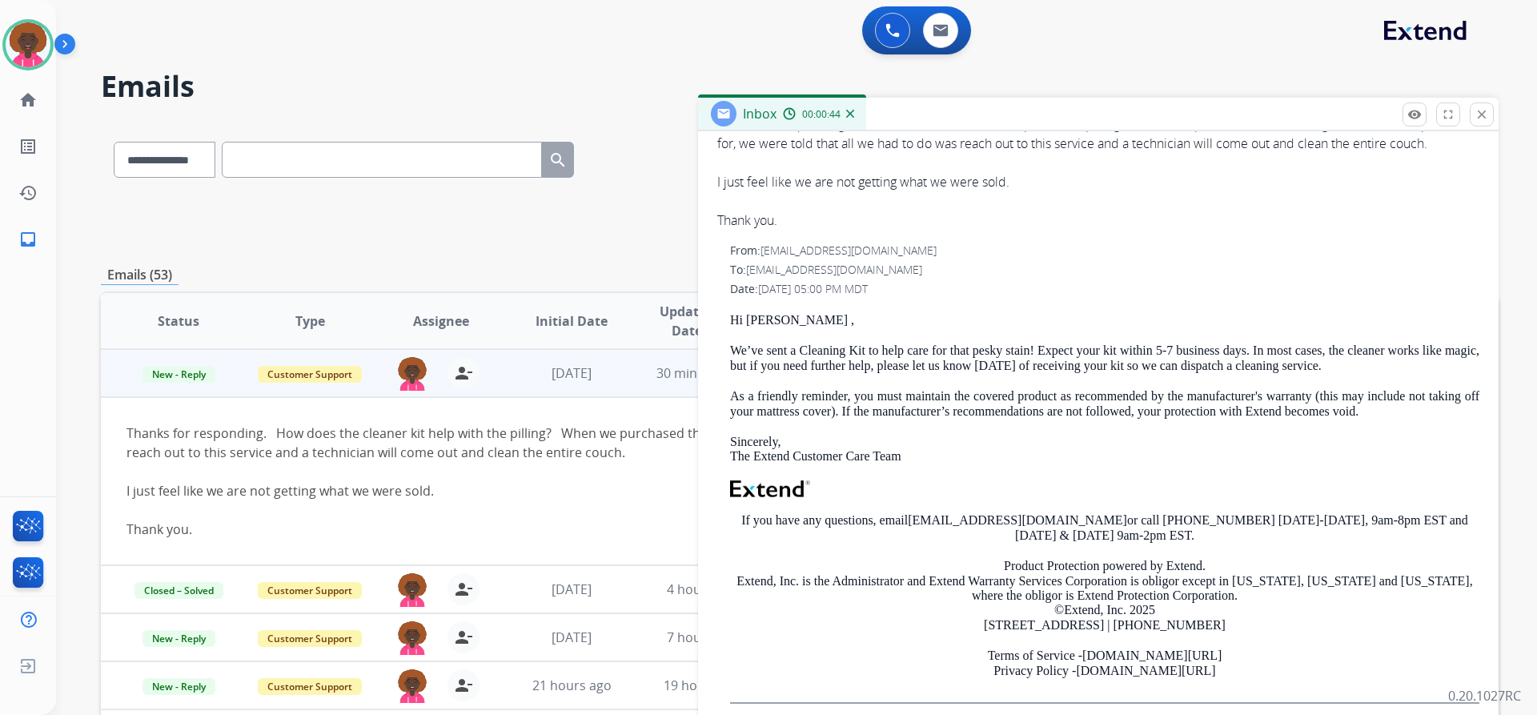
click at [795, 269] on span "[EMAIL_ADDRESS][DOMAIN_NAME]" at bounding box center [834, 269] width 176 height 15
click at [799, 269] on span "[EMAIL_ADDRESS][DOMAIN_NAME]" at bounding box center [834, 269] width 176 height 15
click at [806, 269] on span "[EMAIL_ADDRESS][DOMAIN_NAME]" at bounding box center [834, 269] width 176 height 15
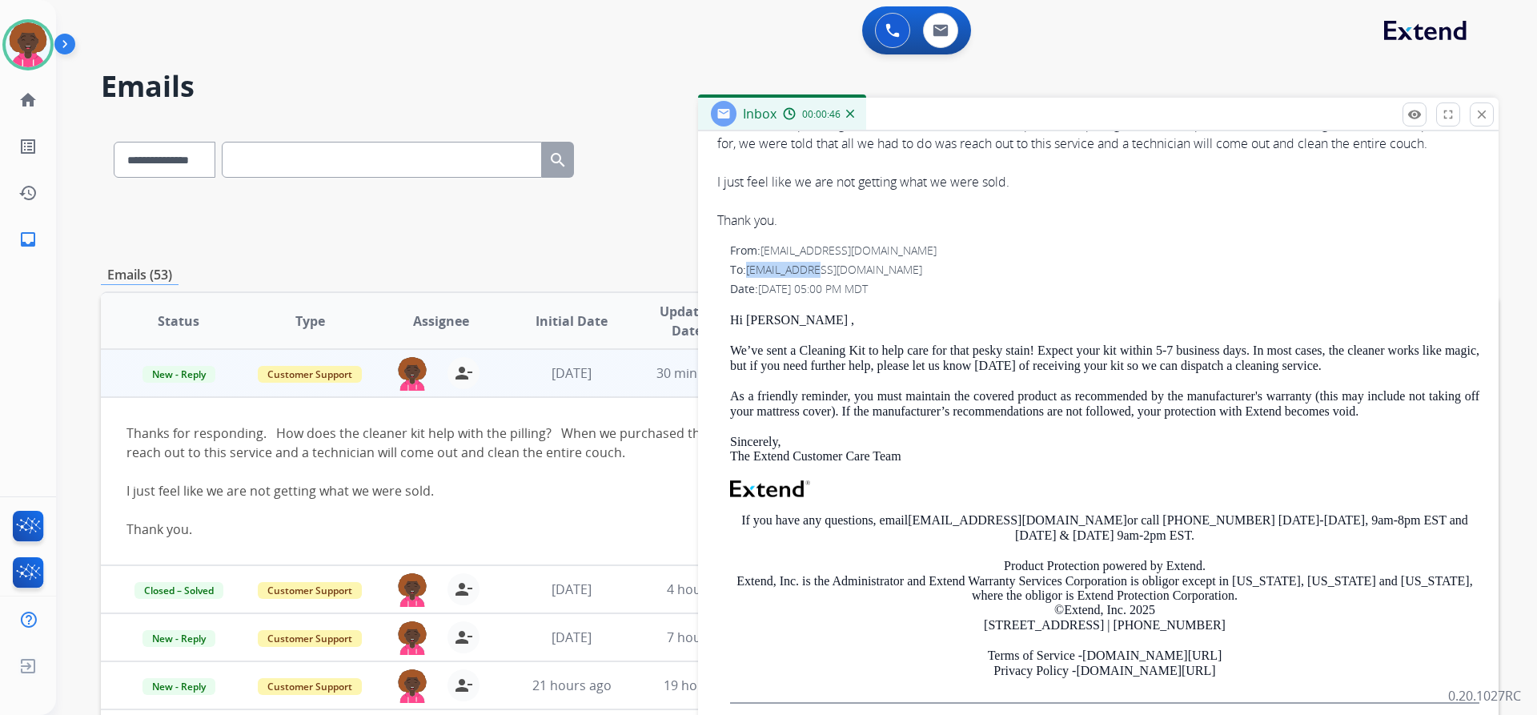
click at [806, 269] on span "[EMAIL_ADDRESS][DOMAIN_NAME]" at bounding box center [834, 269] width 176 height 15
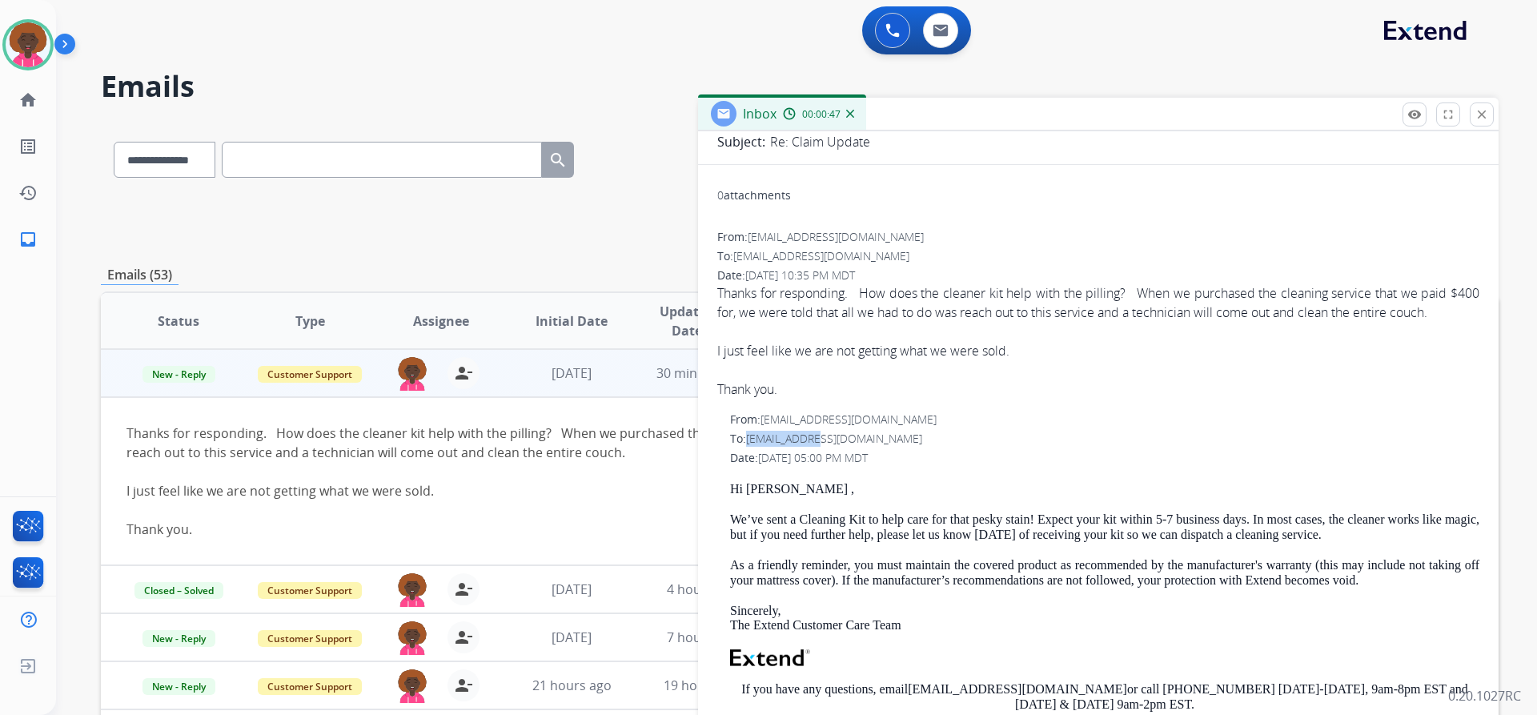
scroll to position [0, 0]
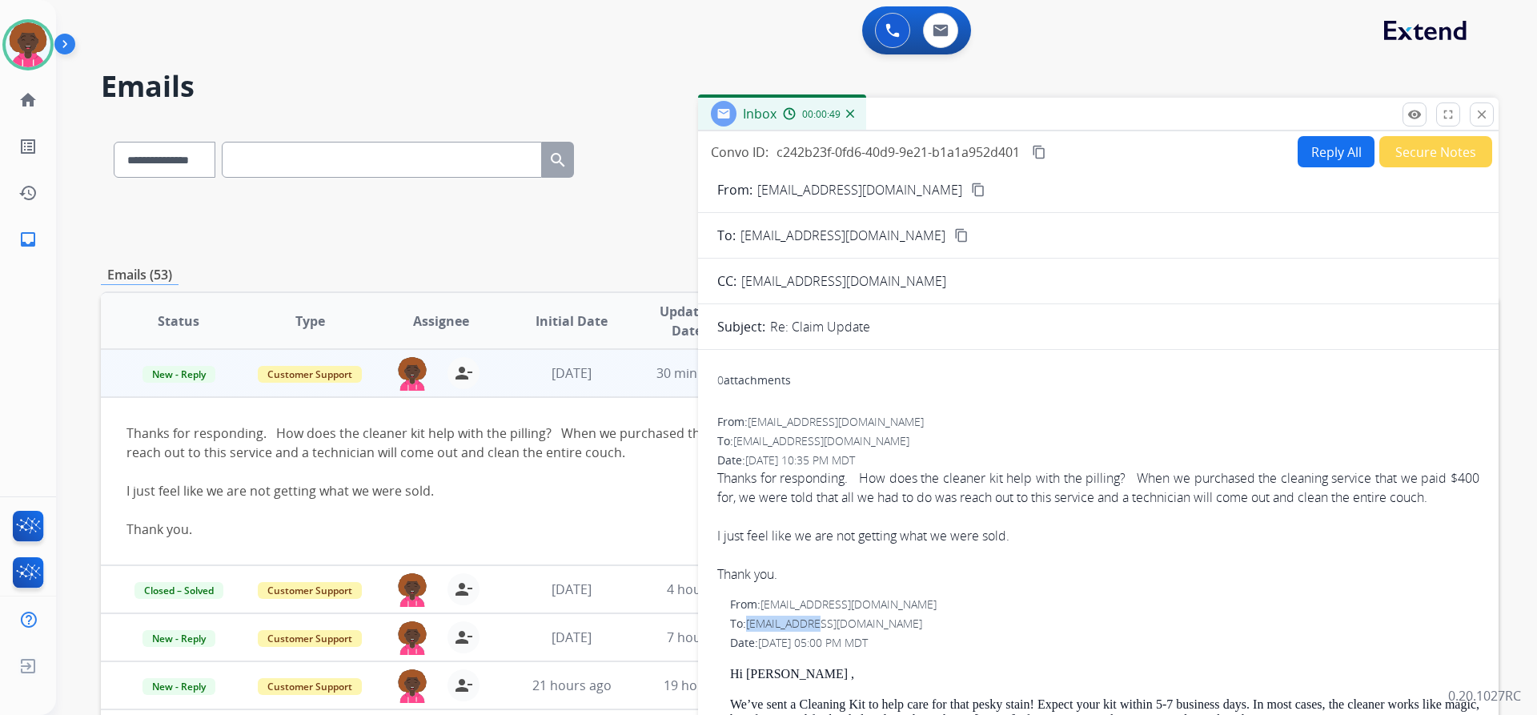
click at [971, 184] on mat-icon "content_copy" at bounding box center [978, 190] width 14 height 14
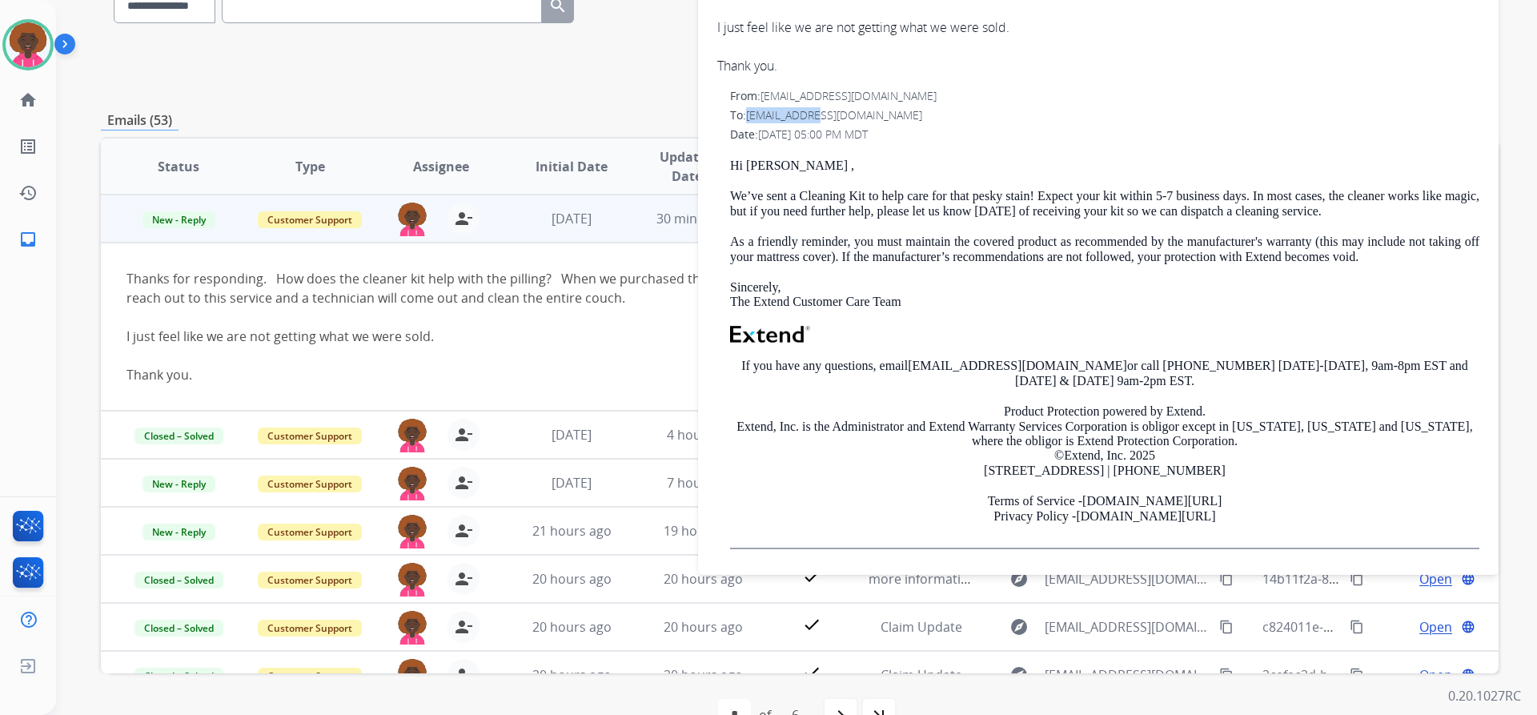
scroll to position [196, 0]
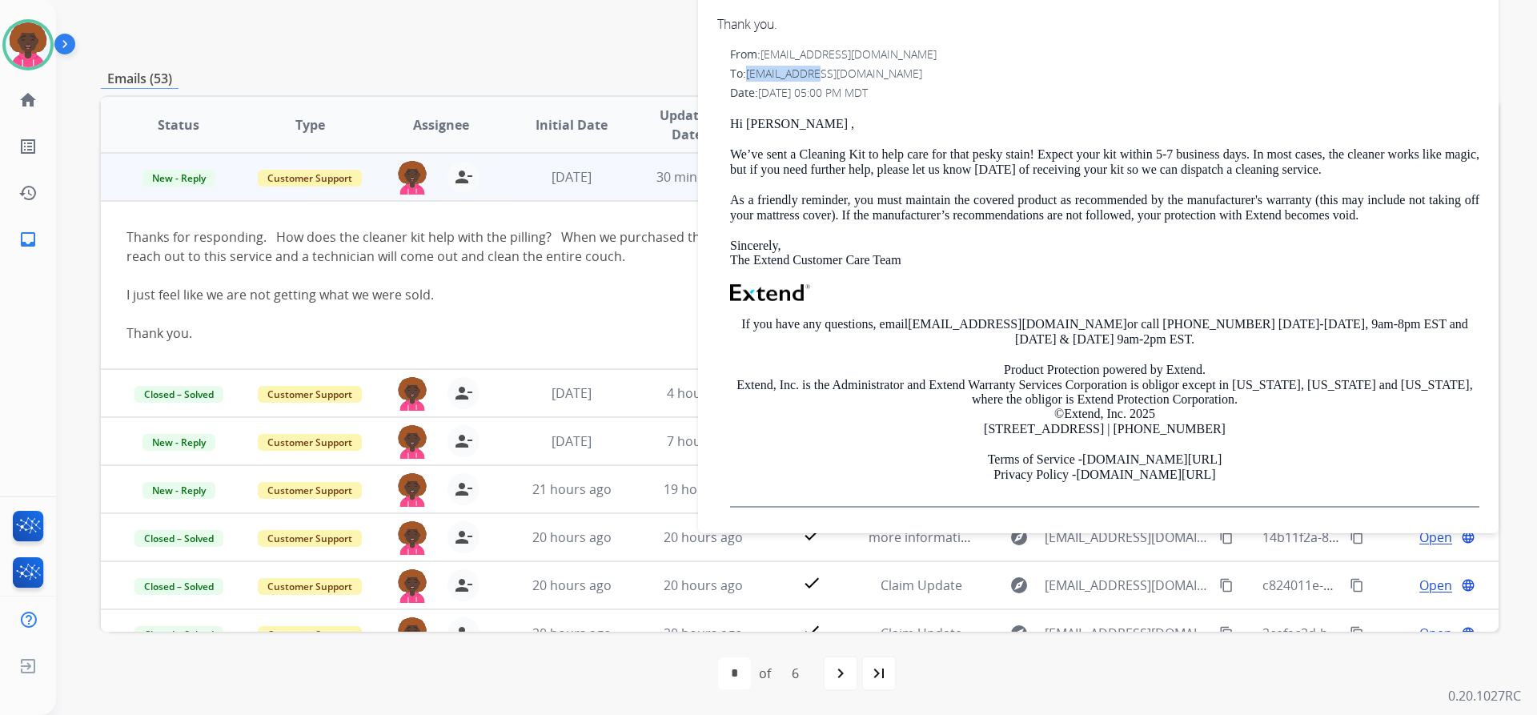
click at [813, 73] on span "[EMAIL_ADDRESS][DOMAIN_NAME]" at bounding box center [834, 73] width 176 height 15
click at [773, 80] on span "[EMAIL_ADDRESS][DOMAIN_NAME]" at bounding box center [834, 73] width 176 height 15
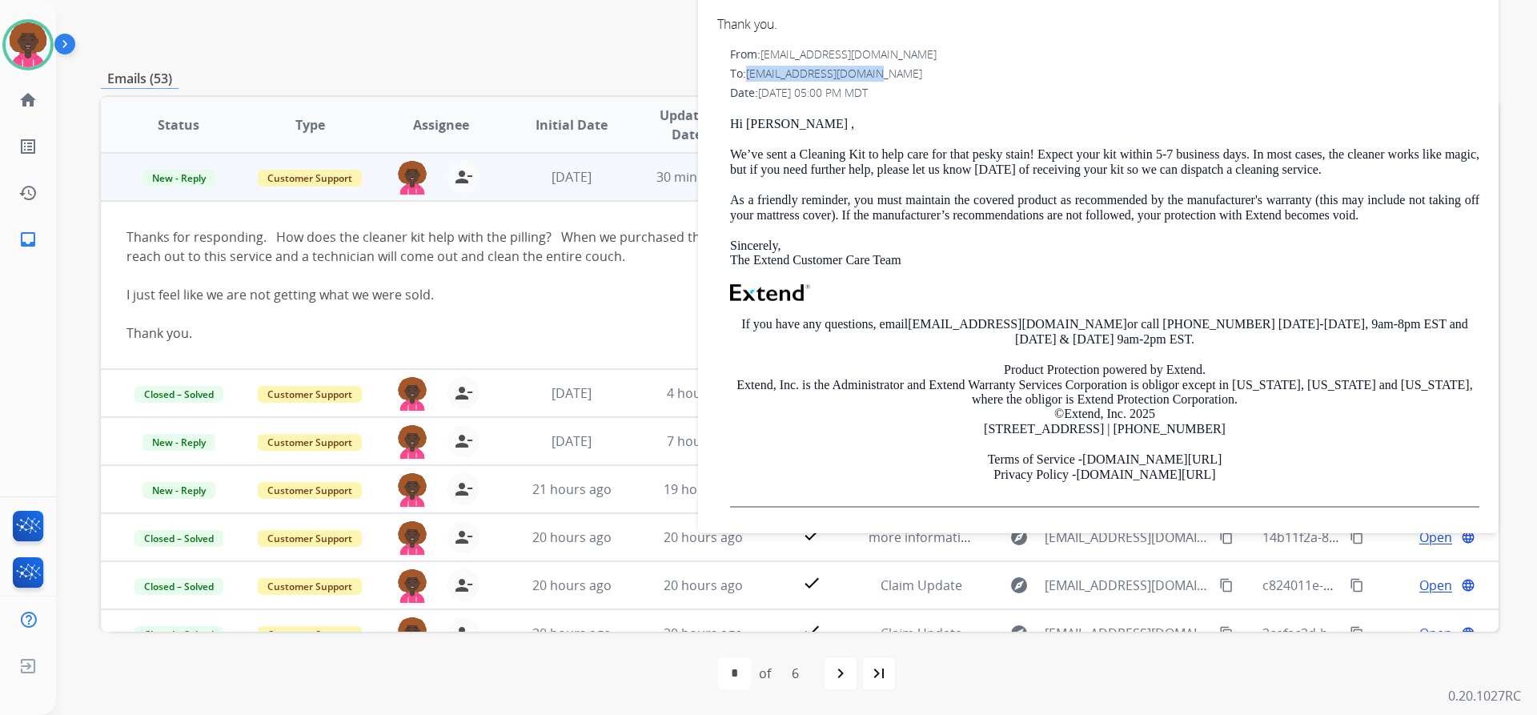
drag, startPoint x: 748, startPoint y: 70, endPoint x: 869, endPoint y: 80, distance: 122.1
click at [869, 80] on div "To: [EMAIL_ADDRESS][DOMAIN_NAME]" at bounding box center [1104, 74] width 749 height 16
copy span "[EMAIL_ADDRESS][DOMAIN_NAME]"
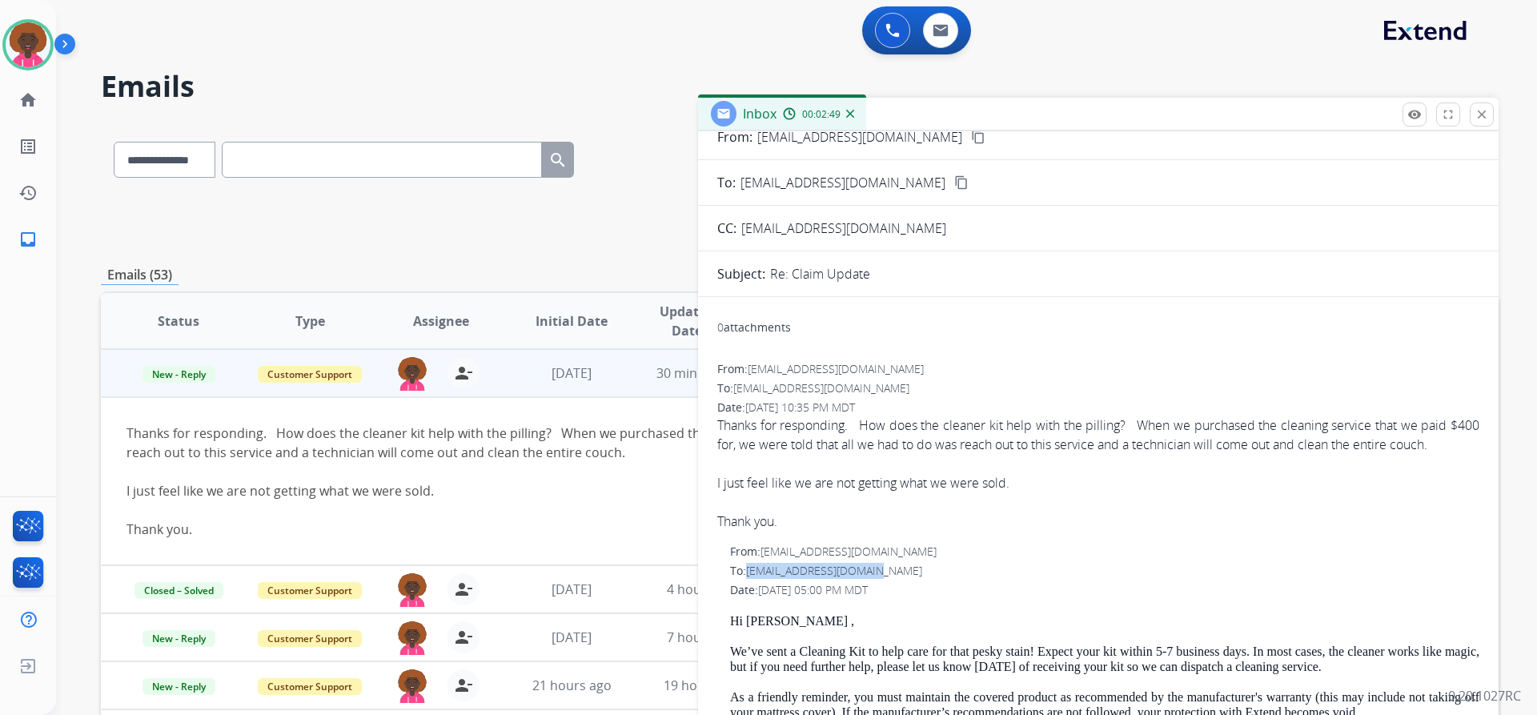
scroll to position [0, 0]
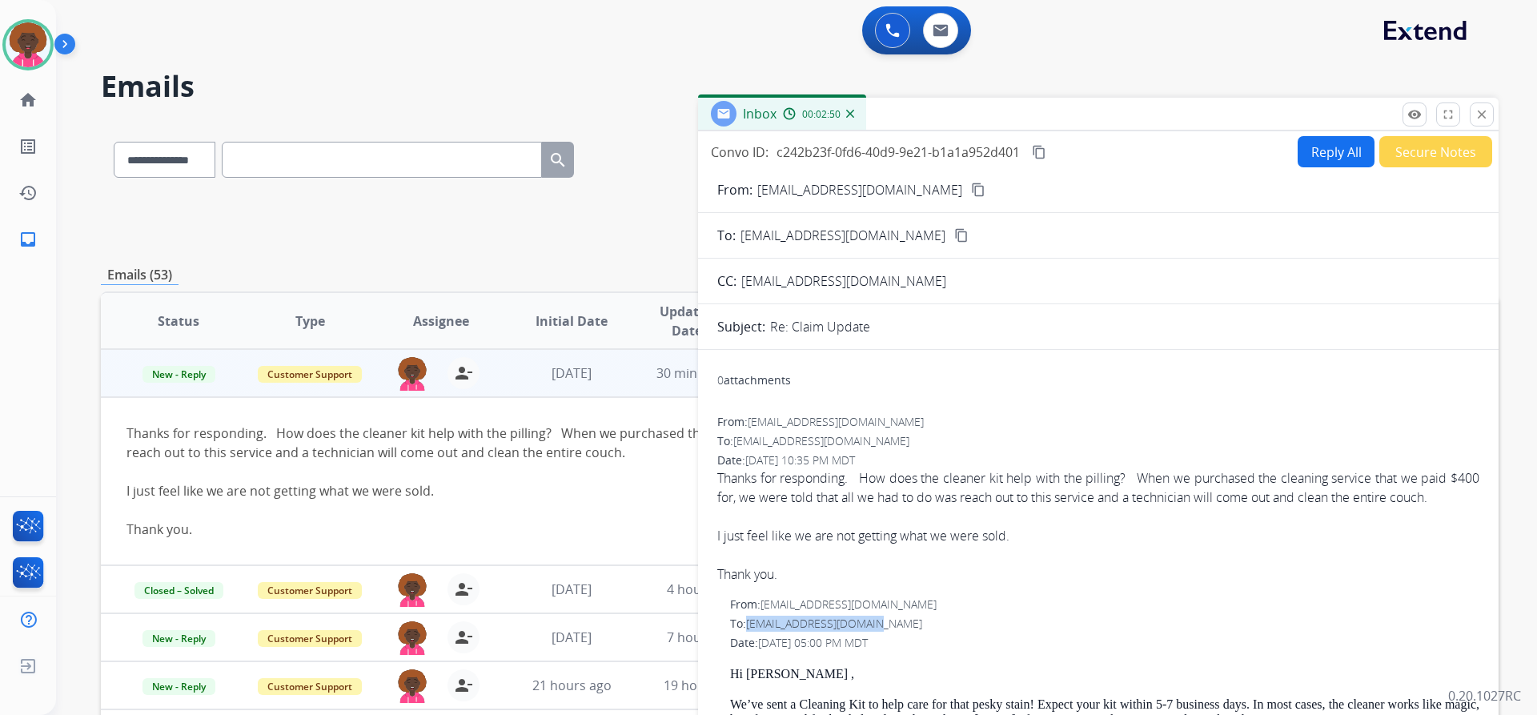
click at [1322, 151] on button "Reply All" at bounding box center [1336, 151] width 77 height 31
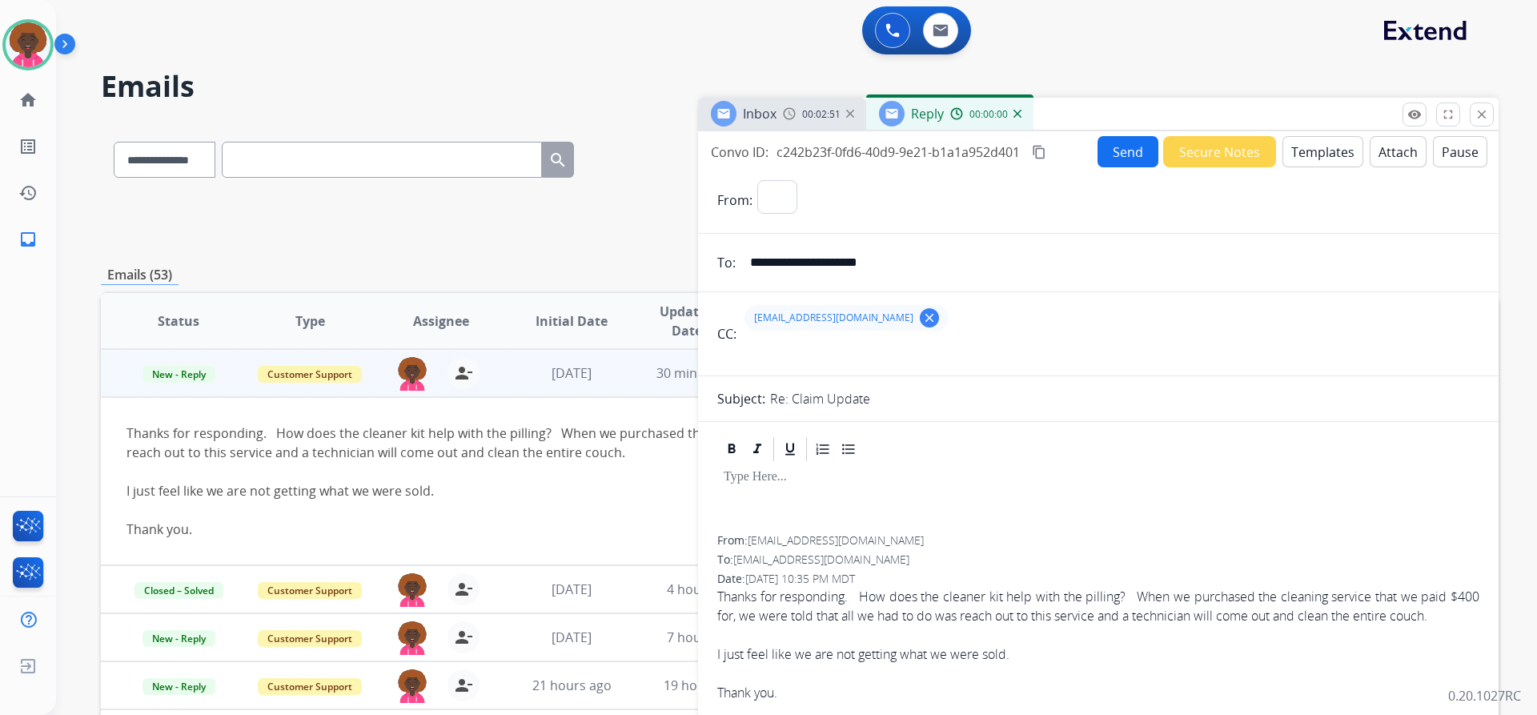
select select "**********"
click at [1301, 156] on button "Templates" at bounding box center [1322, 151] width 81 height 31
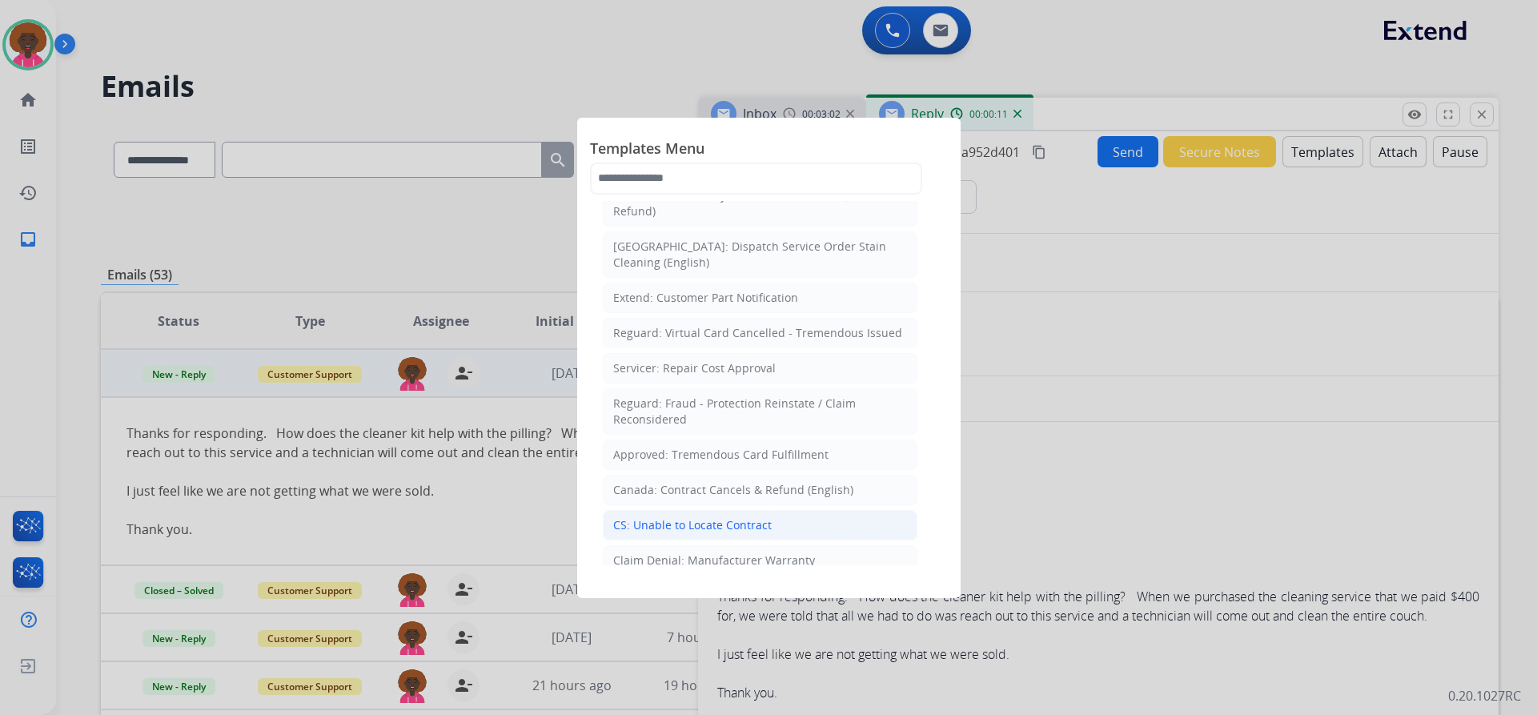
scroll to position [560, 0]
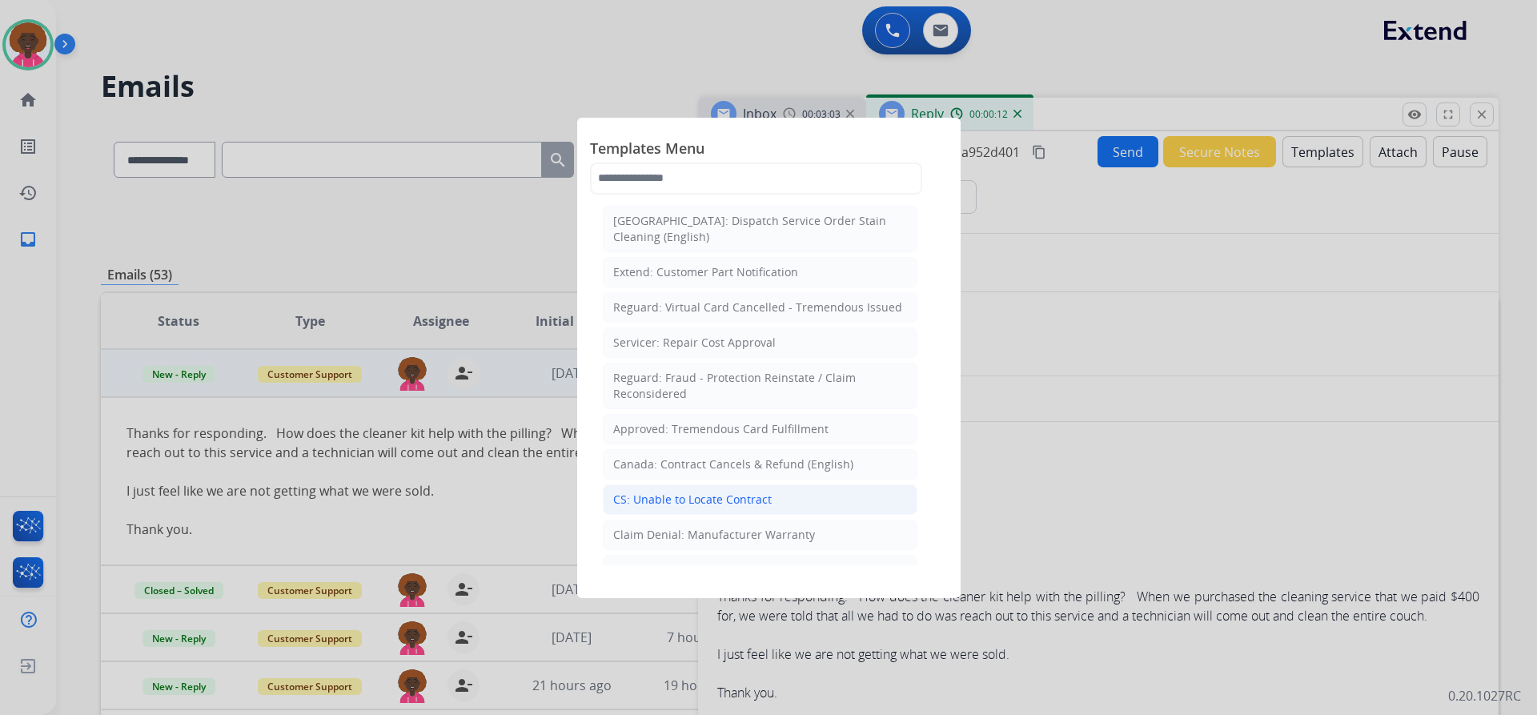
click at [787, 489] on li "CS: Unable to Locate Contract" at bounding box center [760, 499] width 315 height 30
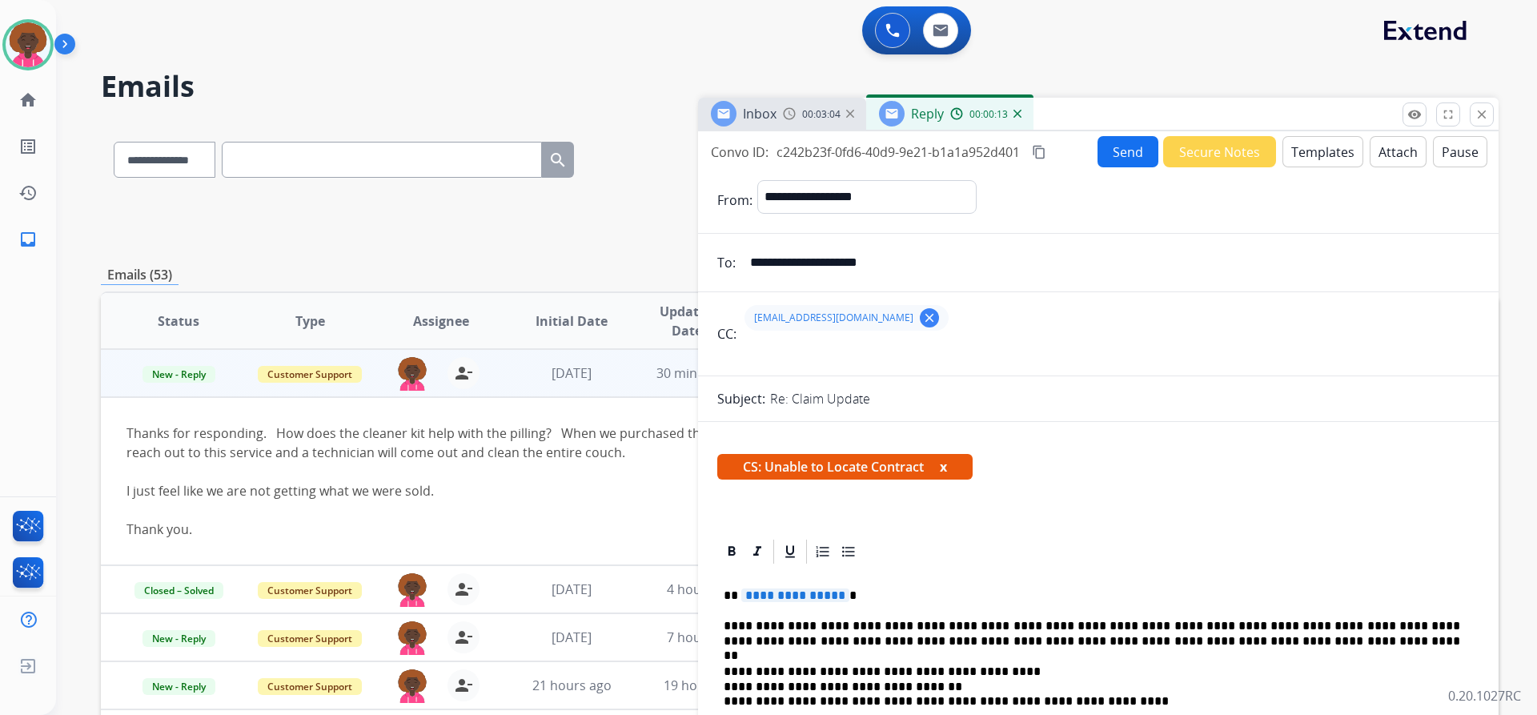
click at [772, 595] on span "**********" at bounding box center [795, 595] width 108 height 14
click at [1132, 148] on button "Send" at bounding box center [1127, 151] width 61 height 31
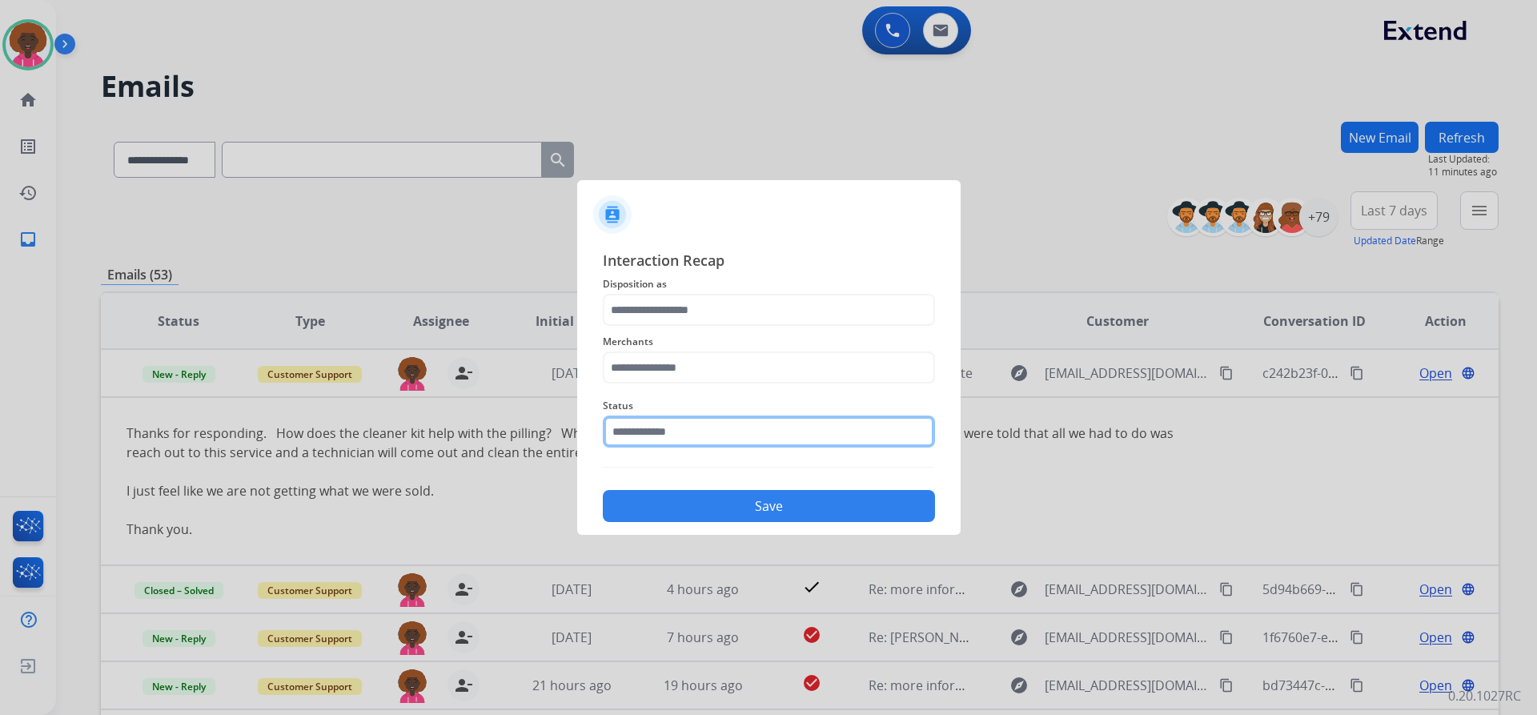
drag, startPoint x: 704, startPoint y: 415, endPoint x: 700, endPoint y: 453, distance: 37.8
click at [702, 422] on input "text" at bounding box center [769, 431] width 332 height 32
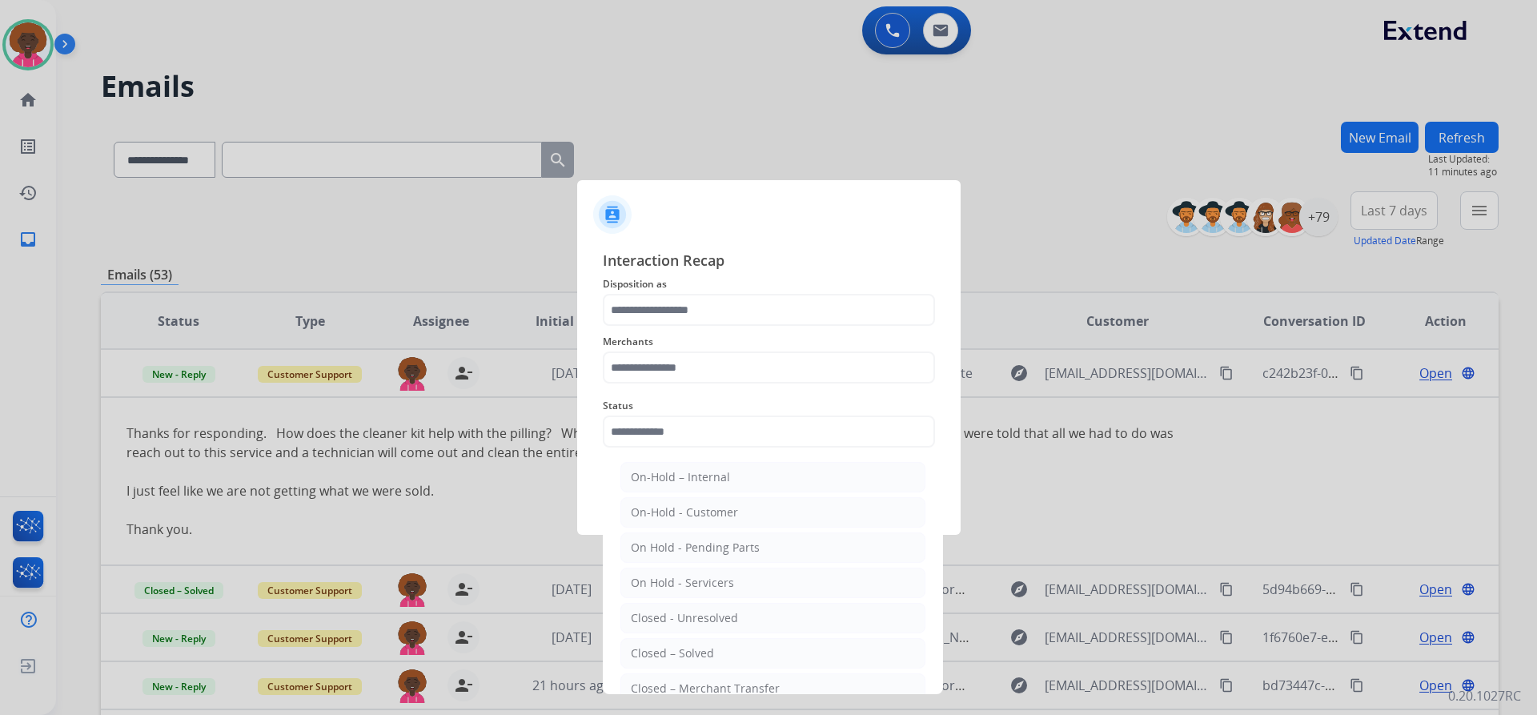
drag, startPoint x: 703, startPoint y: 648, endPoint x: 639, endPoint y: 420, distance: 236.2
click at [701, 644] on li "Closed – Solved" at bounding box center [772, 653] width 305 height 30
type input "**********"
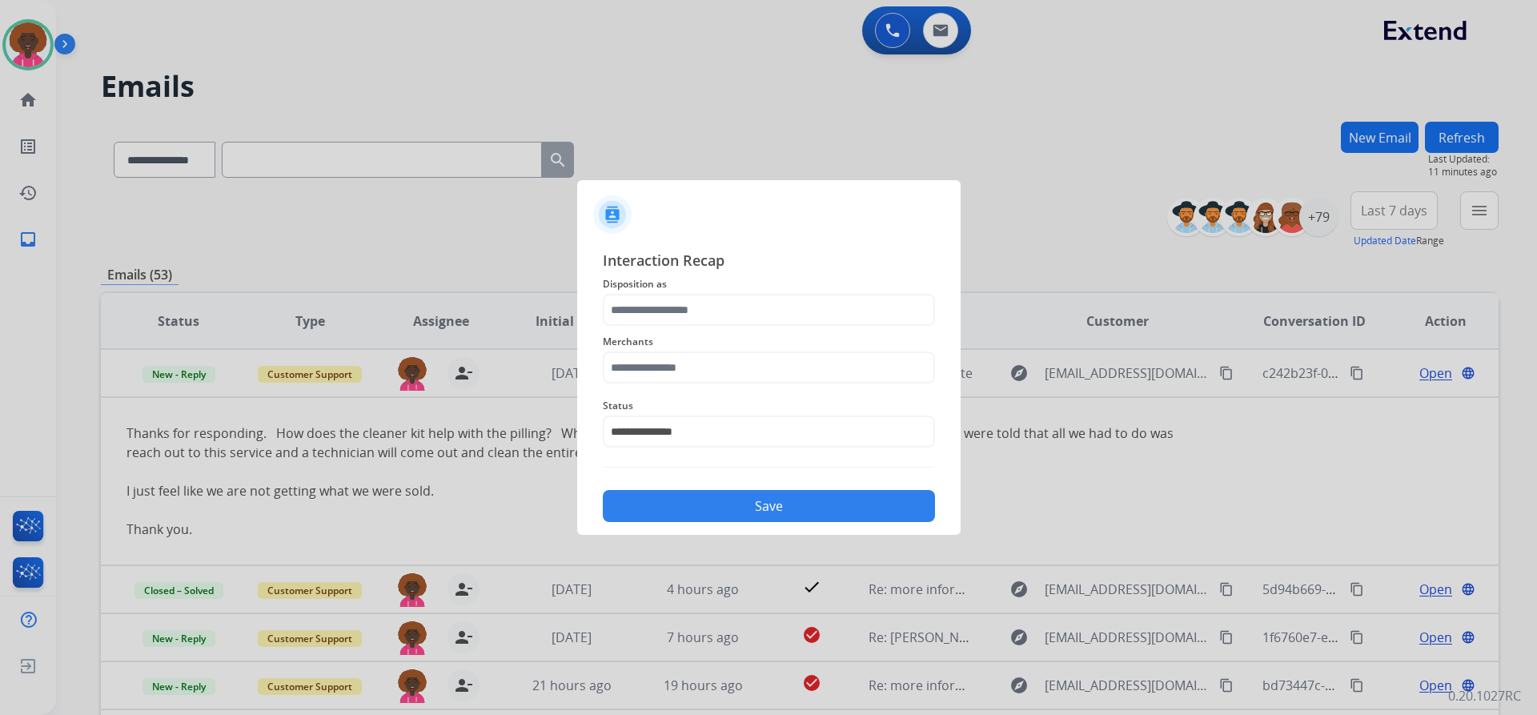
drag, startPoint x: 665, startPoint y: 401, endPoint x: 665, endPoint y: 369, distance: 32.0
click at [665, 391] on div "**********" at bounding box center [769, 422] width 332 height 64
click at [665, 369] on input "text" at bounding box center [769, 367] width 332 height 32
click at [760, 415] on li "Not found" at bounding box center [772, 413] width 305 height 30
type input "*********"
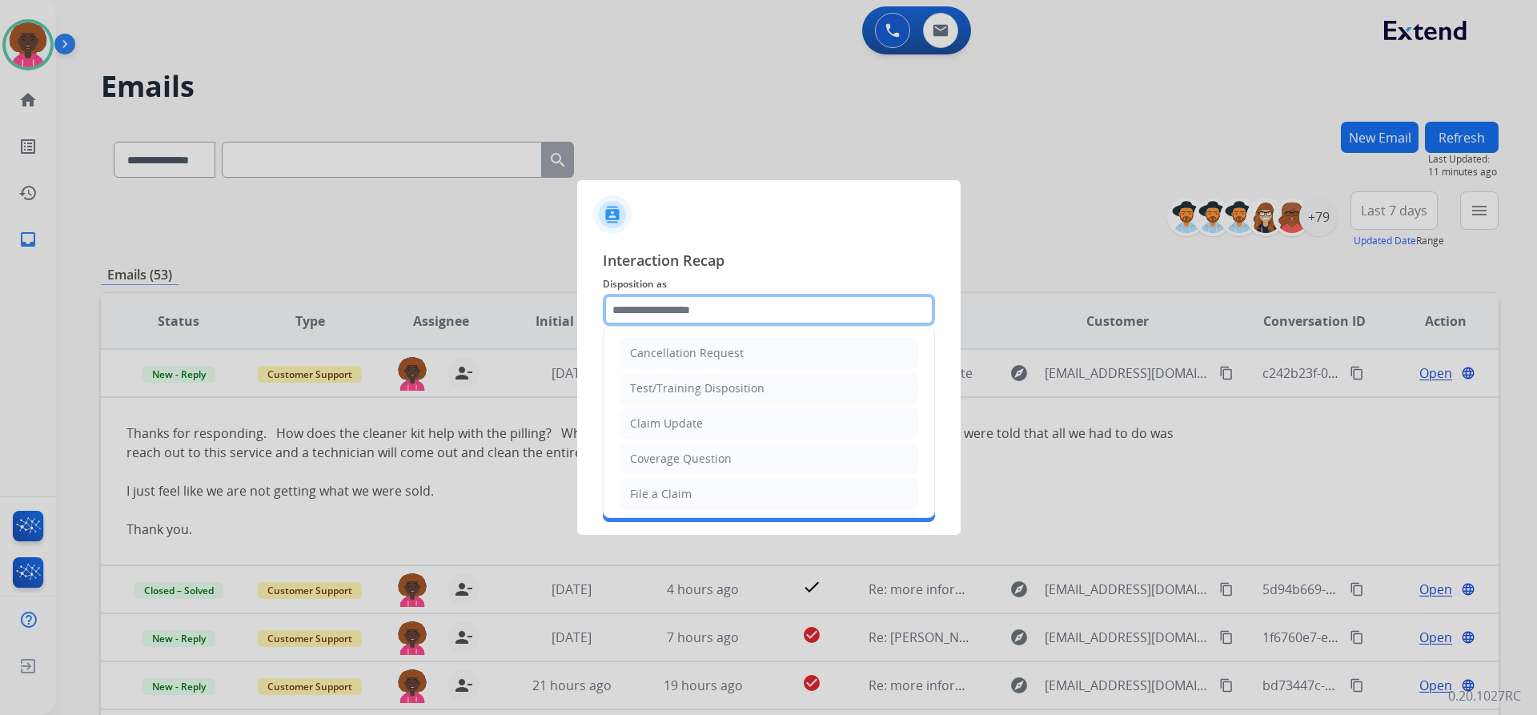
click at [679, 306] on input "text" at bounding box center [769, 310] width 332 height 32
click at [722, 494] on li "File a Claim" at bounding box center [769, 494] width 299 height 30
type input "**********"
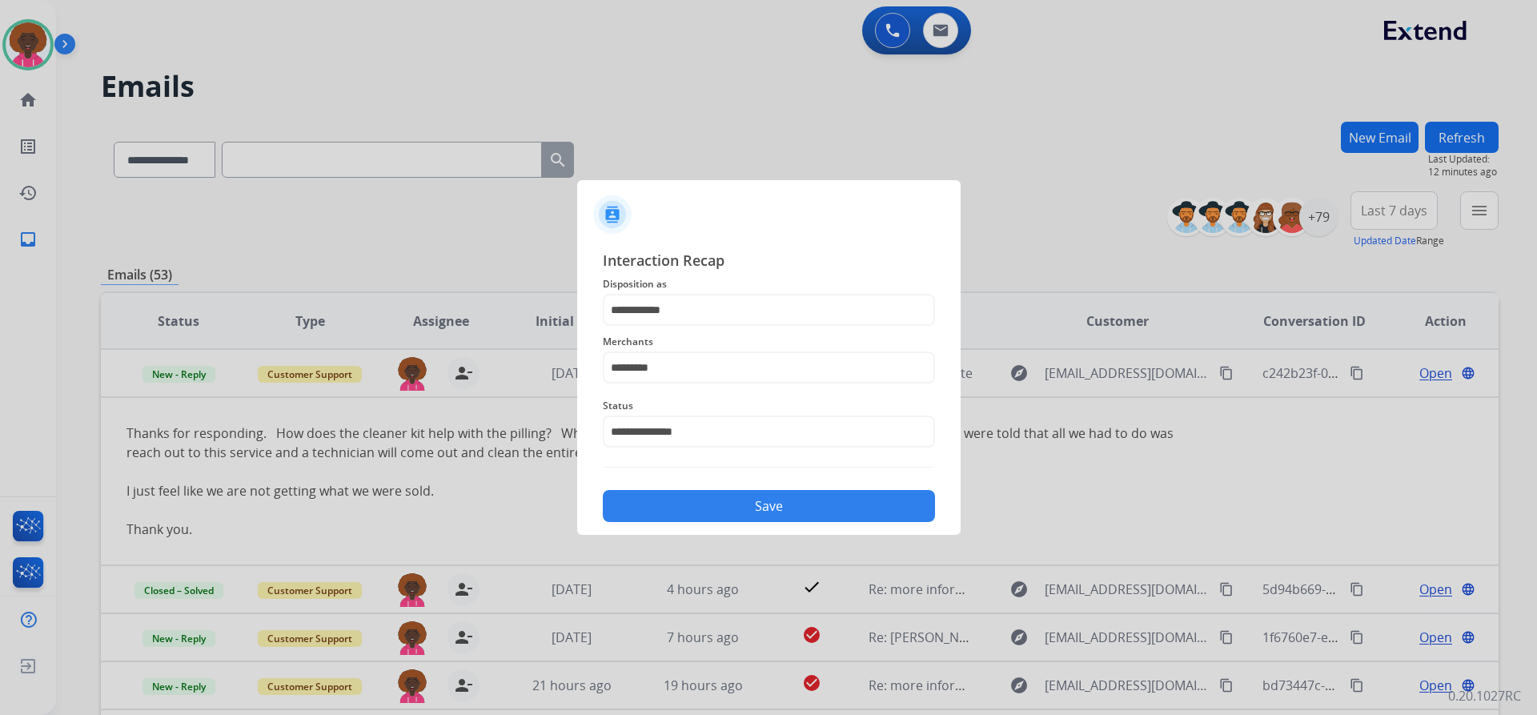
click at [736, 494] on button "Save" at bounding box center [769, 506] width 332 height 32
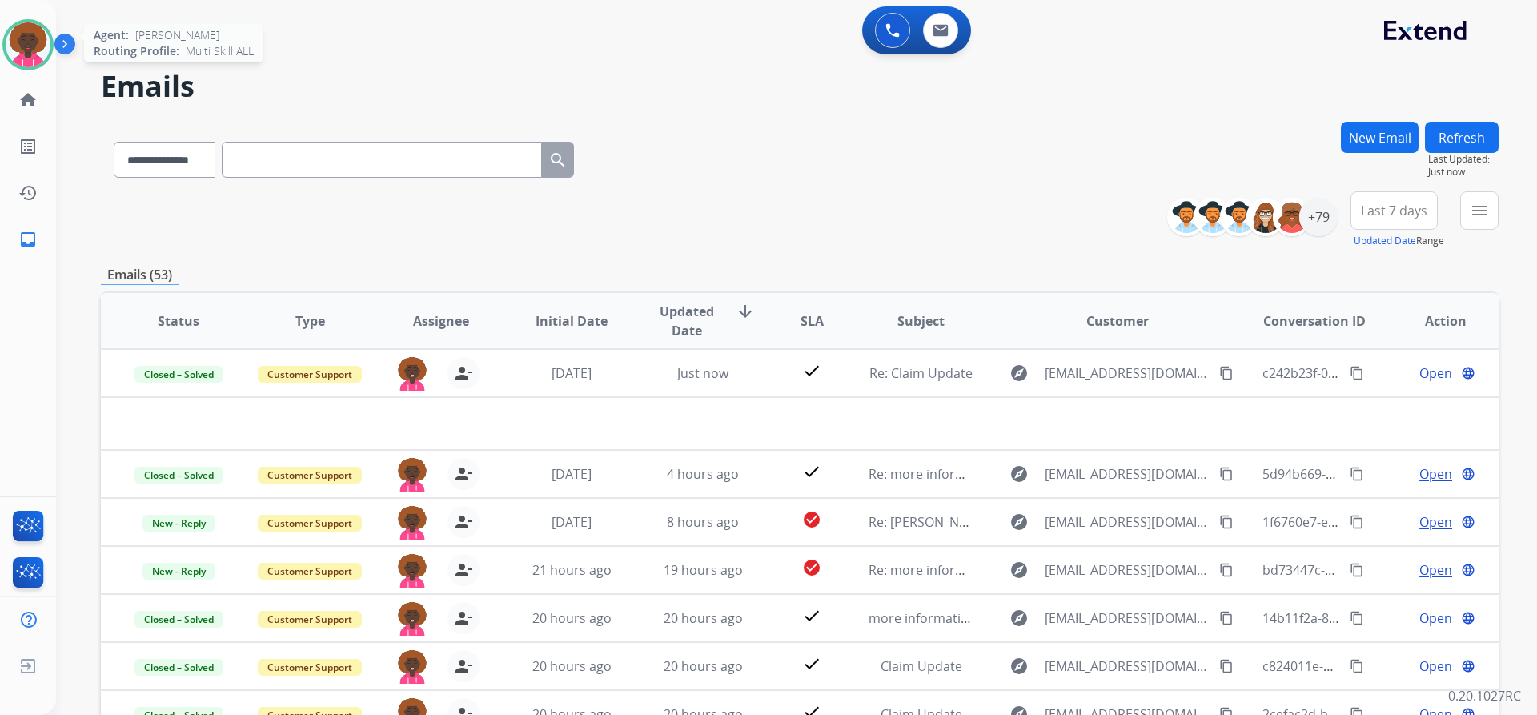
click at [26, 33] on img at bounding box center [28, 44] width 45 height 45
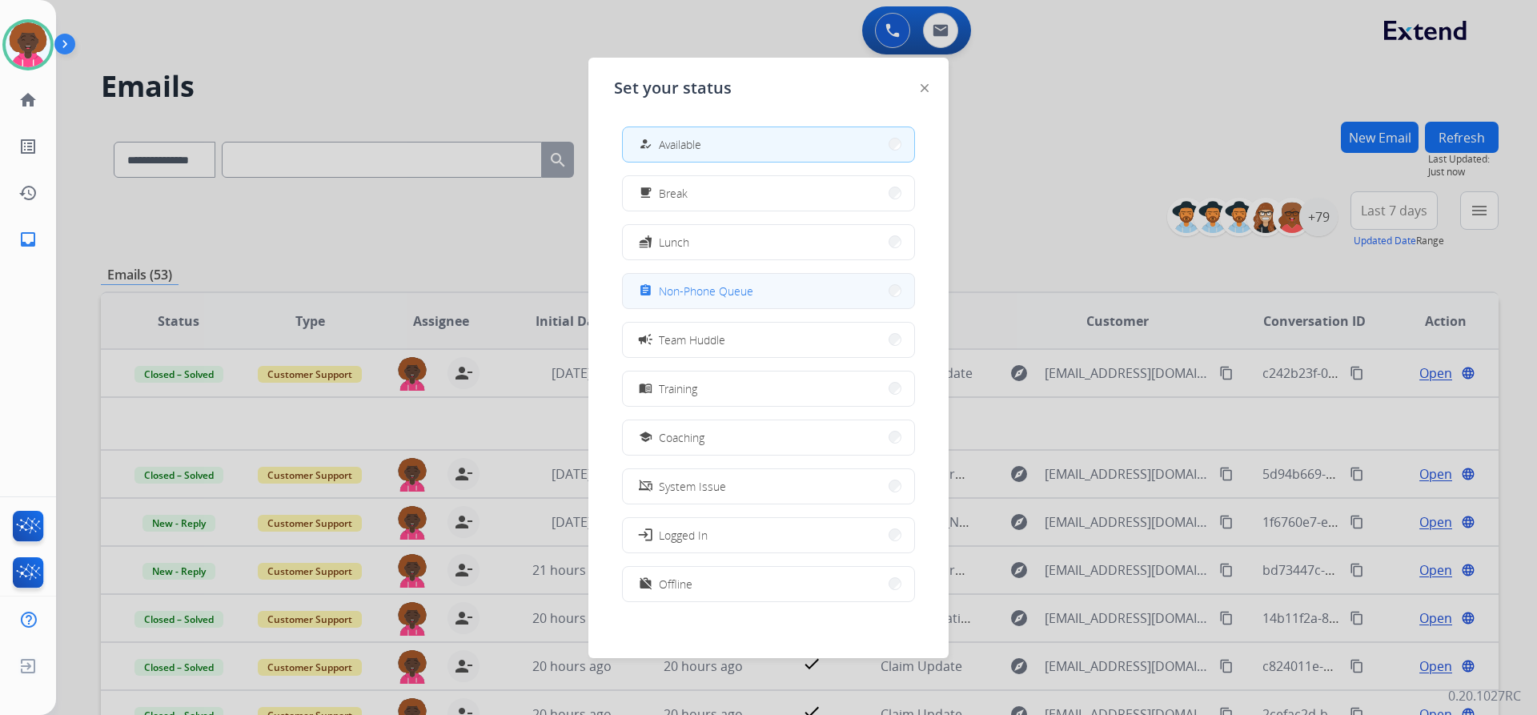
click at [724, 293] on span "Non-Phone Queue" at bounding box center [706, 291] width 94 height 17
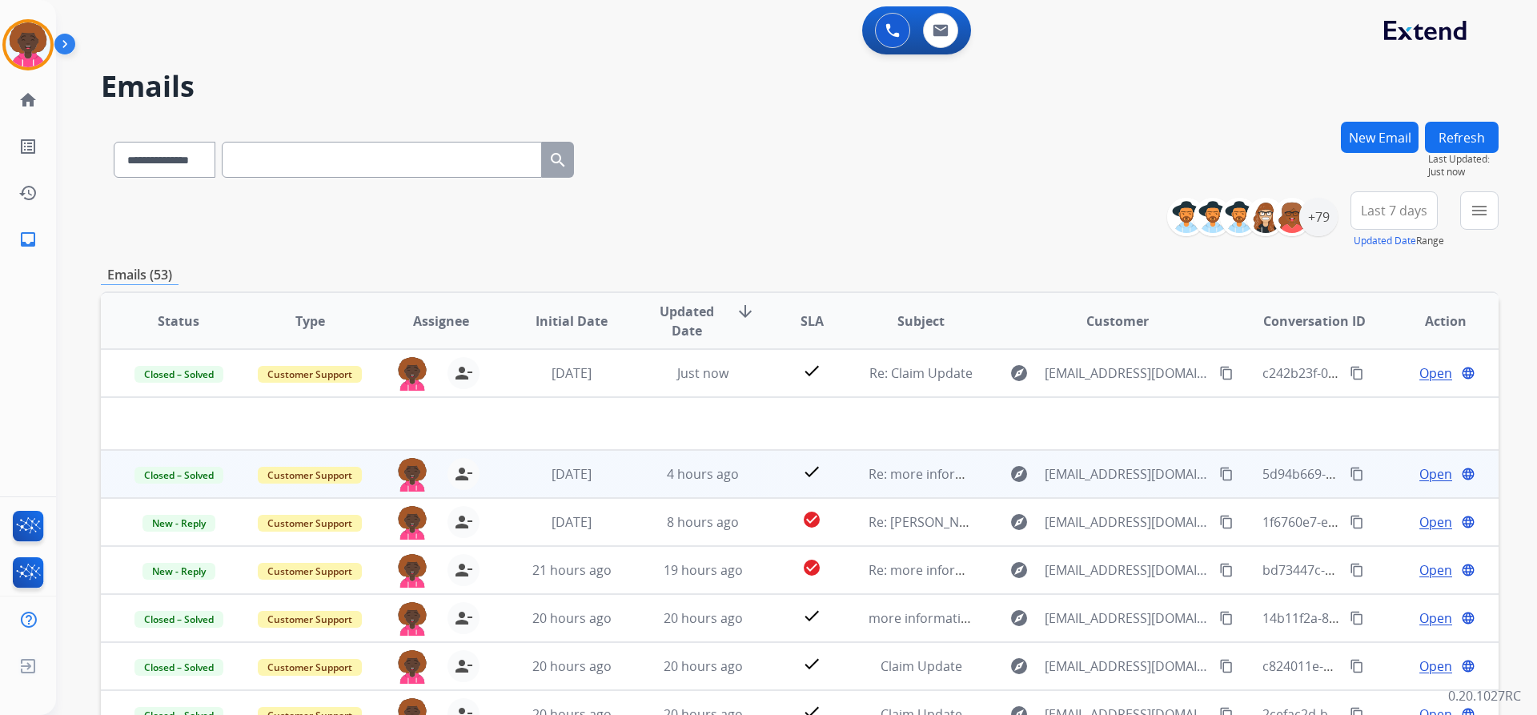
click at [849, 497] on td "Re: more information needed." at bounding box center [908, 474] width 131 height 48
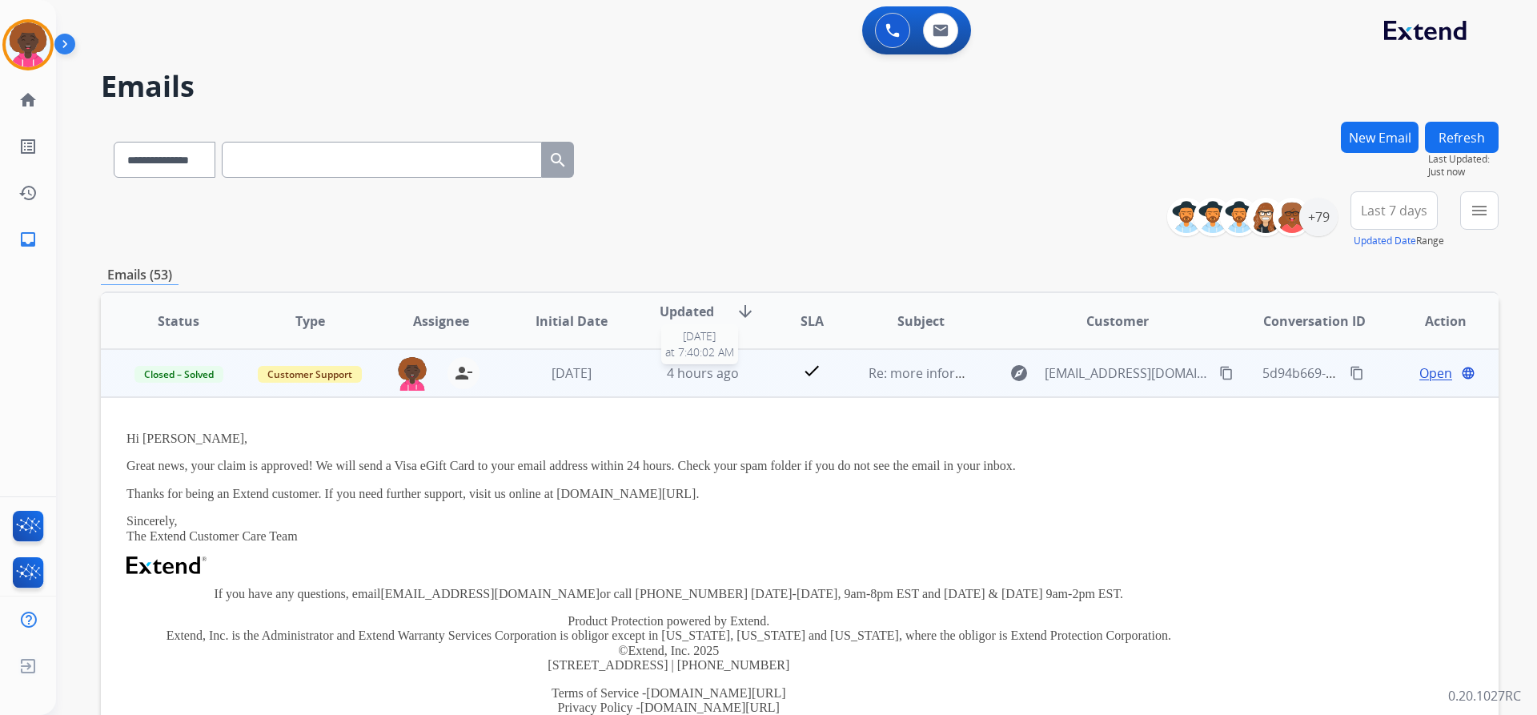
click at [742, 378] on div "4 hours ago" at bounding box center [703, 372] width 105 height 19
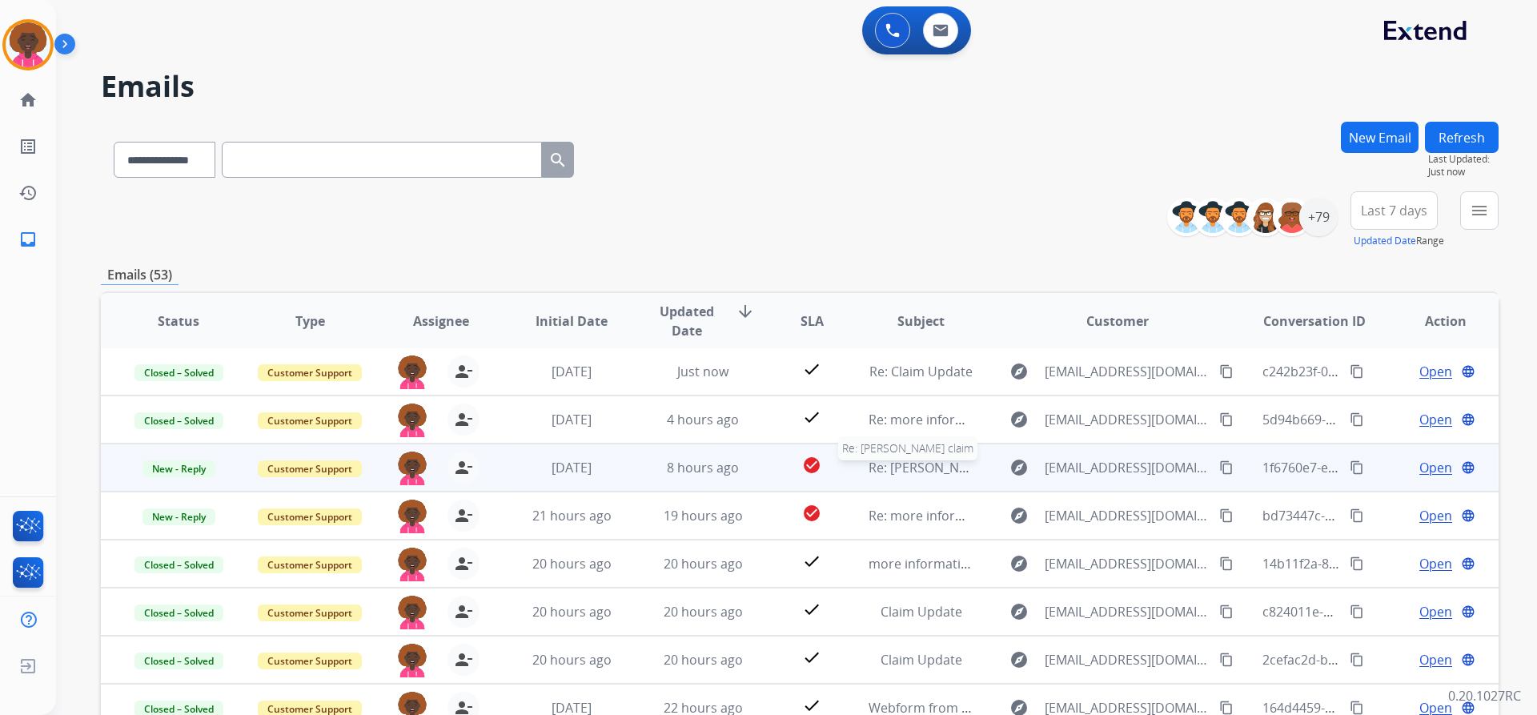
click at [960, 467] on div "Re: [PERSON_NAME] claim" at bounding box center [921, 467] width 105 height 19
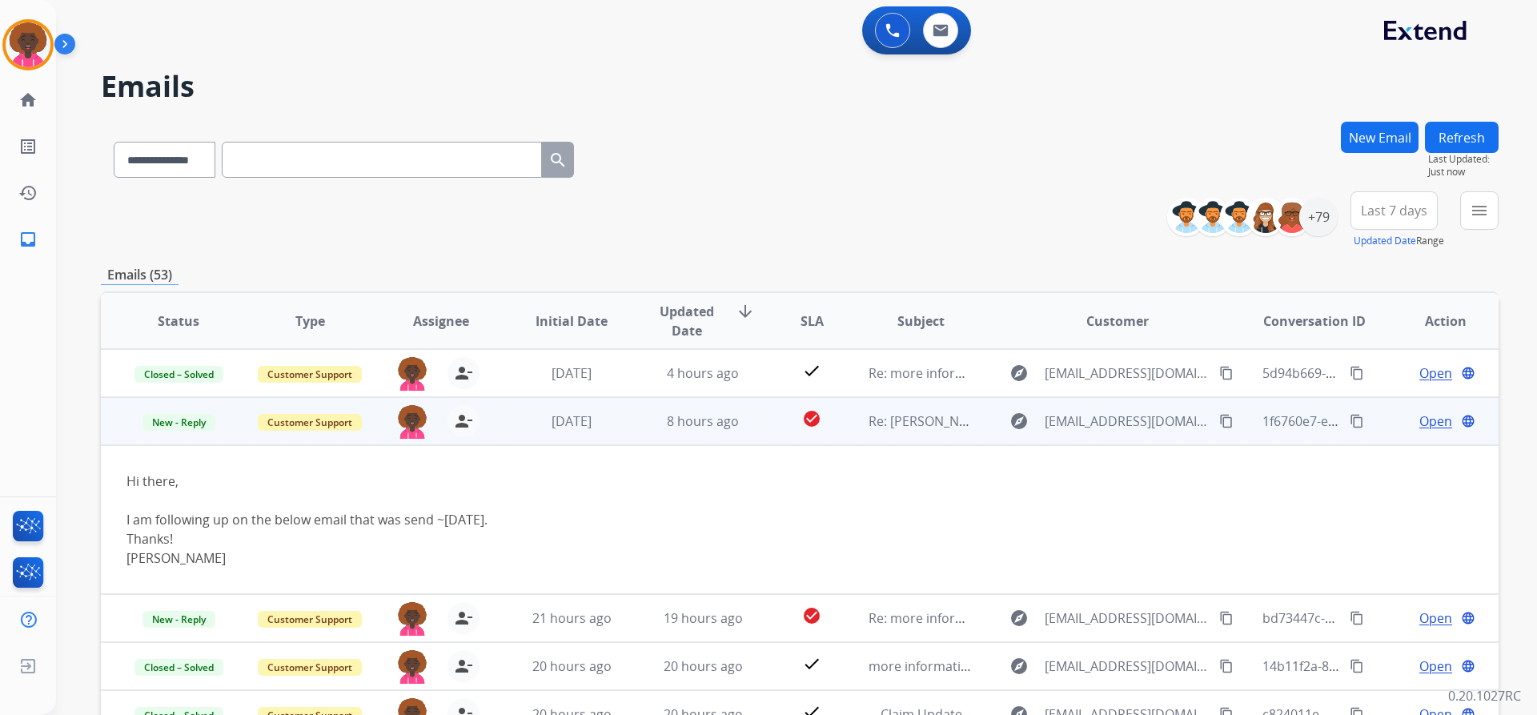
scroll to position [96, 0]
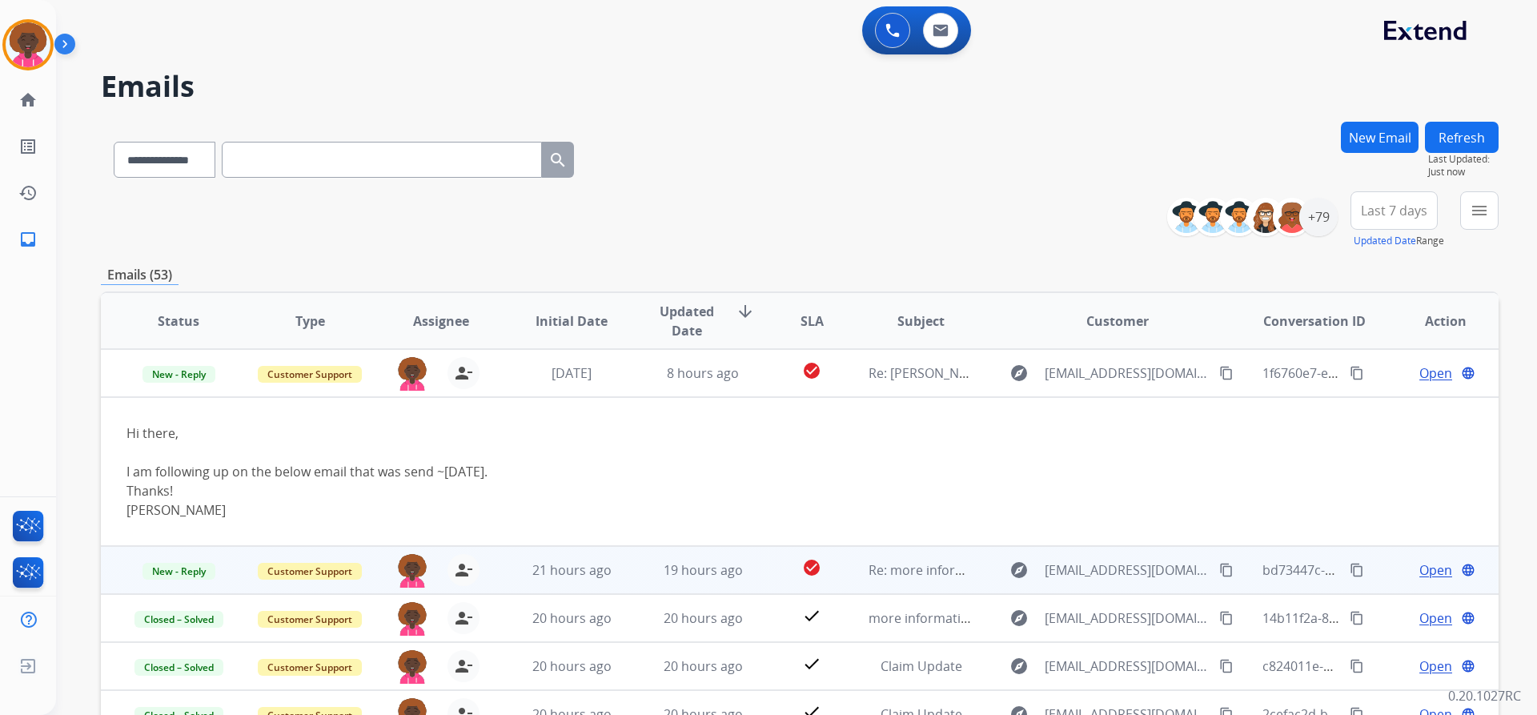
click at [756, 552] on td "check_circle" at bounding box center [799, 570] width 87 height 48
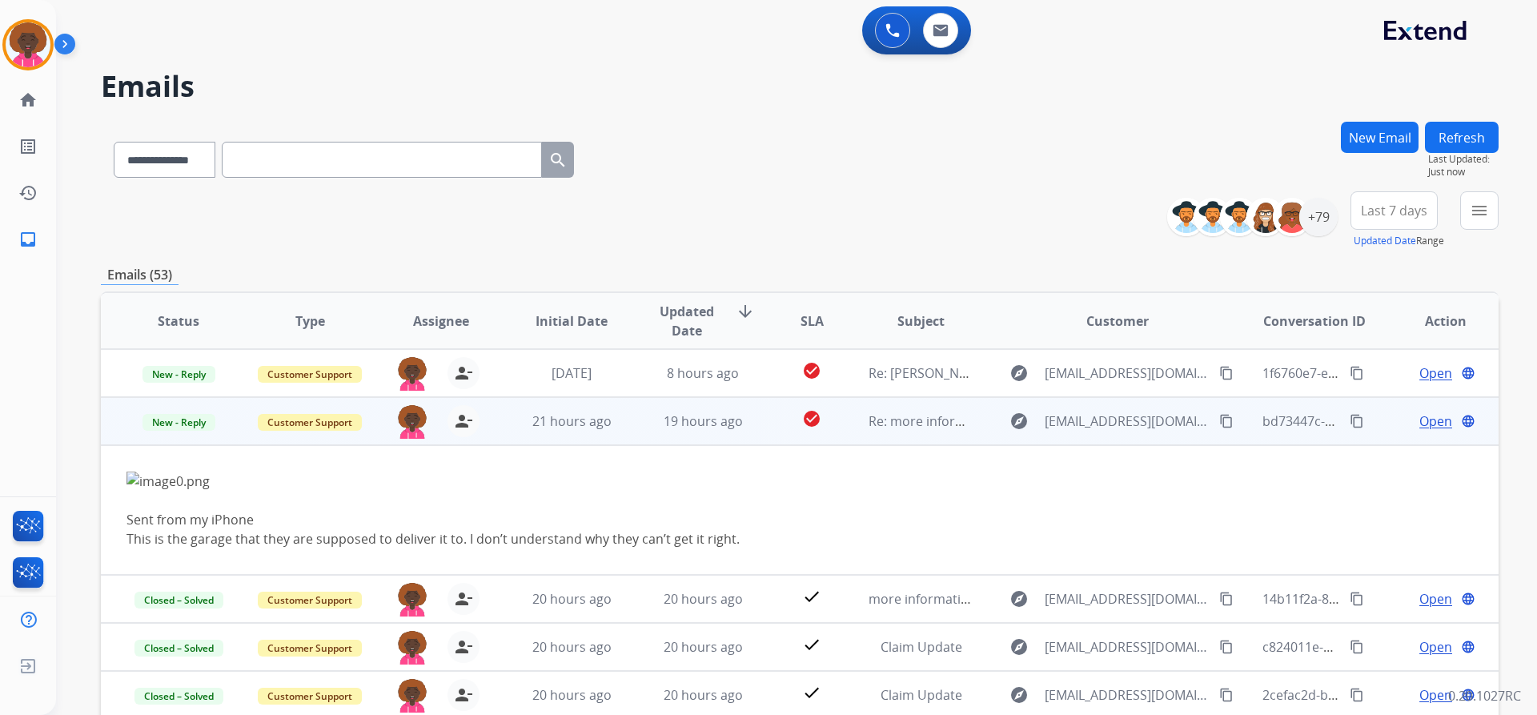
scroll to position [131, 0]
